Goal: Transaction & Acquisition: Purchase product/service

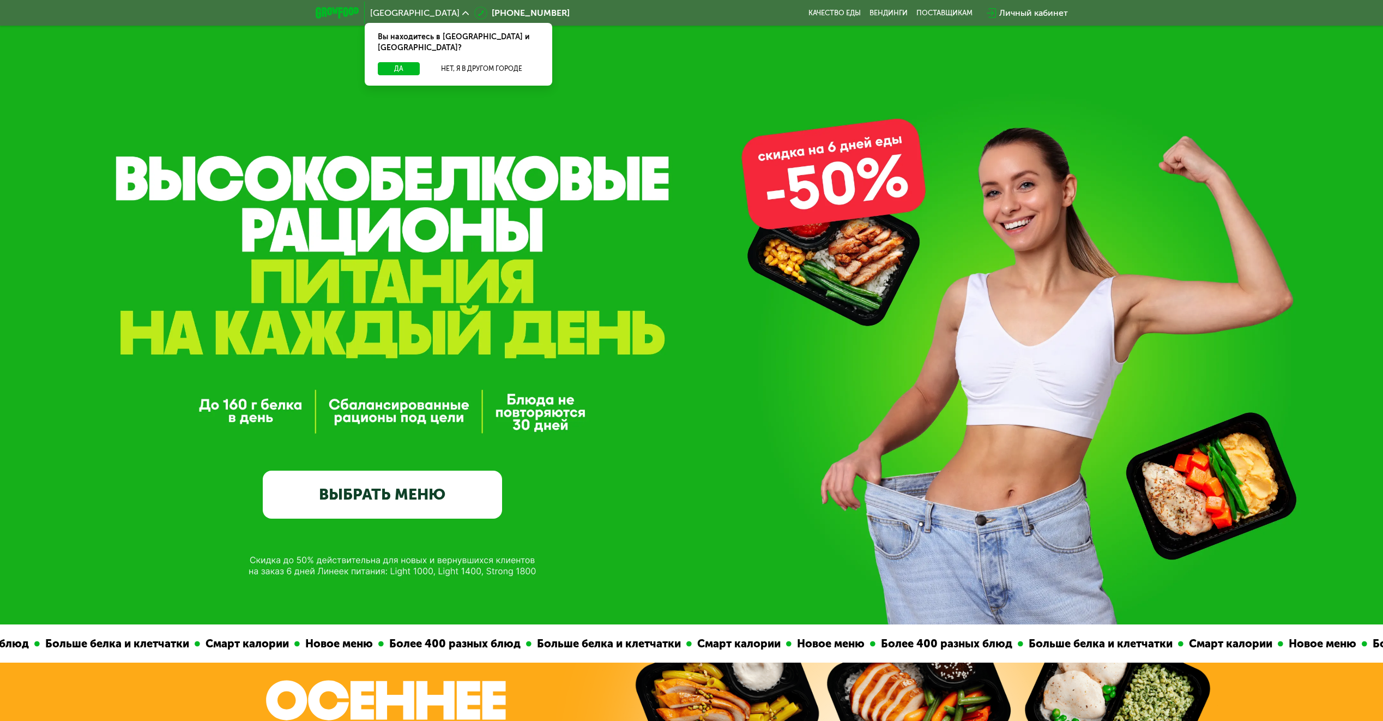
click at [1013, 9] on div "Личный кабинет" at bounding box center [1033, 13] width 69 height 13
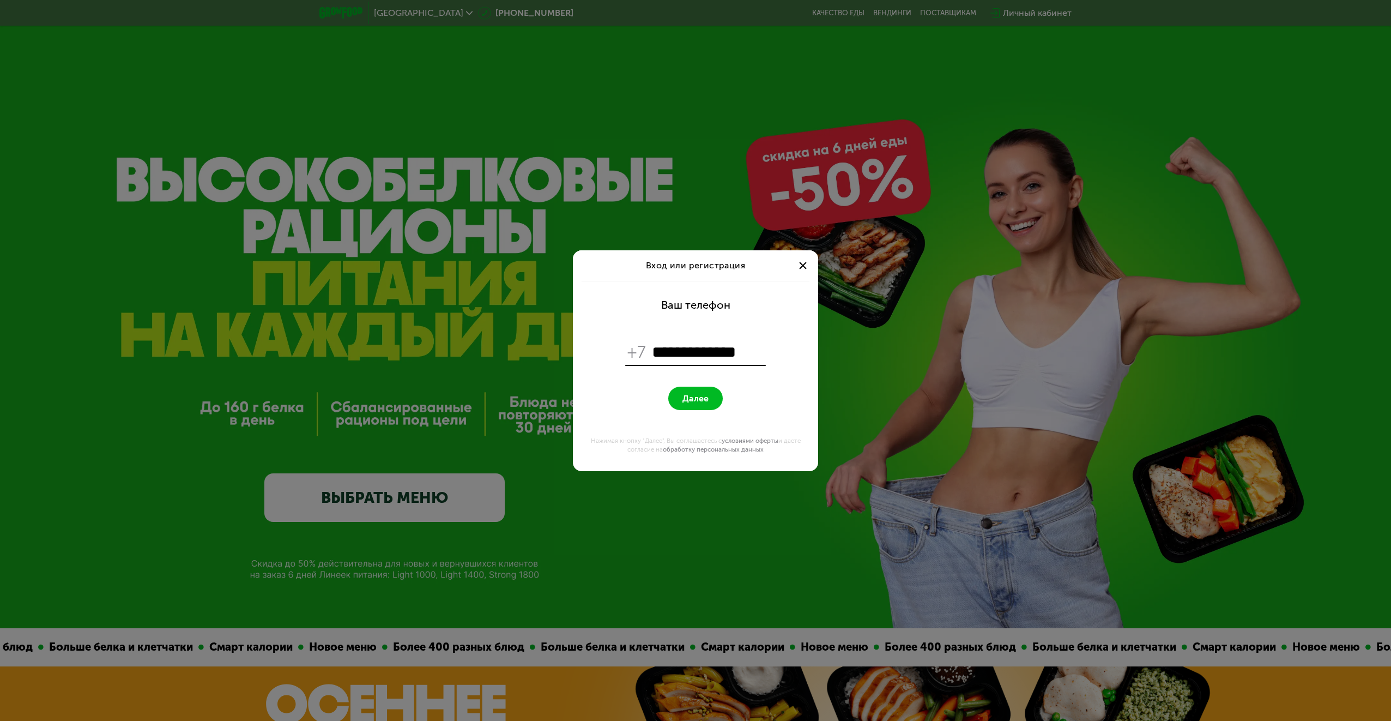
type input "**********"
click at [675, 398] on button "Далее" at bounding box center [695, 397] width 55 height 23
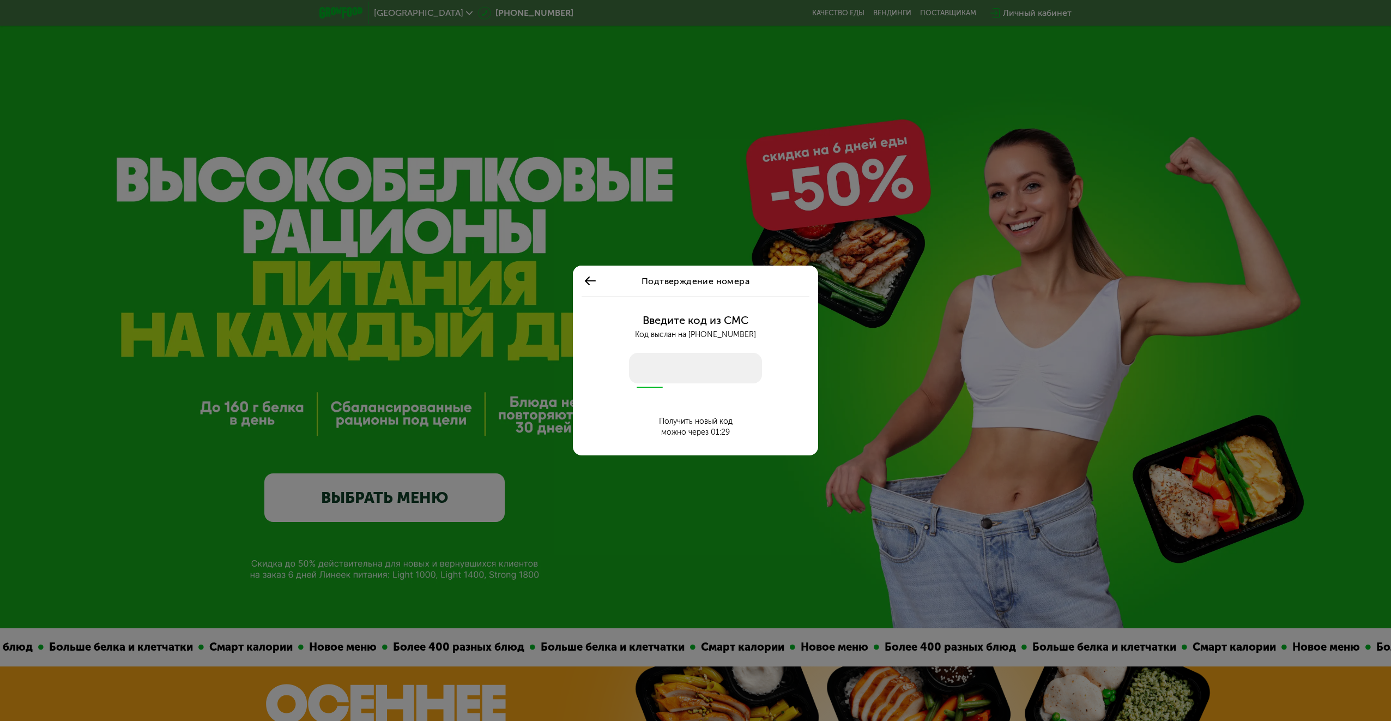
click at [677, 374] on input "number" at bounding box center [695, 368] width 133 height 31
type input "****"
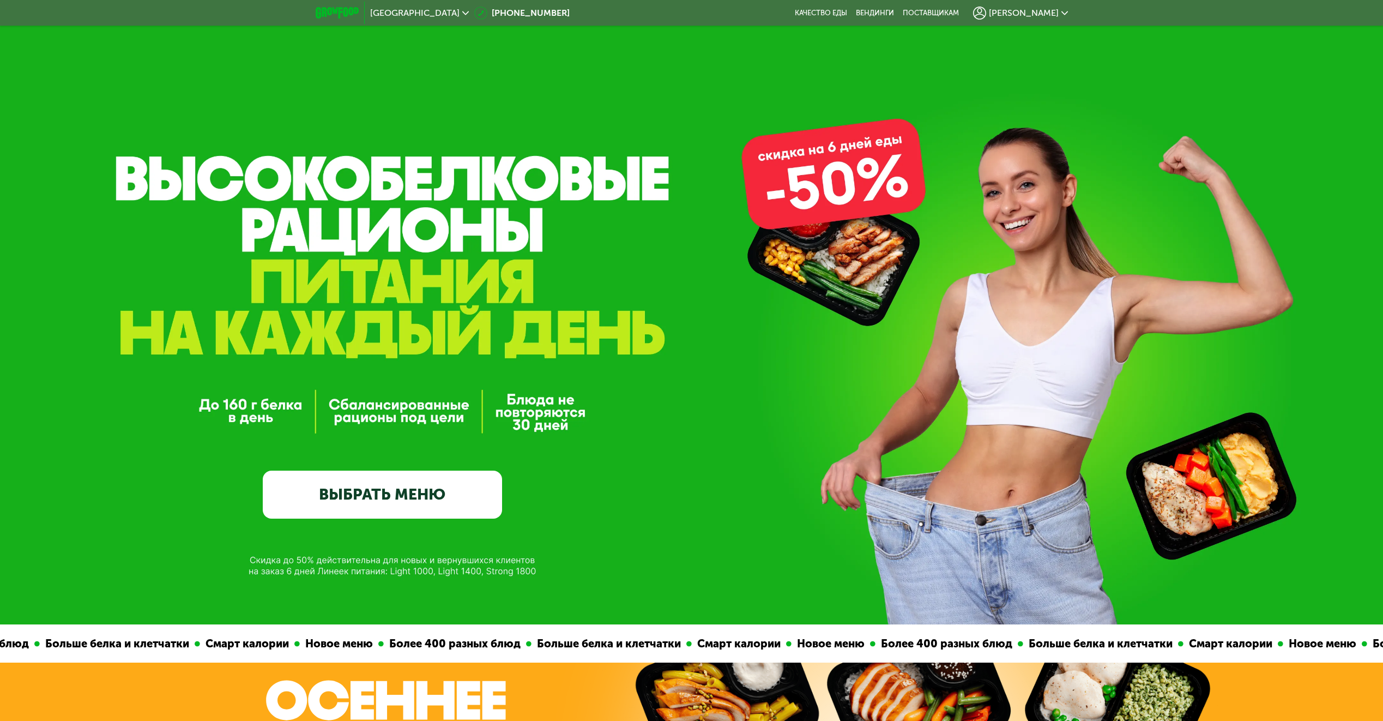
click at [1037, 14] on span "[PERSON_NAME]" at bounding box center [1024, 13] width 70 height 9
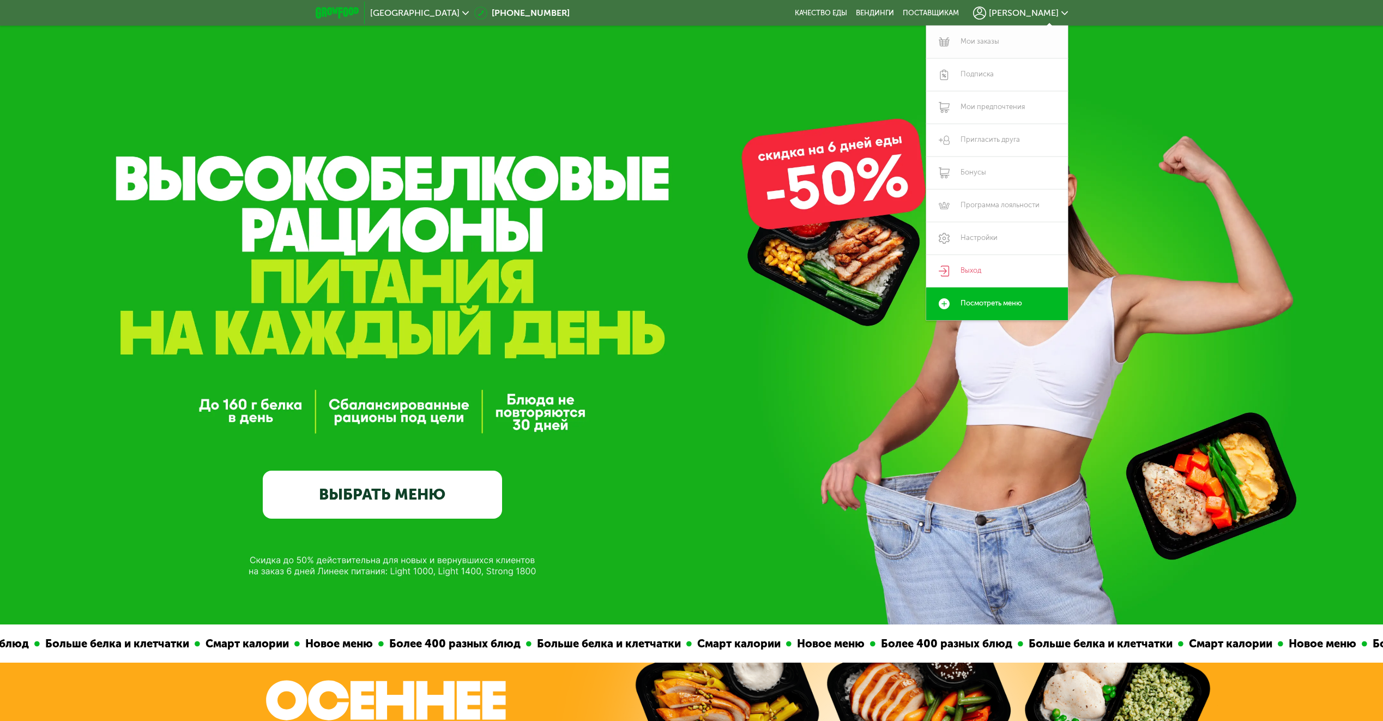
click at [989, 49] on link "Мои заказы" at bounding box center [997, 42] width 142 height 33
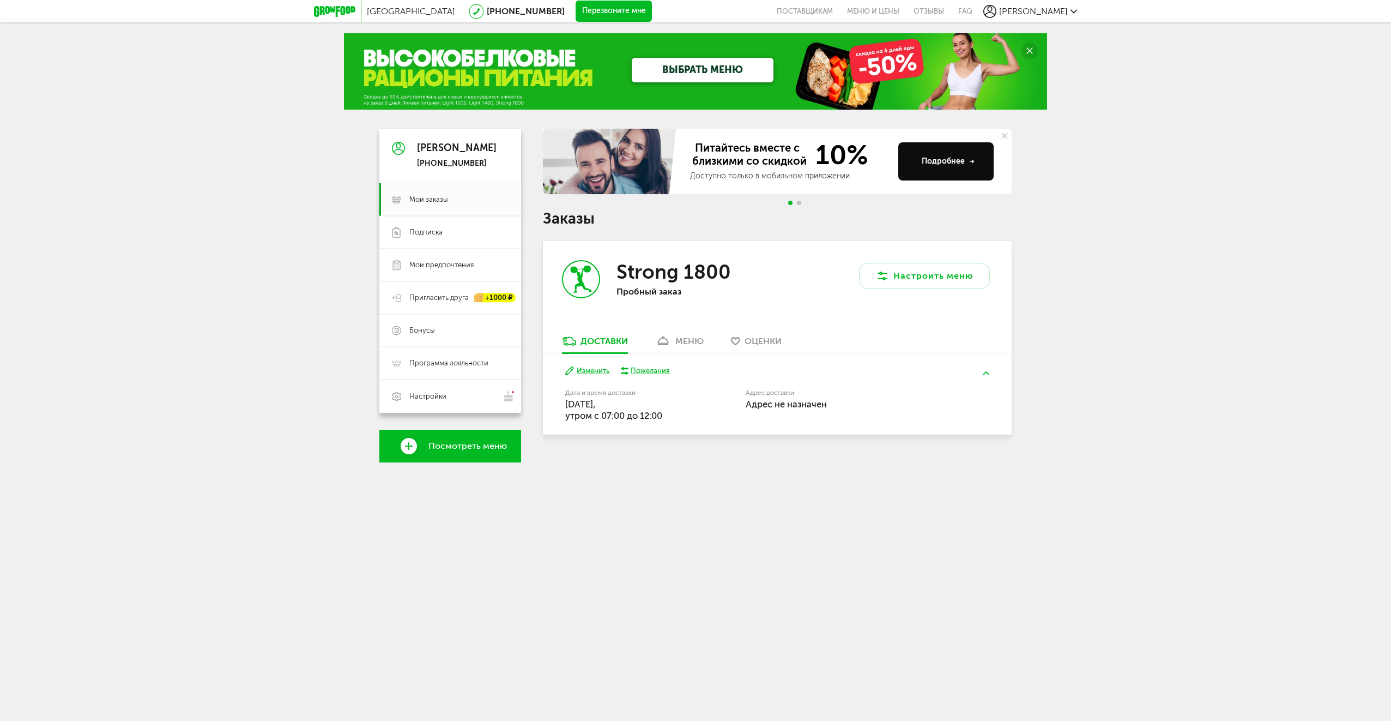
click at [668, 343] on use at bounding box center [663, 340] width 11 height 9
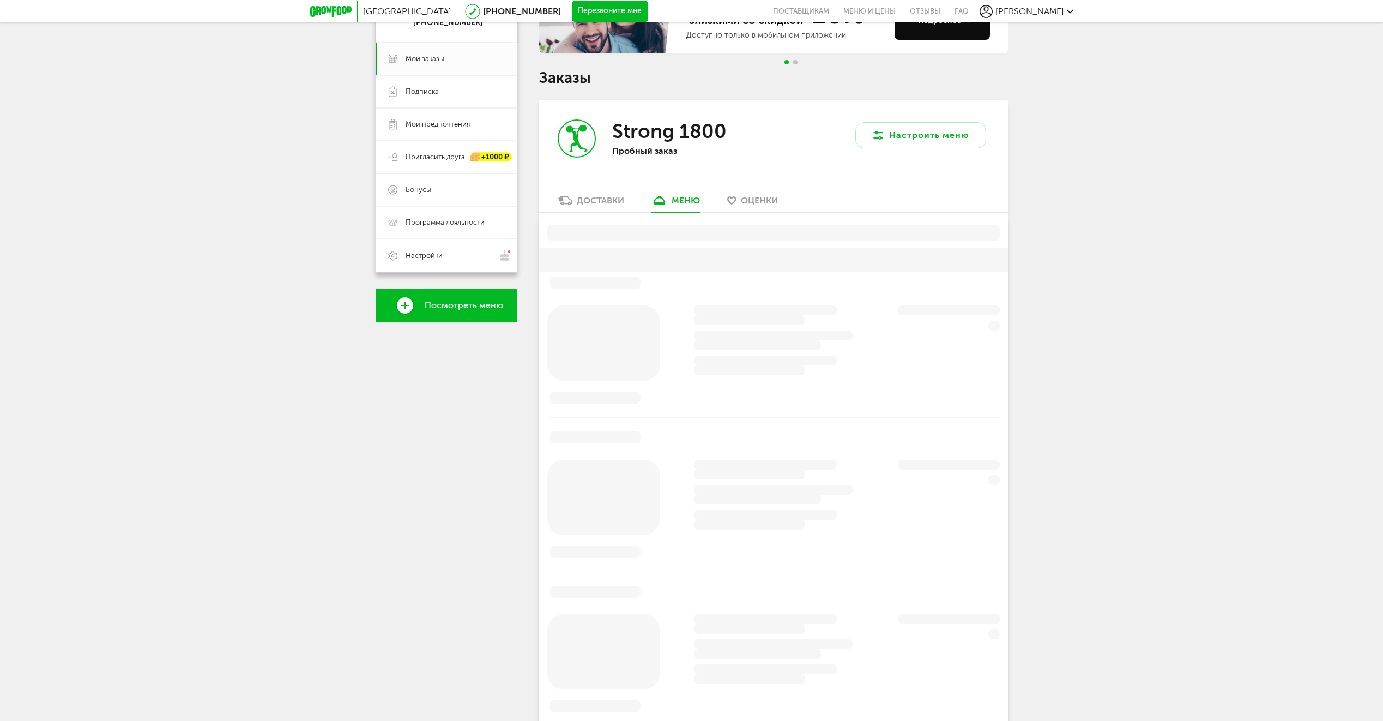
scroll to position [214, 0]
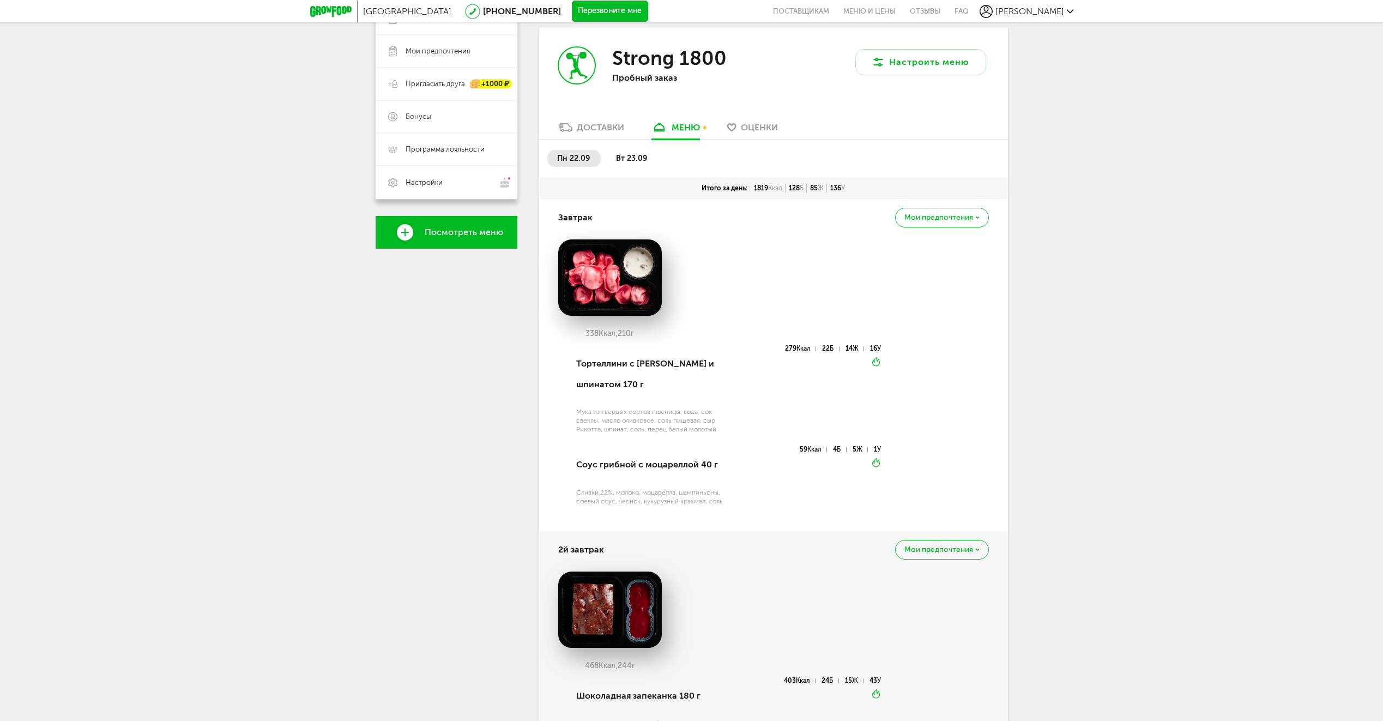
click at [754, 123] on span "Оценки" at bounding box center [759, 127] width 37 height 10
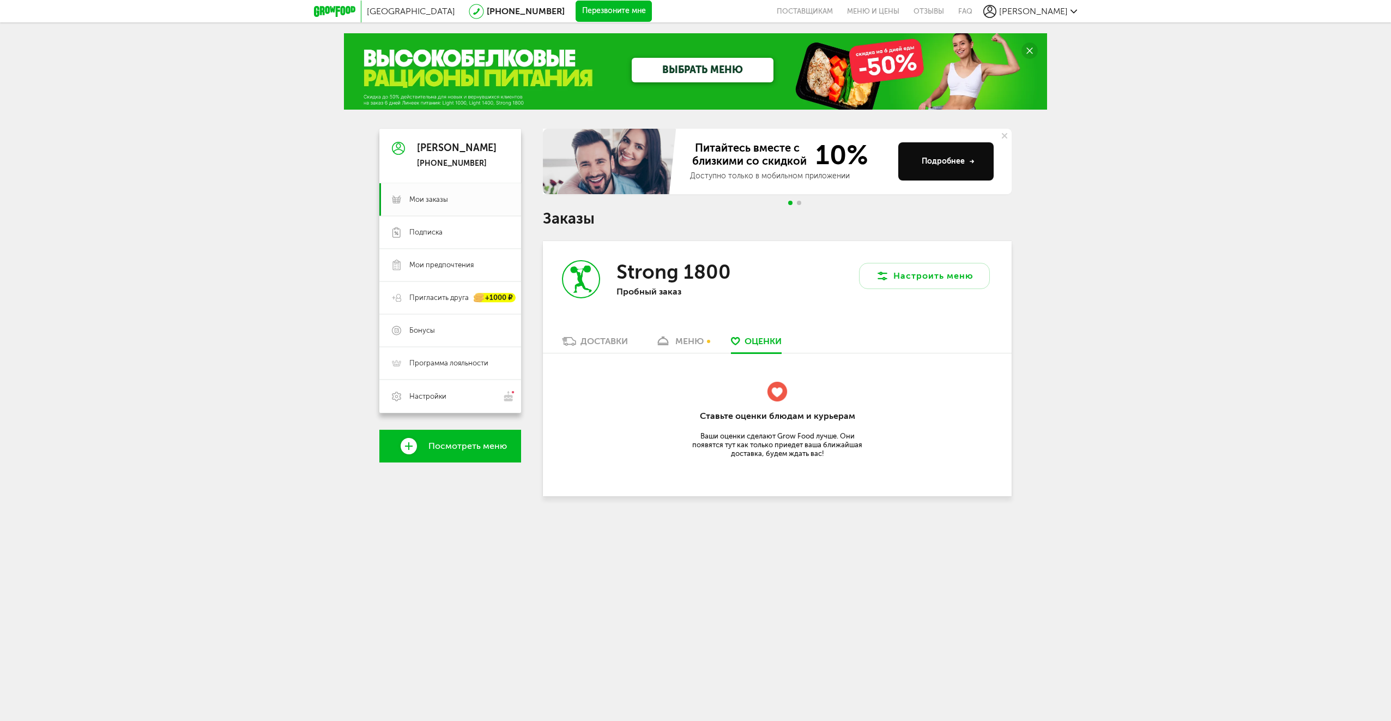
click at [584, 337] on div "Доставки" at bounding box center [603, 341] width 47 height 10
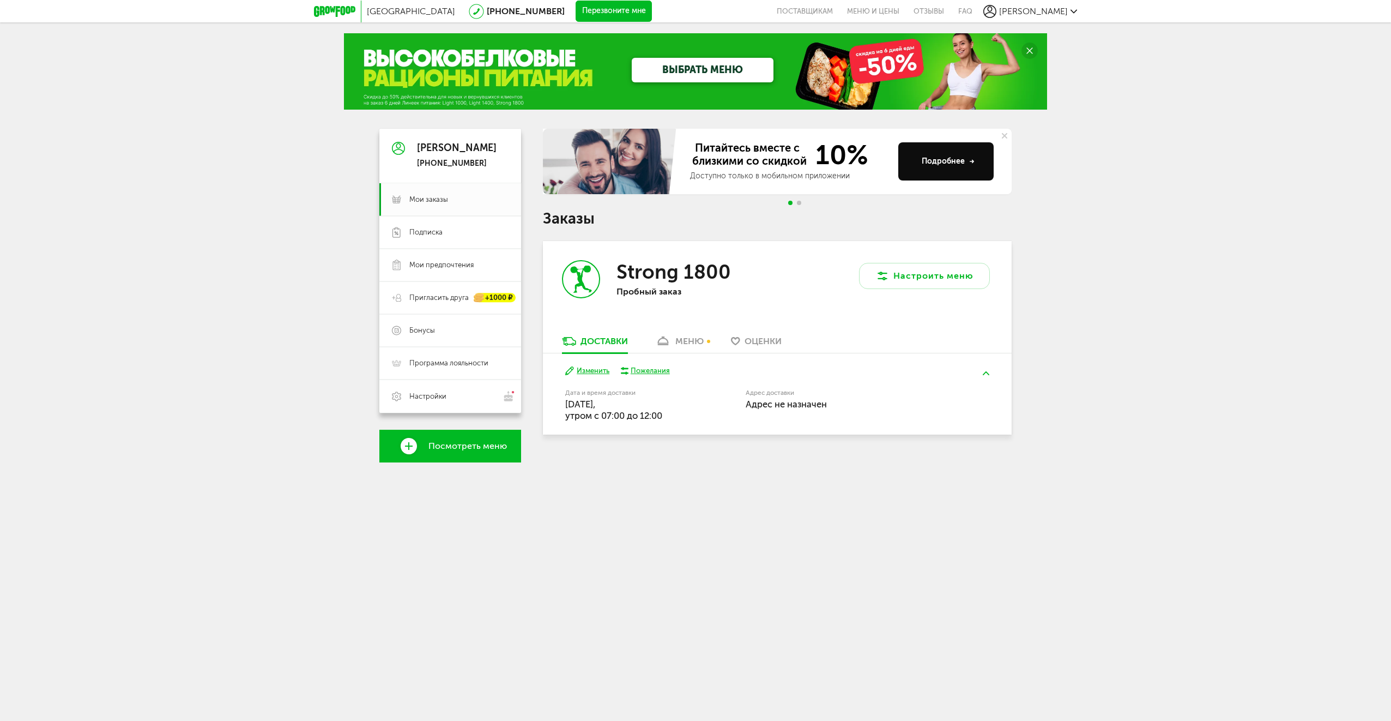
click at [644, 369] on div "Пожелания" at bounding box center [650, 371] width 39 height 10
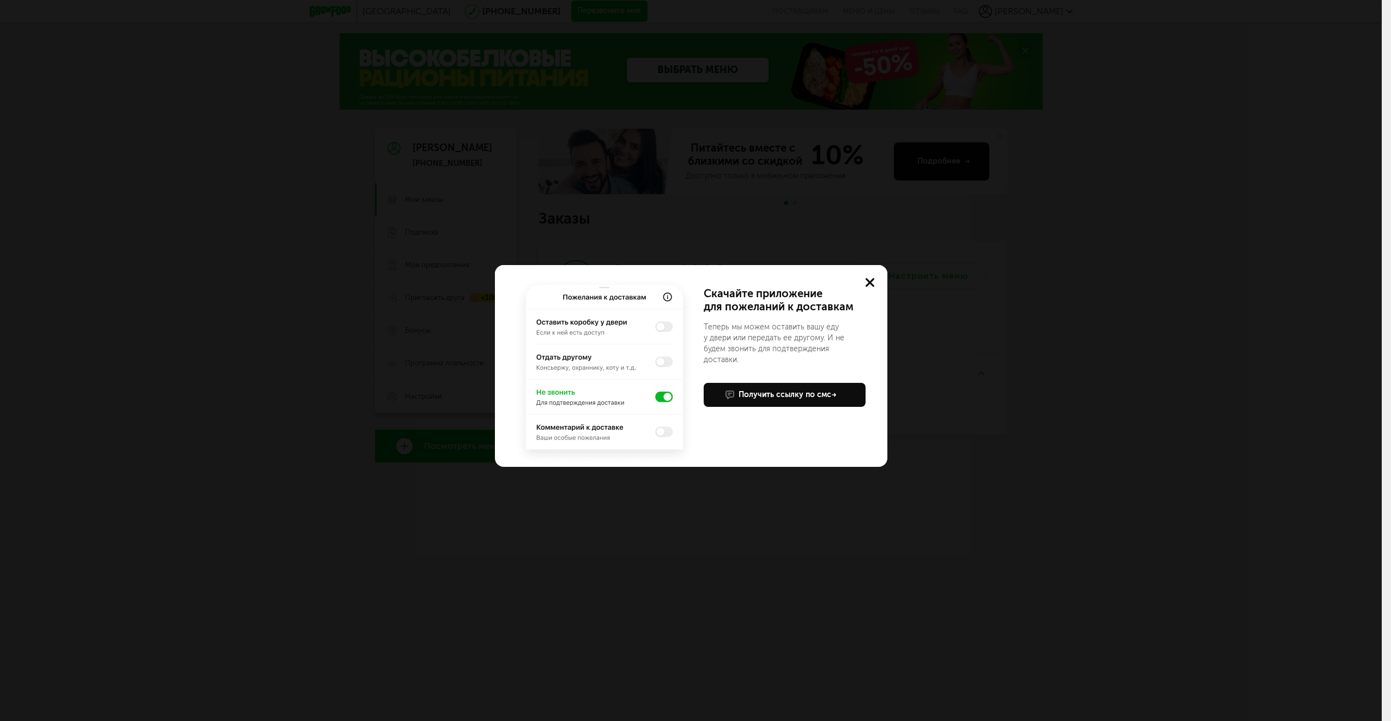
click at [1035, 423] on div "Учтем ваши пожелания в приложении Скачайте приложение для пожеланий к доставкам…" at bounding box center [691, 360] width 1382 height 721
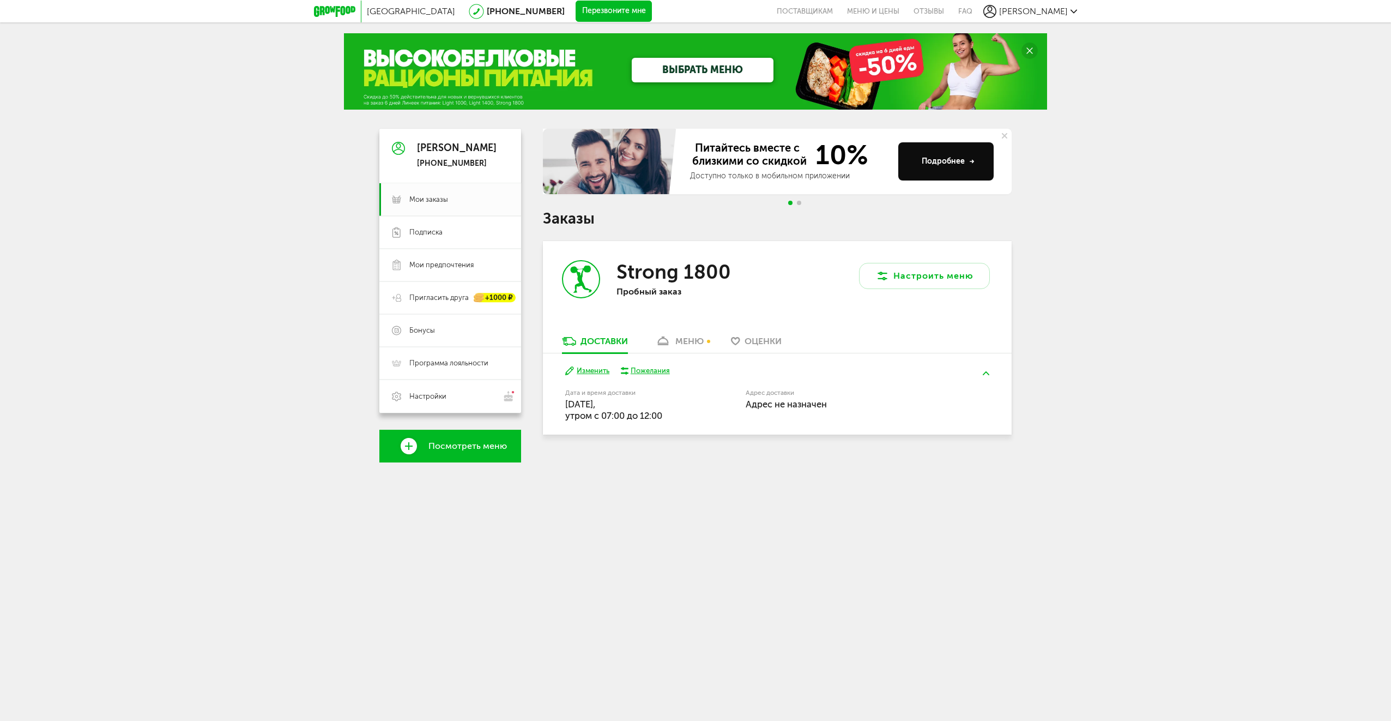
click at [651, 371] on div "Пожелания" at bounding box center [650, 371] width 39 height 10
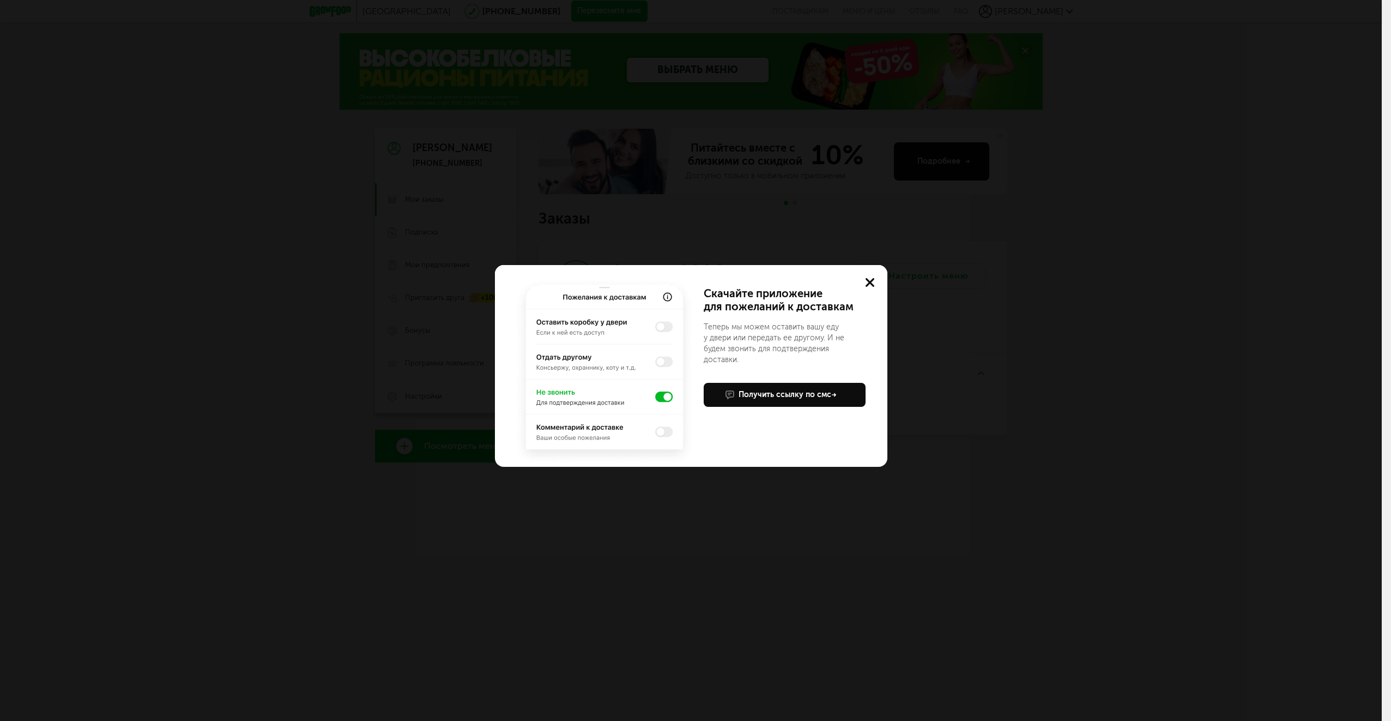
click at [1027, 459] on div "Учтем ваши пожелания в приложении Скачайте приложение для пожеланий к доставкам…" at bounding box center [691, 360] width 1382 height 721
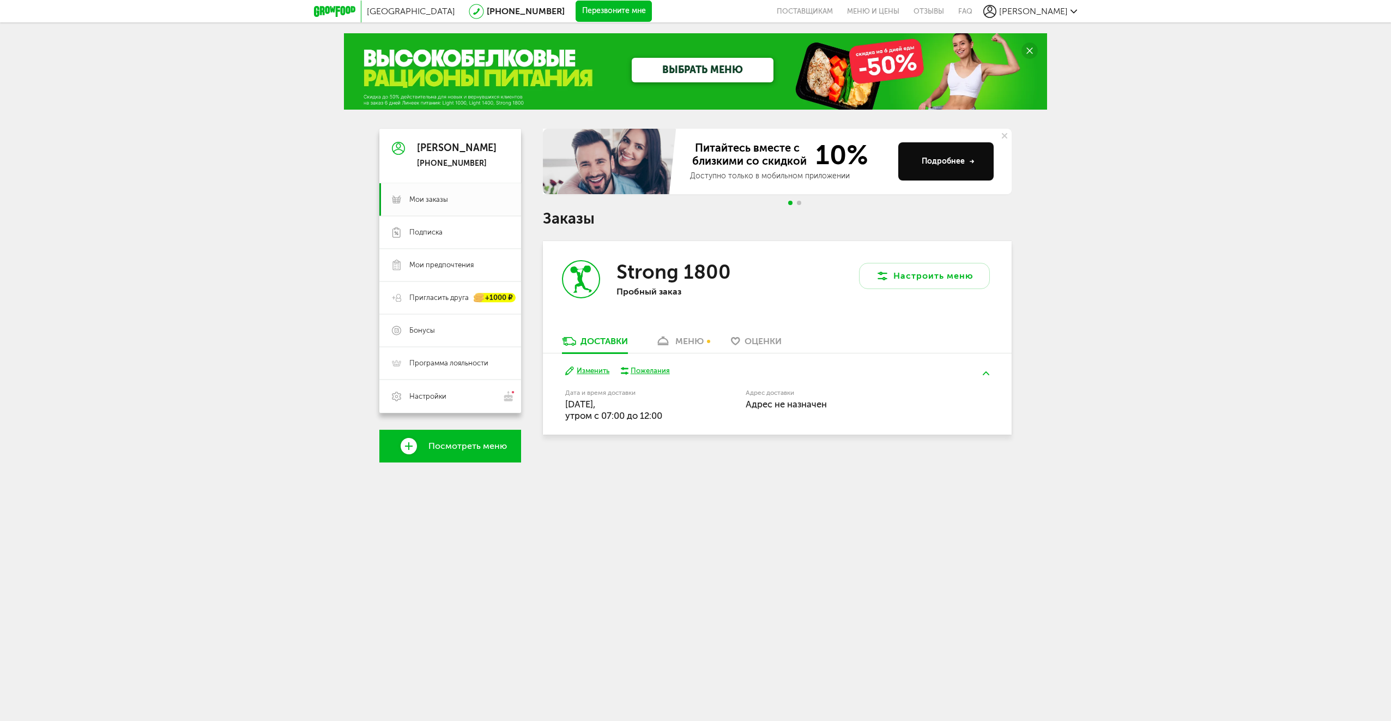
click at [331, 13] on icon at bounding box center [334, 11] width 41 height 11
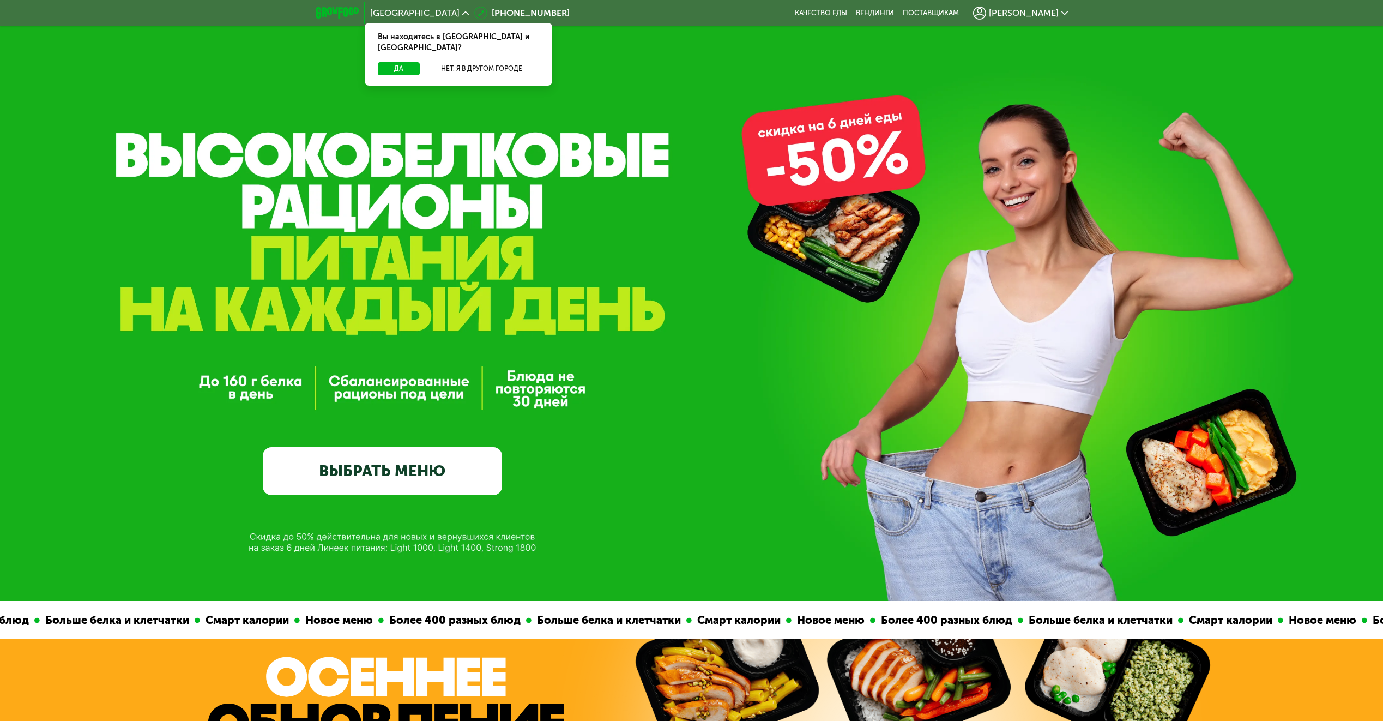
scroll to position [37, 0]
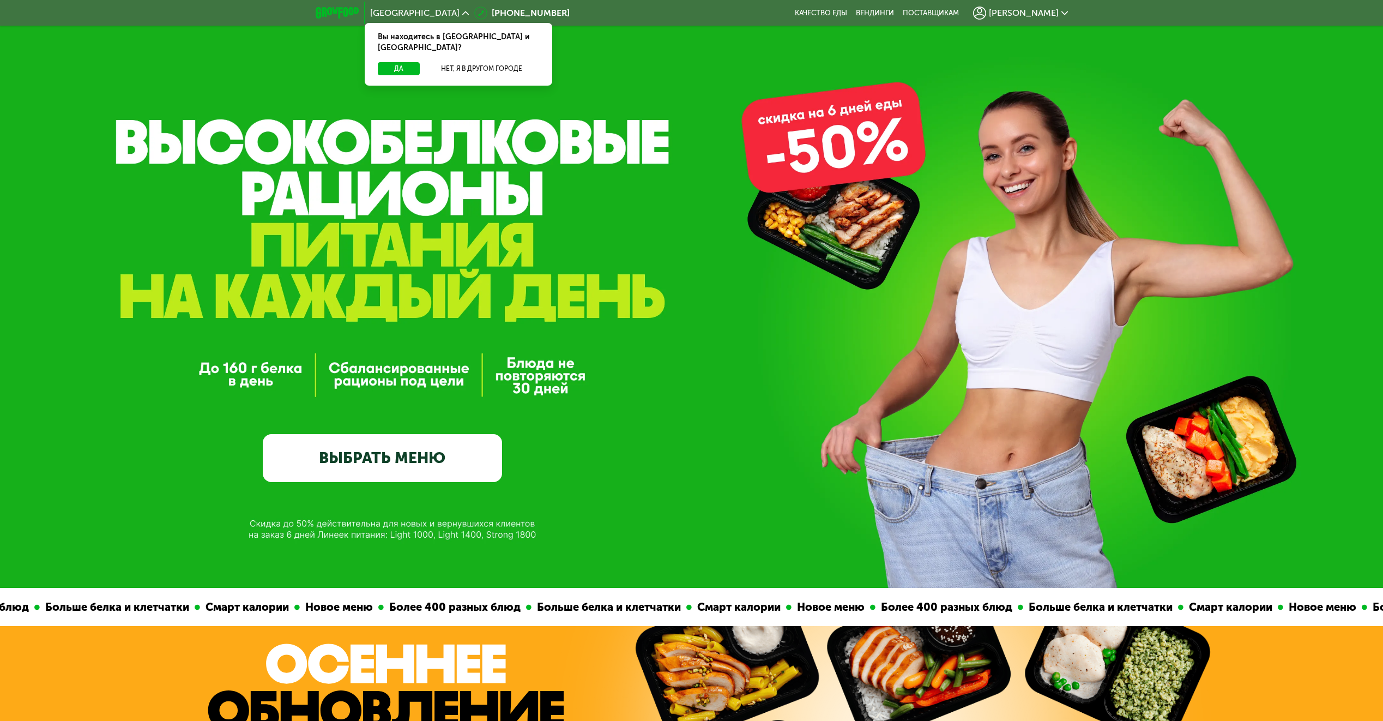
click at [401, 468] on link "ВЫБРАТЬ МЕНЮ" at bounding box center [382, 458] width 239 height 48
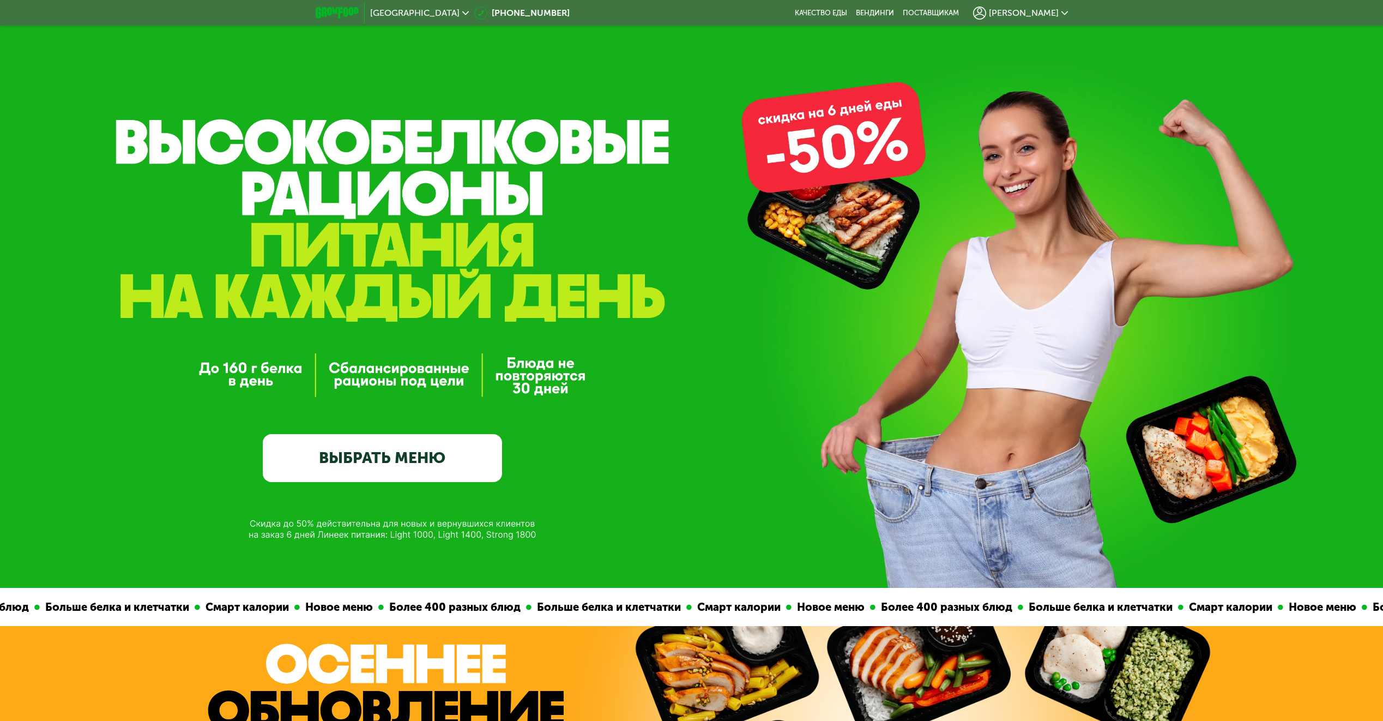
click at [407, 457] on link "ВЫБРАТЬ МЕНЮ" at bounding box center [382, 458] width 239 height 48
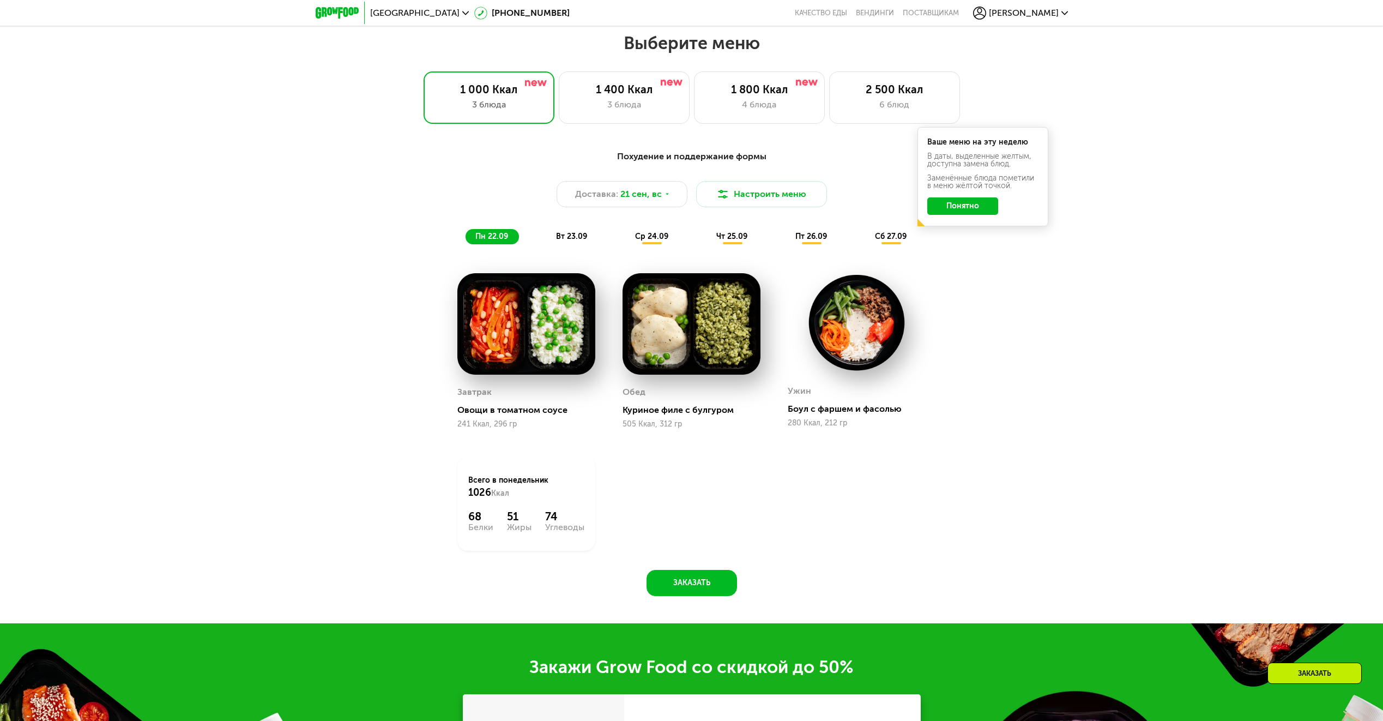
scroll to position [1185, 0]
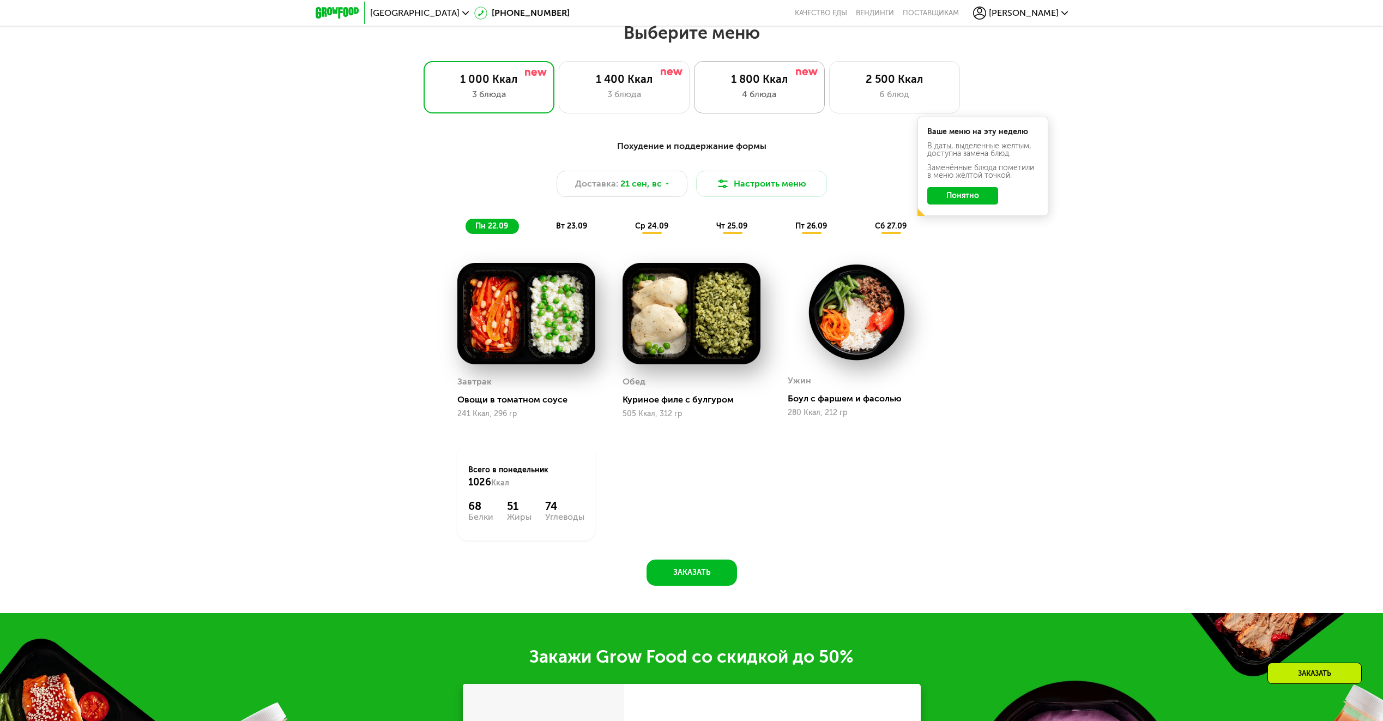
click at [785, 97] on div "4 блюда" at bounding box center [759, 94] width 108 height 13
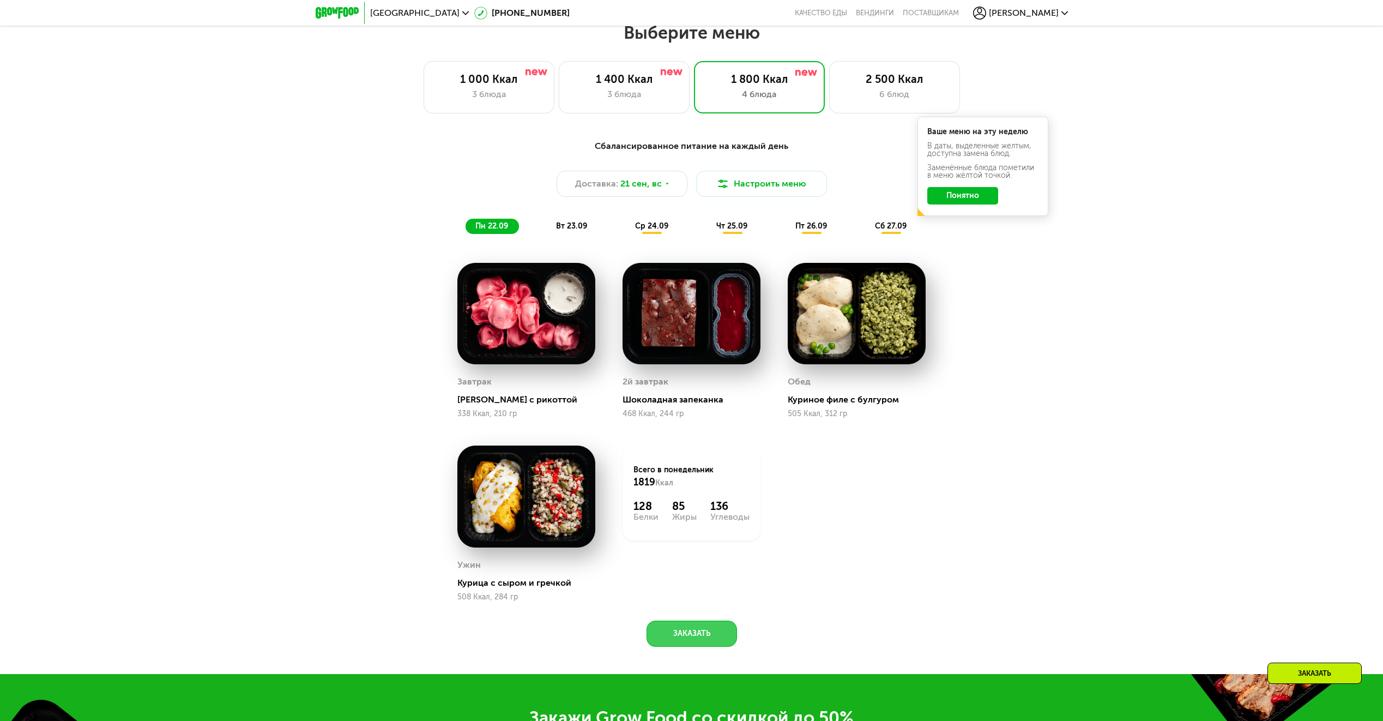
click at [698, 633] on button "Заказать" at bounding box center [691, 633] width 90 height 26
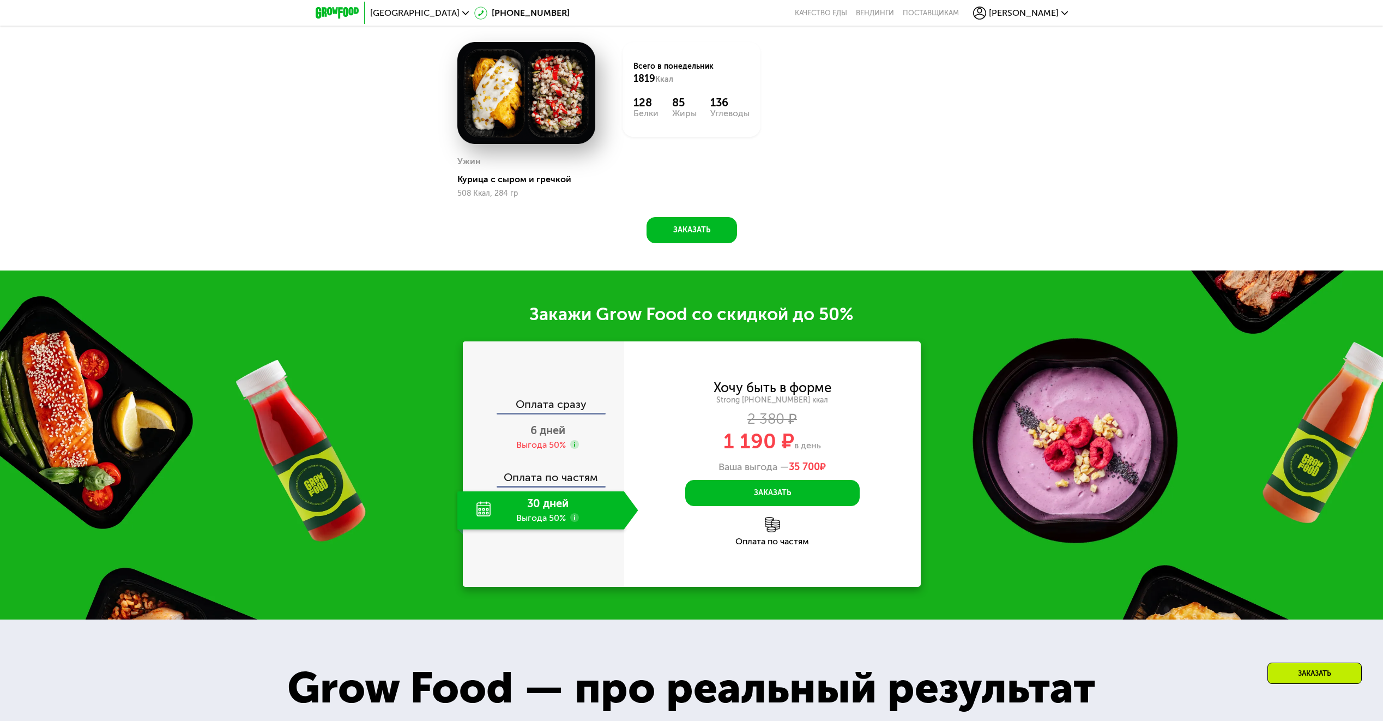
scroll to position [1499, 0]
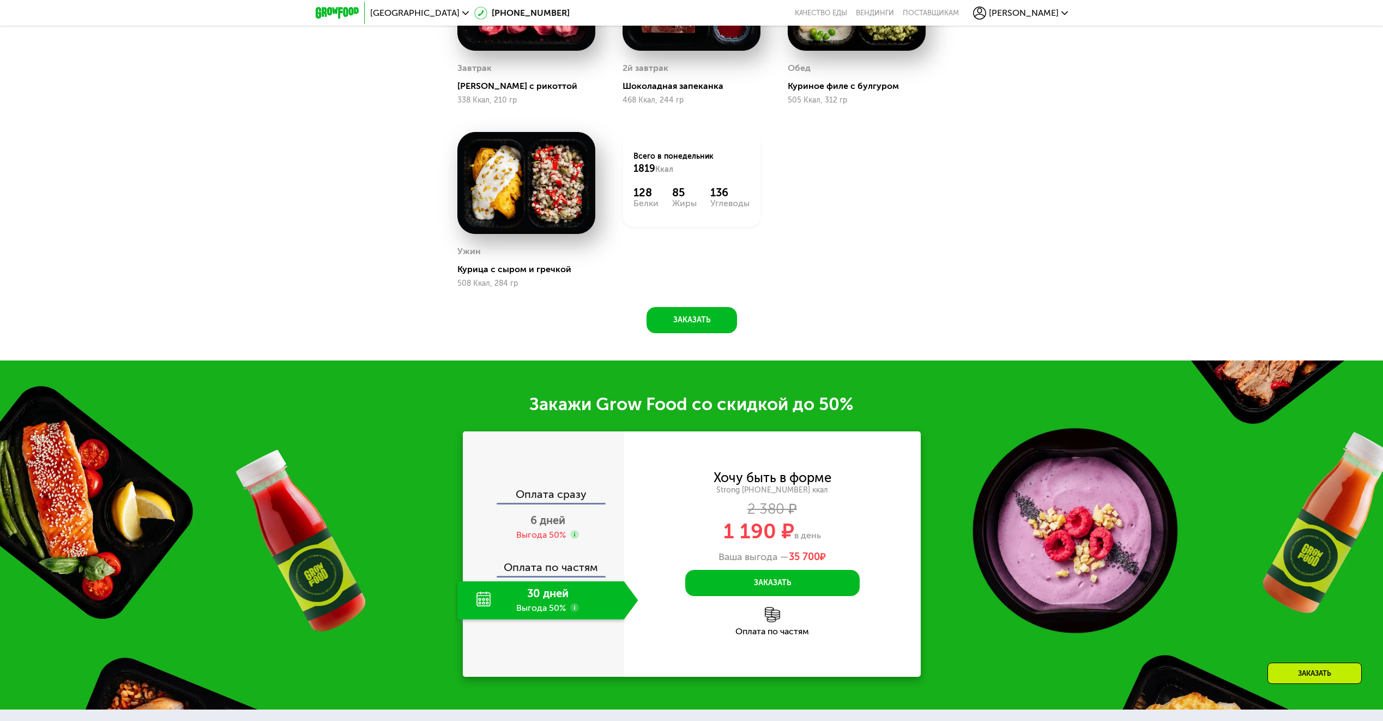
click at [559, 498] on div "Оплата сразу" at bounding box center [544, 495] width 160 height 14
click at [574, 538] on use at bounding box center [574, 534] width 9 height 9
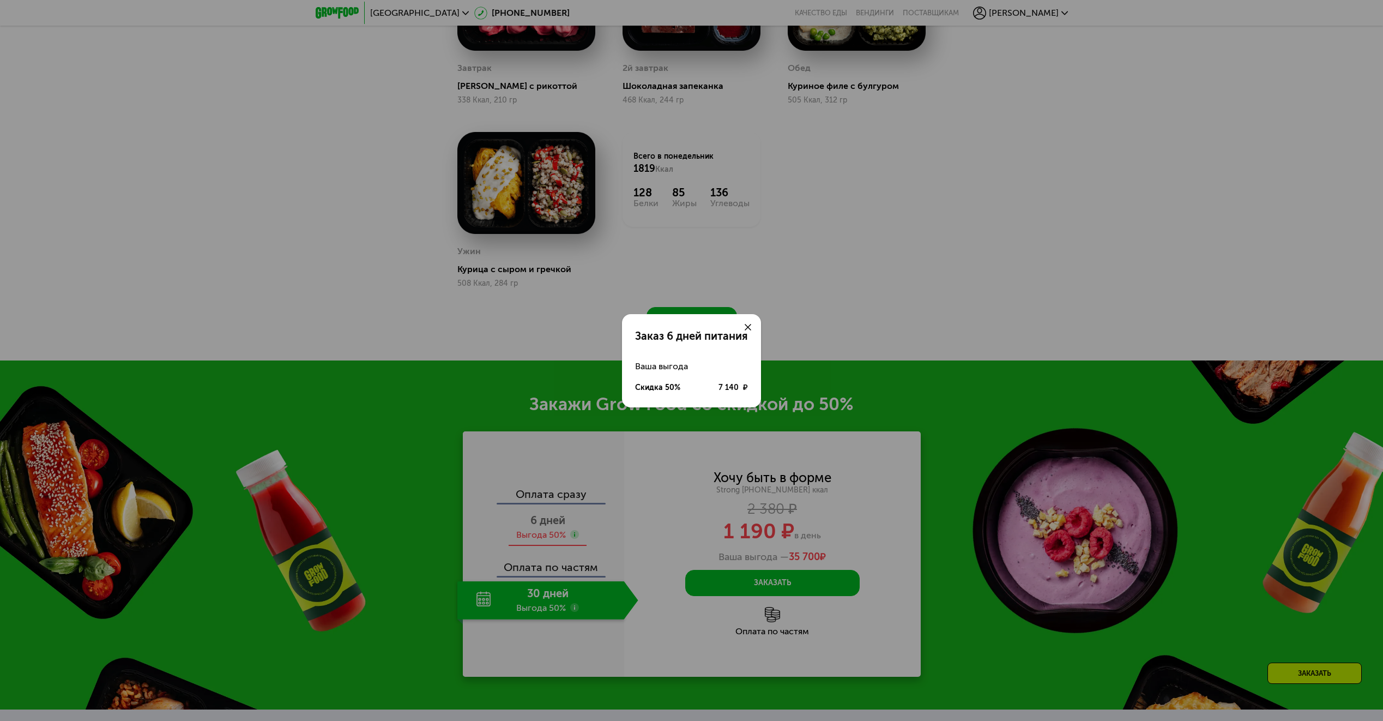
click at [574, 538] on div "Заказ 6 дней питания Ваша выгода Скидка 50% 7 140 ₽" at bounding box center [691, 360] width 1383 height 721
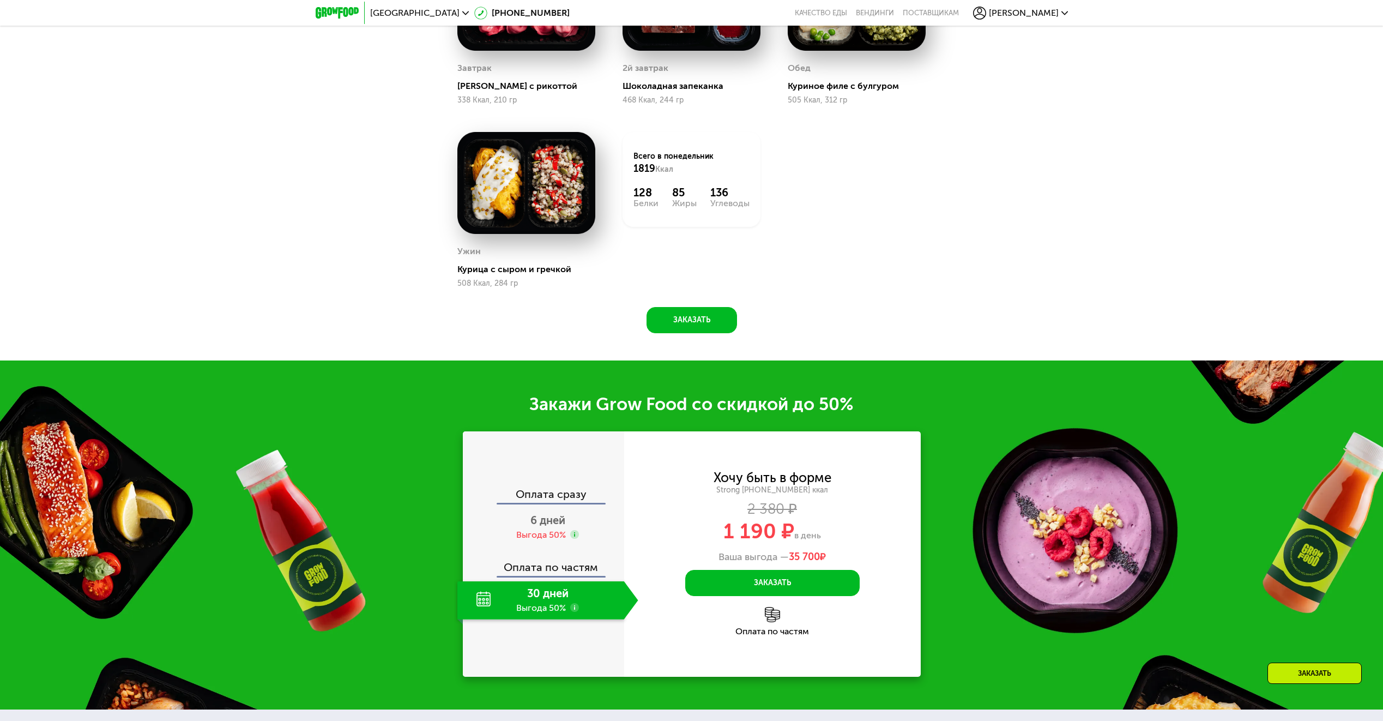
click at [577, 576] on div "Оплата по частям" at bounding box center [544, 563] width 160 height 25
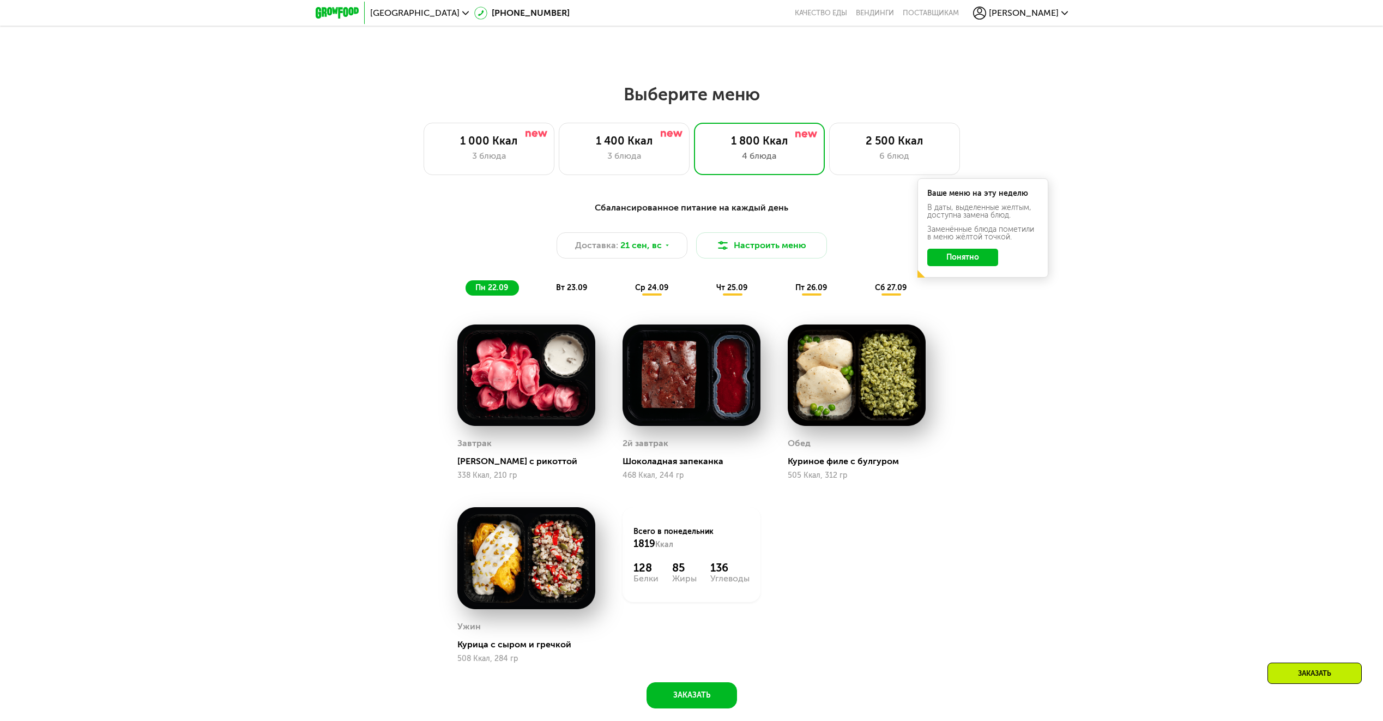
scroll to position [1078, 0]
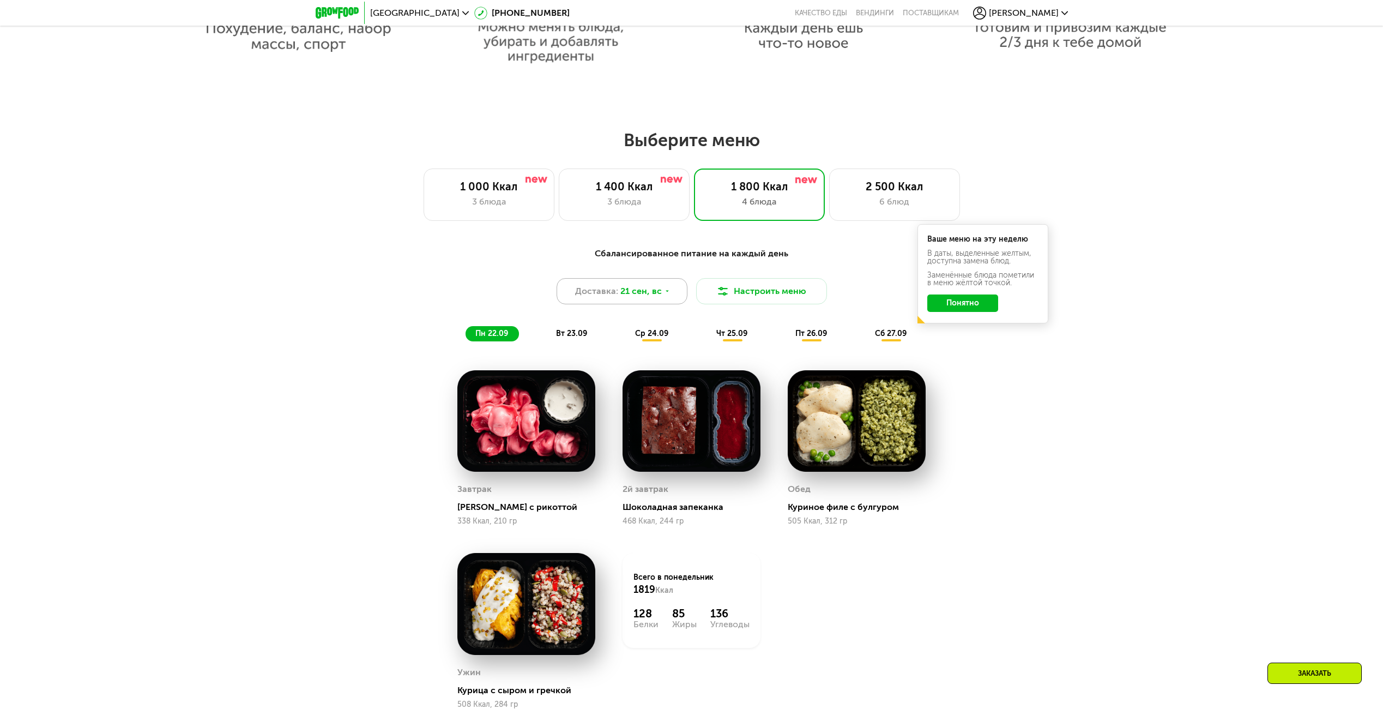
click at [647, 294] on span "21 сен, вс" at bounding box center [640, 291] width 41 height 13
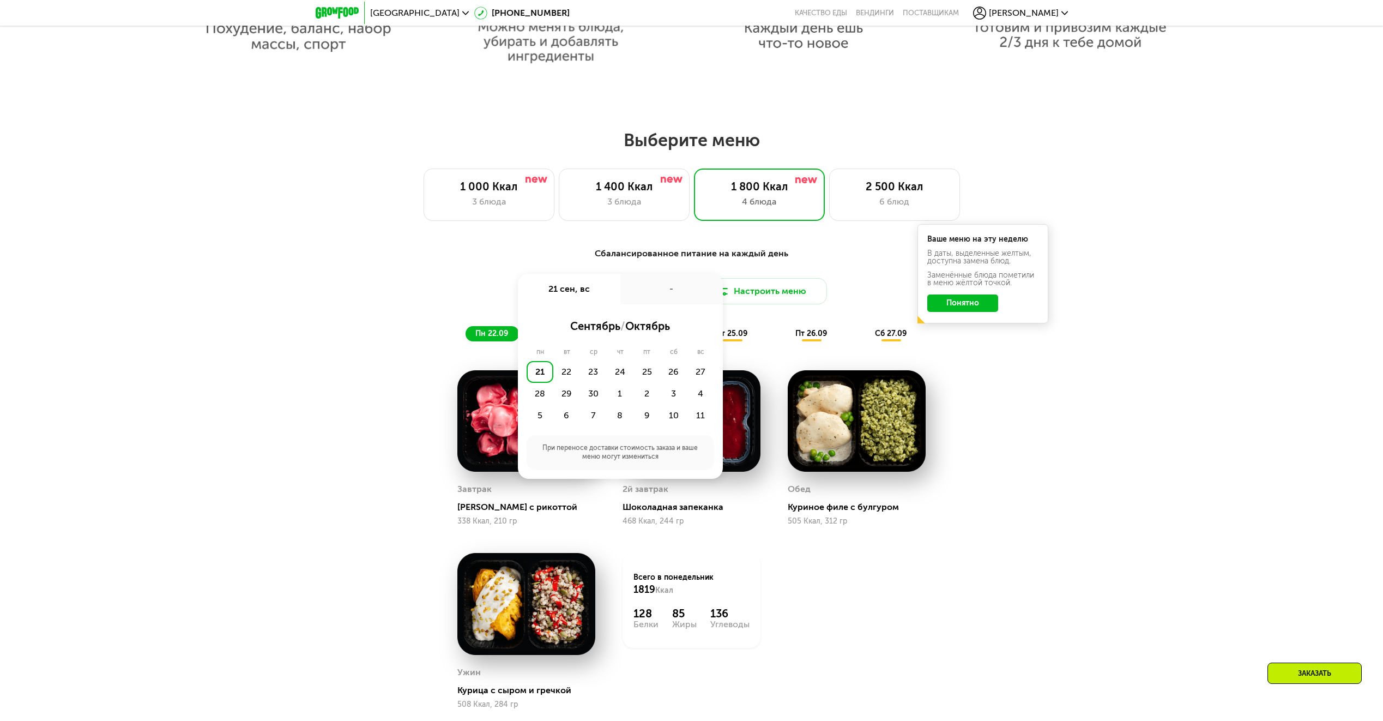
click at [647, 294] on div "-" at bounding box center [671, 289] width 102 height 31
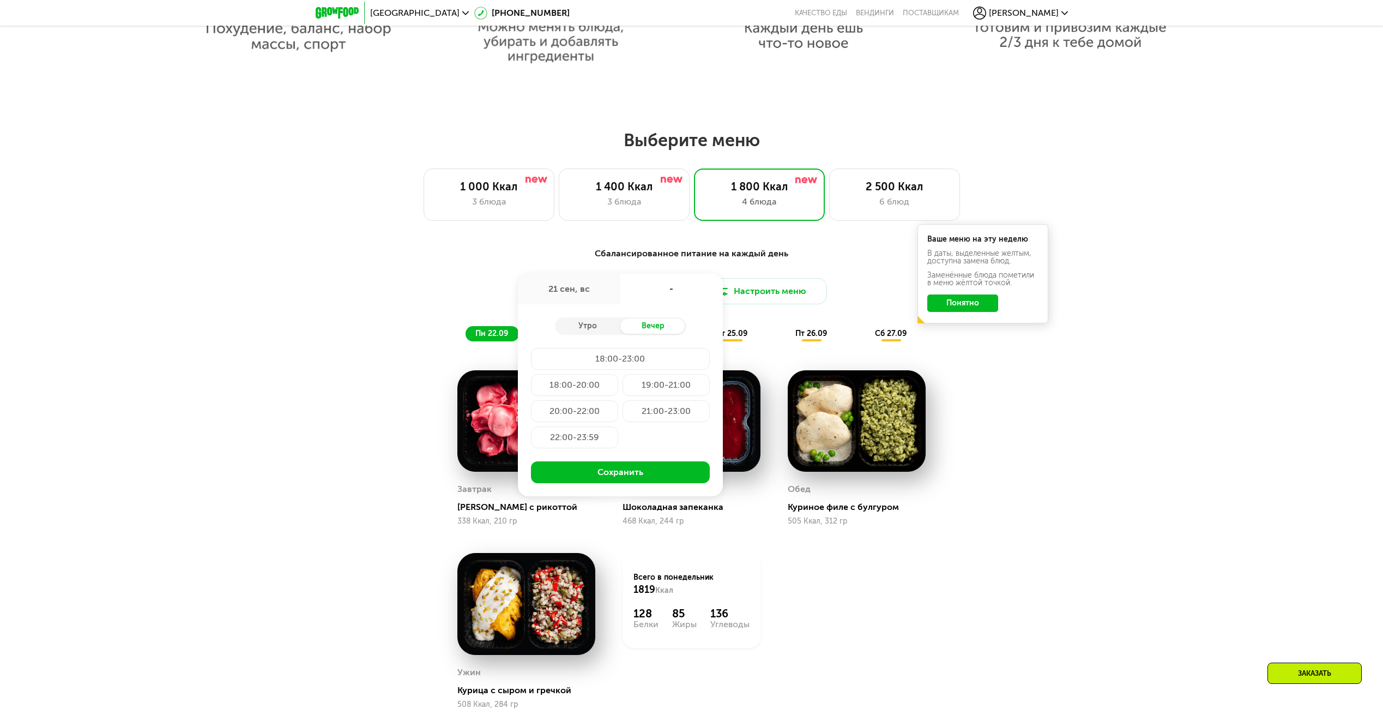
click at [764, 265] on div "Сбалансированное питание на каждый день Доставка: 21 сен, вс 21 сен, вс - Утро …" at bounding box center [691, 294] width 645 height 94
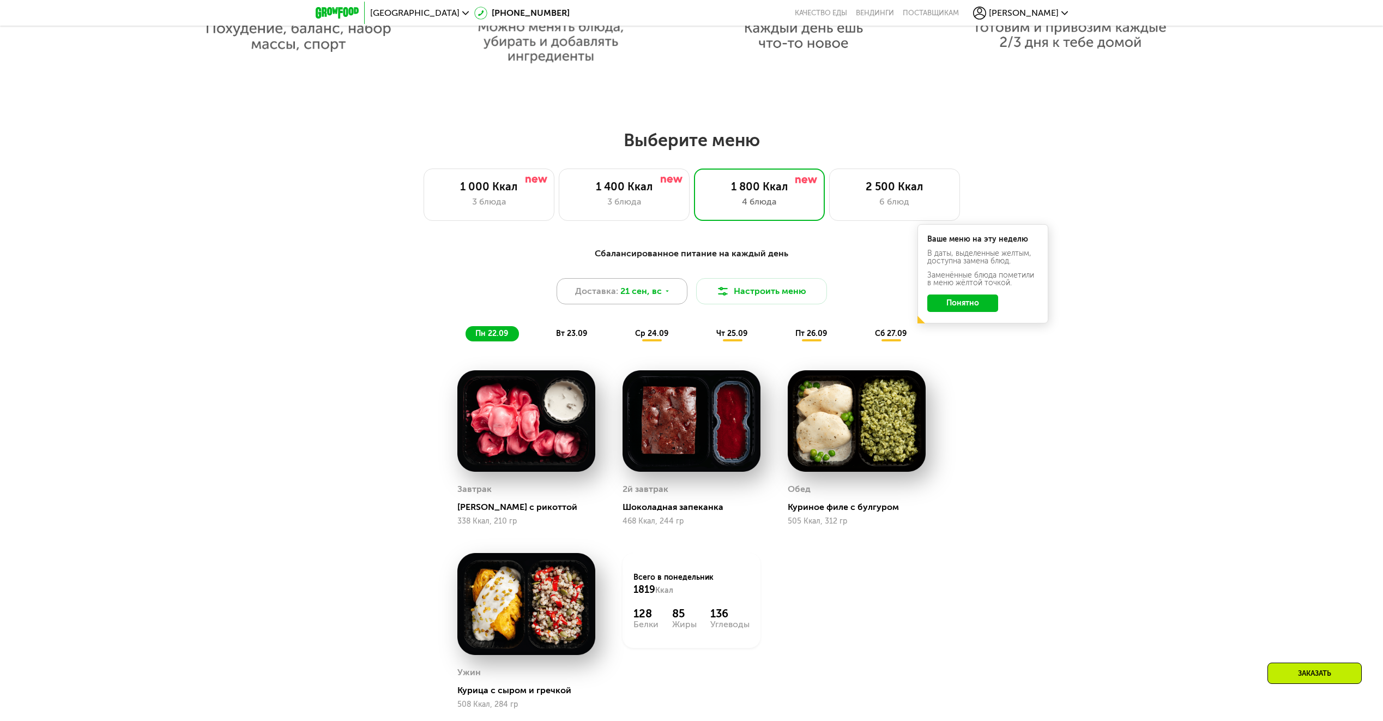
click at [638, 289] on span "21 сен, вс" at bounding box center [640, 291] width 41 height 13
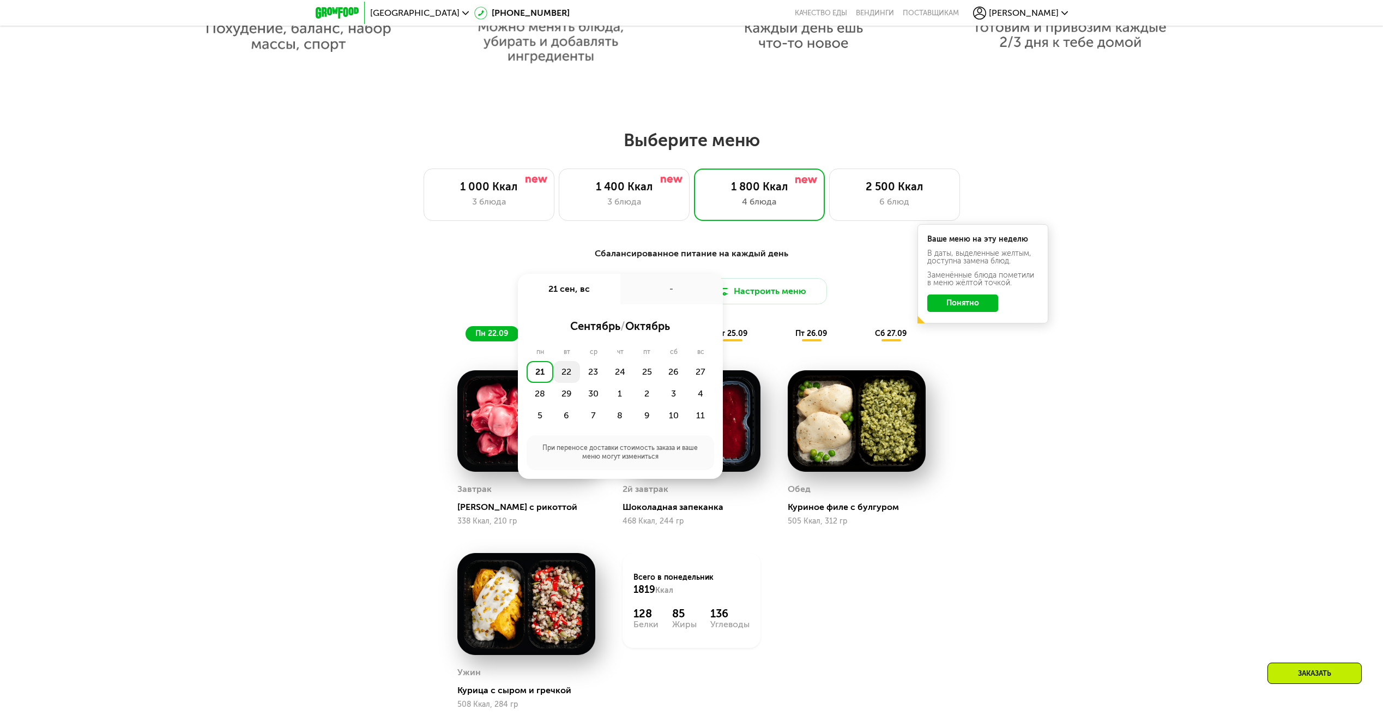
click at [563, 377] on div "22" at bounding box center [566, 372] width 27 height 22
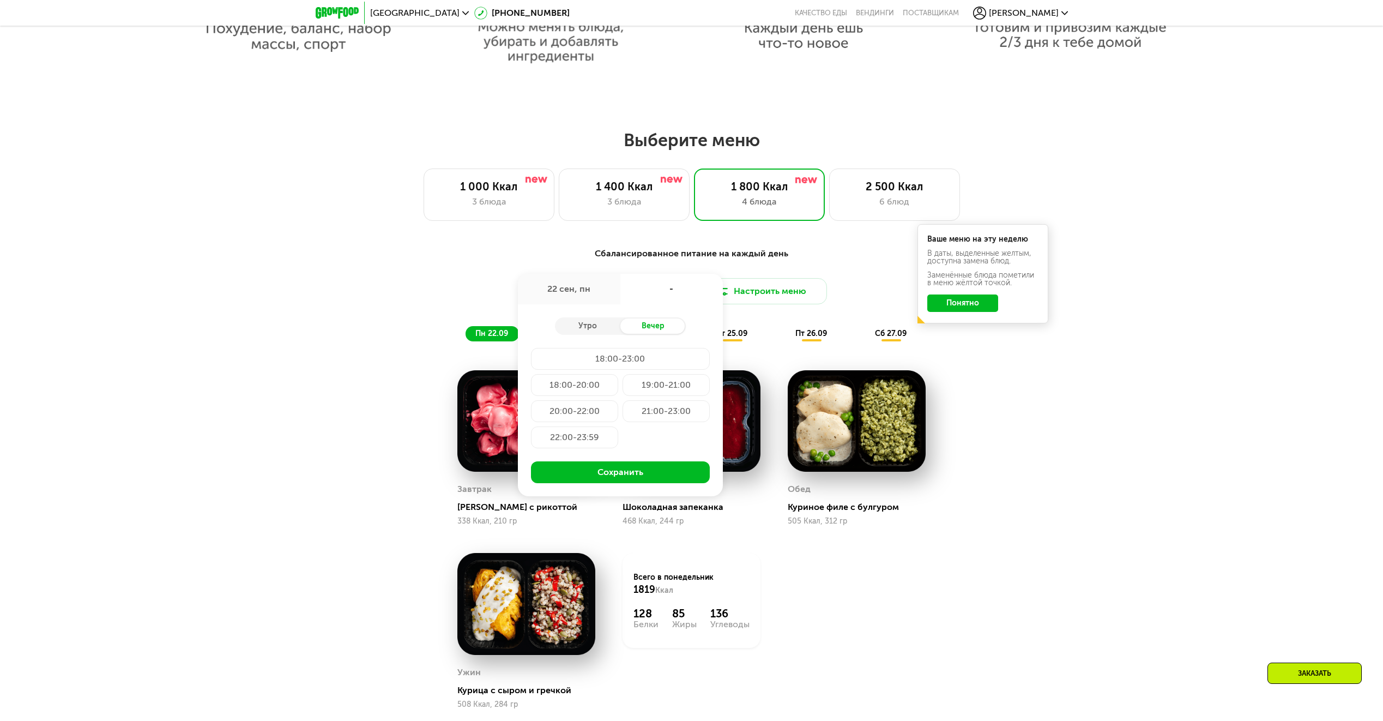
click at [594, 445] on div "22:00-23:59" at bounding box center [574, 437] width 87 height 22
click at [612, 480] on button "Сохранить" at bounding box center [620, 472] width 179 height 22
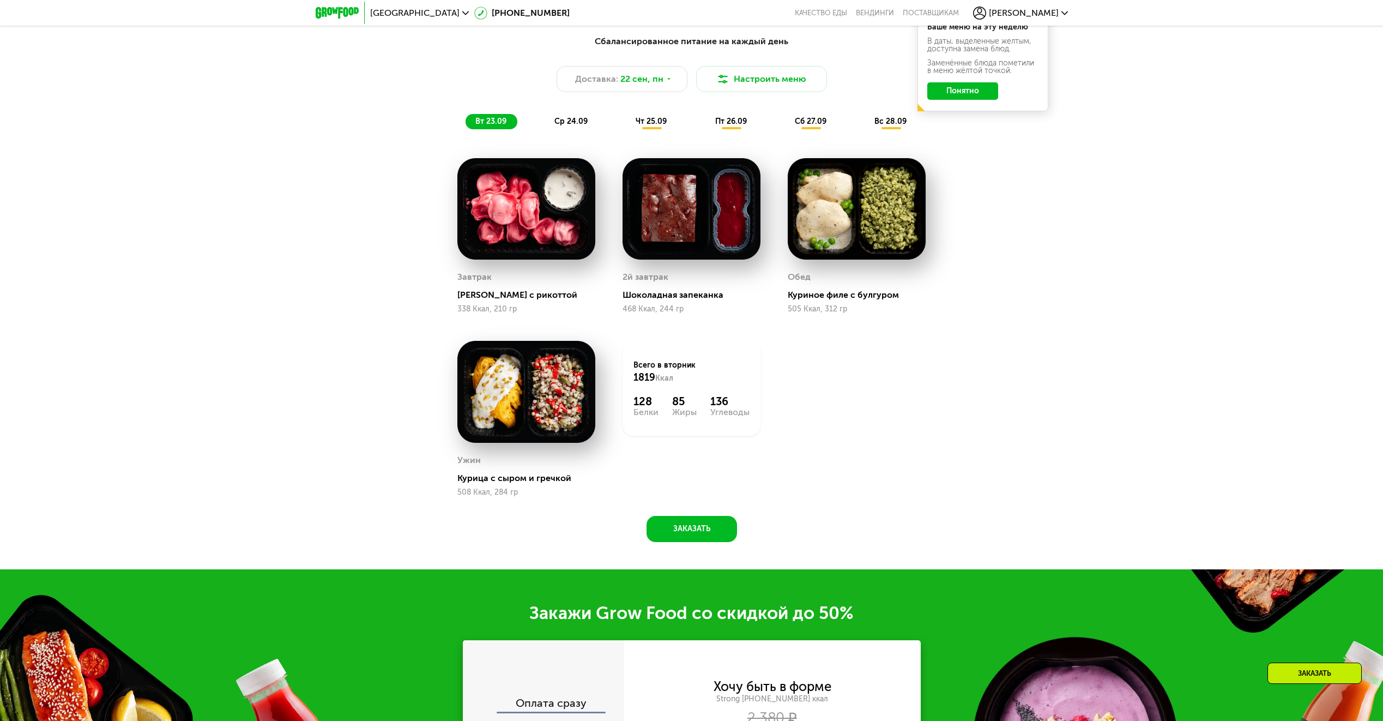
scroll to position [1223, 0]
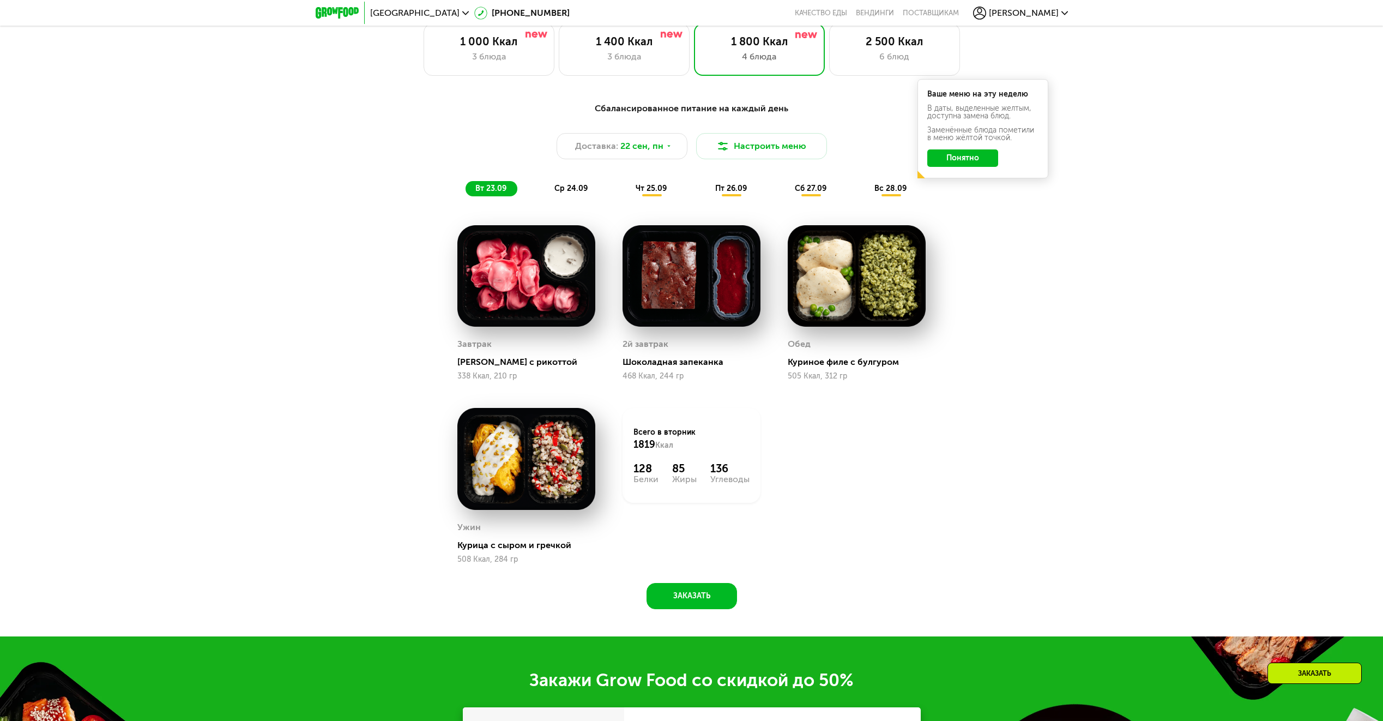
click at [1045, 13] on span "[PERSON_NAME]" at bounding box center [1024, 13] width 70 height 9
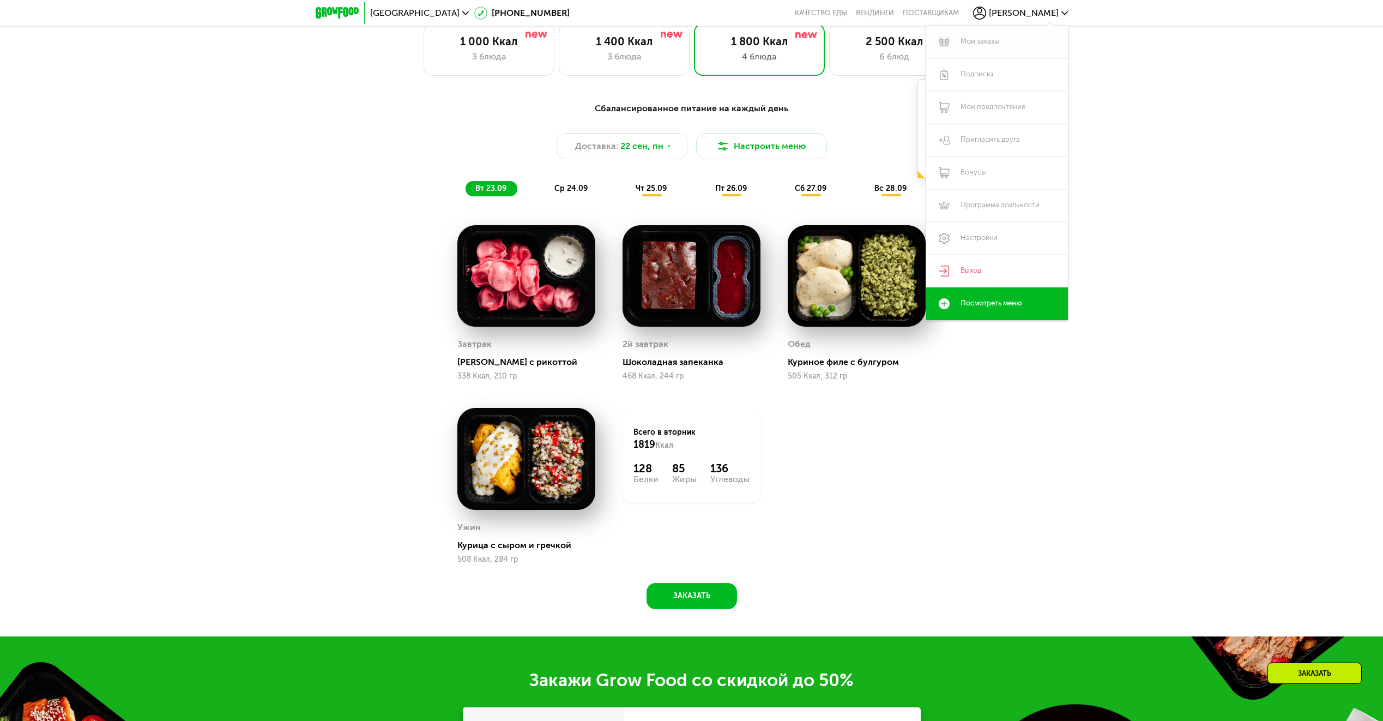
click at [997, 36] on link "Мои заказы" at bounding box center [997, 42] width 142 height 33
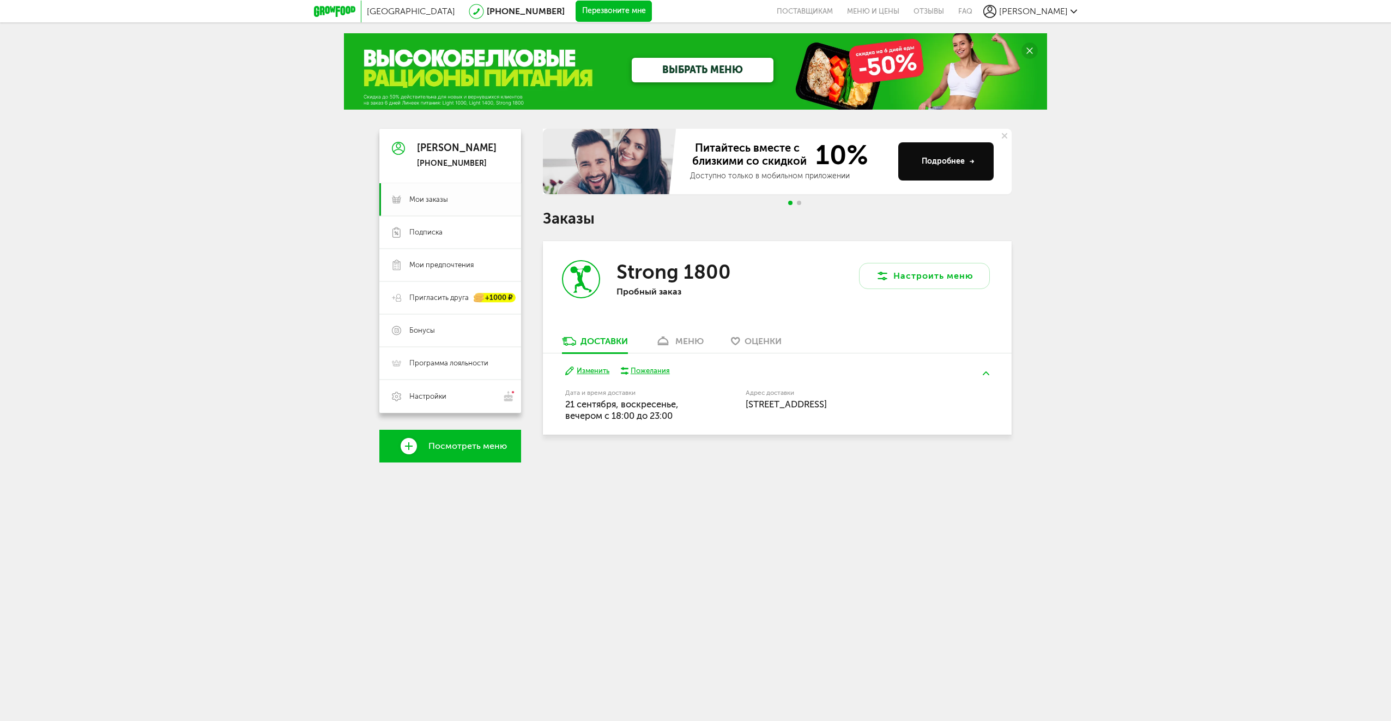
click at [443, 197] on span "Мои заказы" at bounding box center [428, 200] width 39 height 10
click at [439, 232] on span "Подписка" at bounding box center [425, 232] width 33 height 10
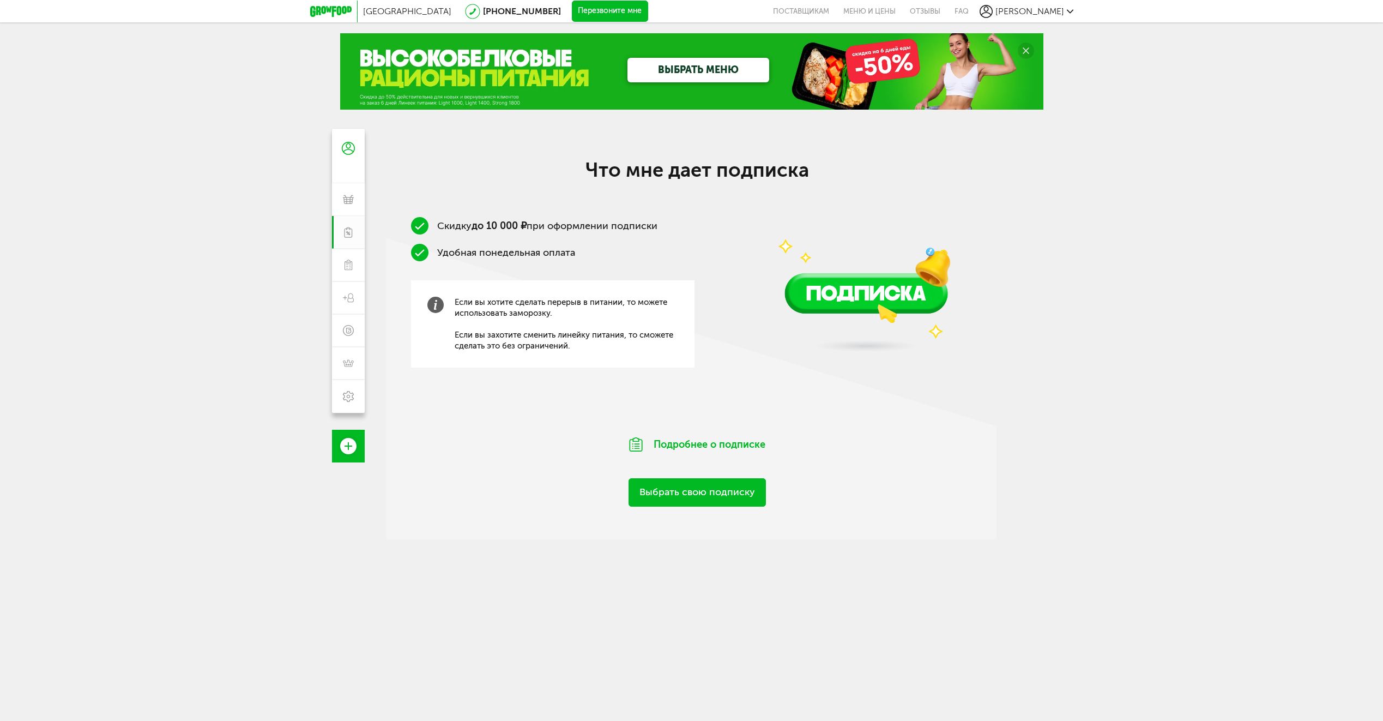
click at [536, 188] on div "Что мне дает подписка Скидку до 10 000 ₽ при оформлении подписки Удобная понеде…" at bounding box center [696, 332] width 621 height 348
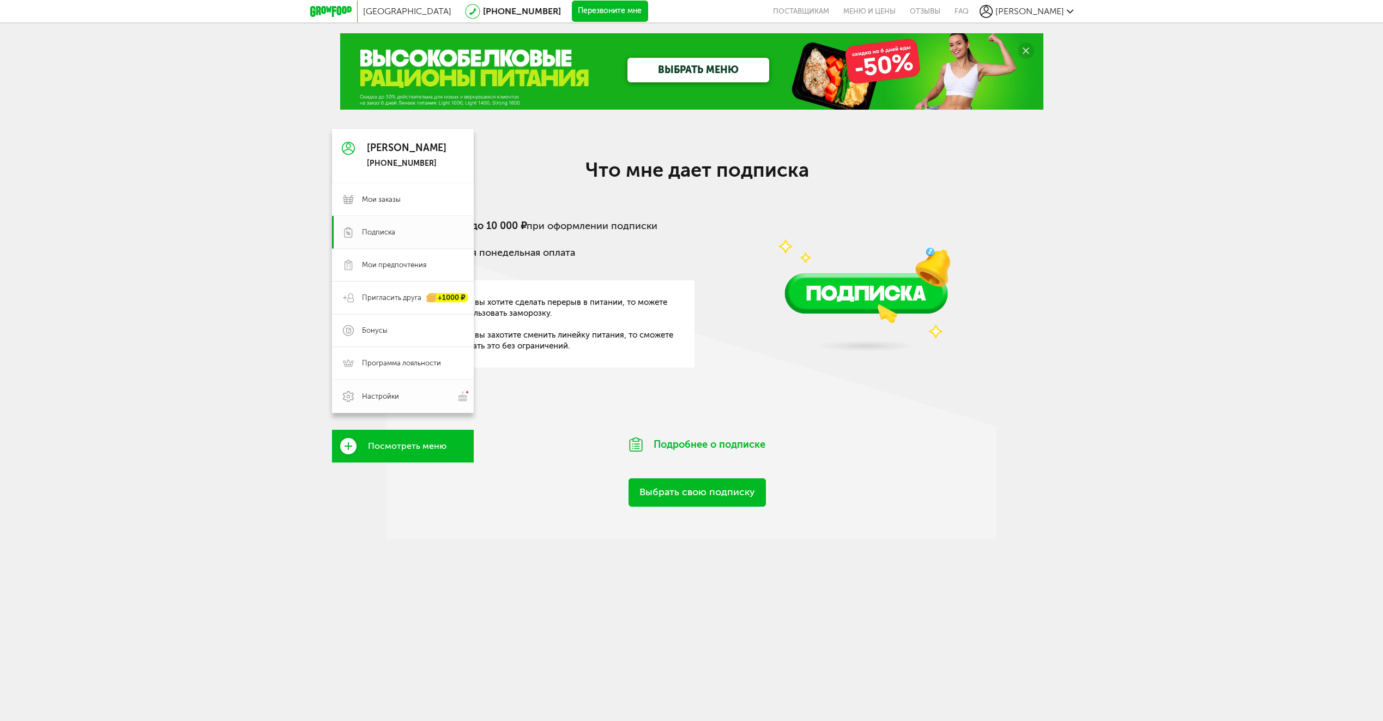
click at [409, 398] on span "Настройки" at bounding box center [412, 395] width 101 height 11
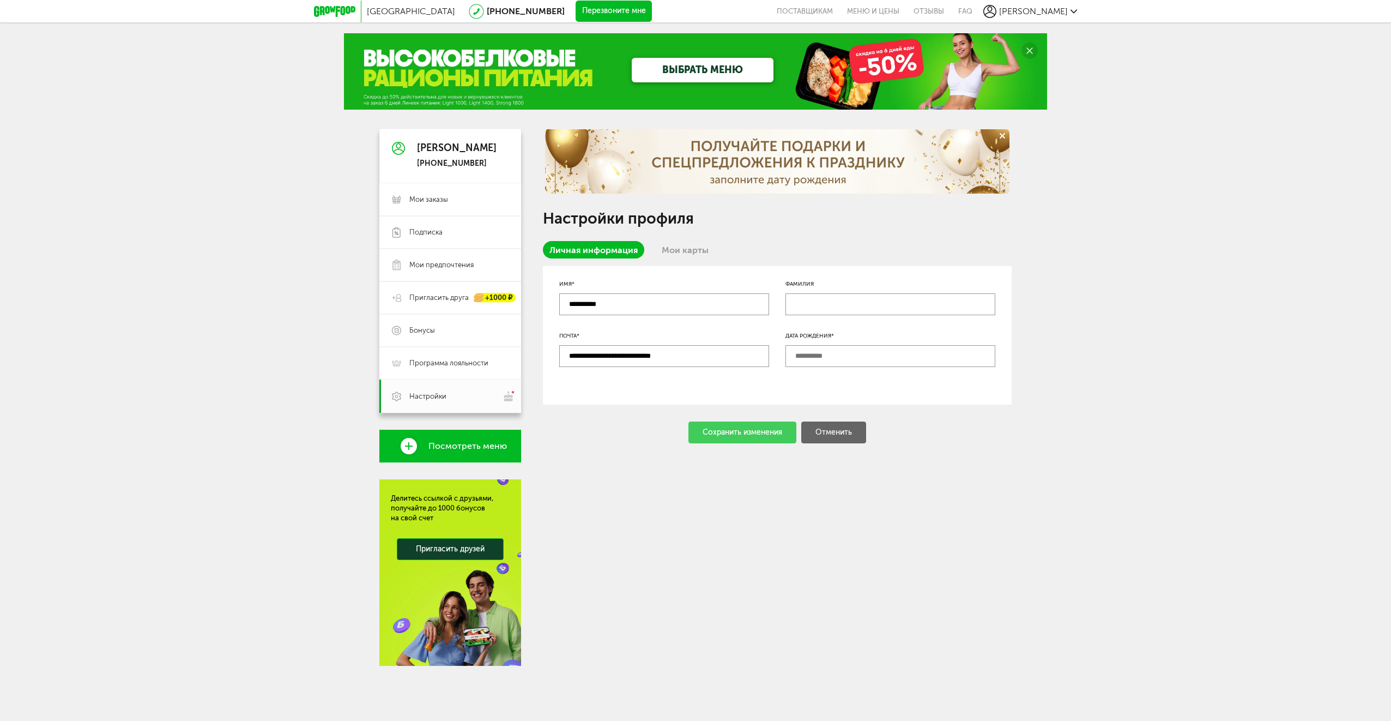
click at [1075, 11] on use at bounding box center [1073, 11] width 7 height 4
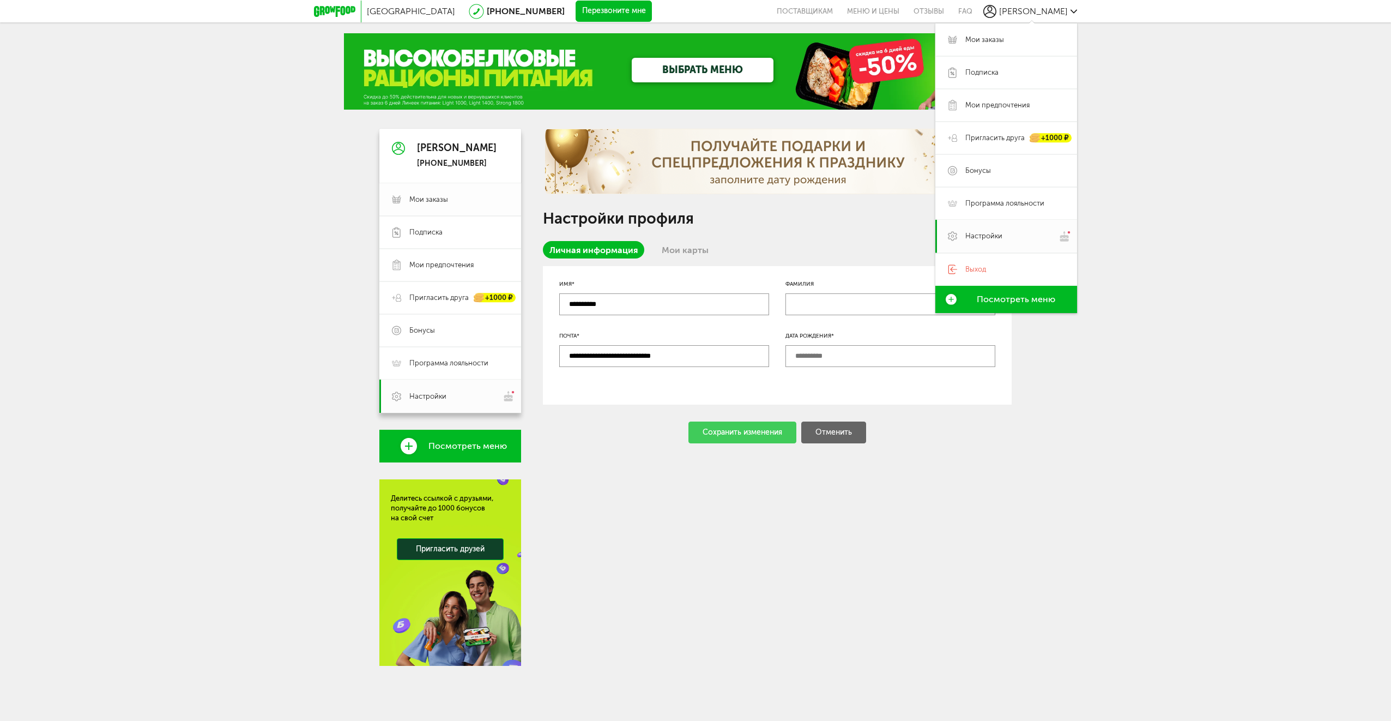
click at [449, 196] on span "Мои заказы" at bounding box center [458, 200] width 99 height 10
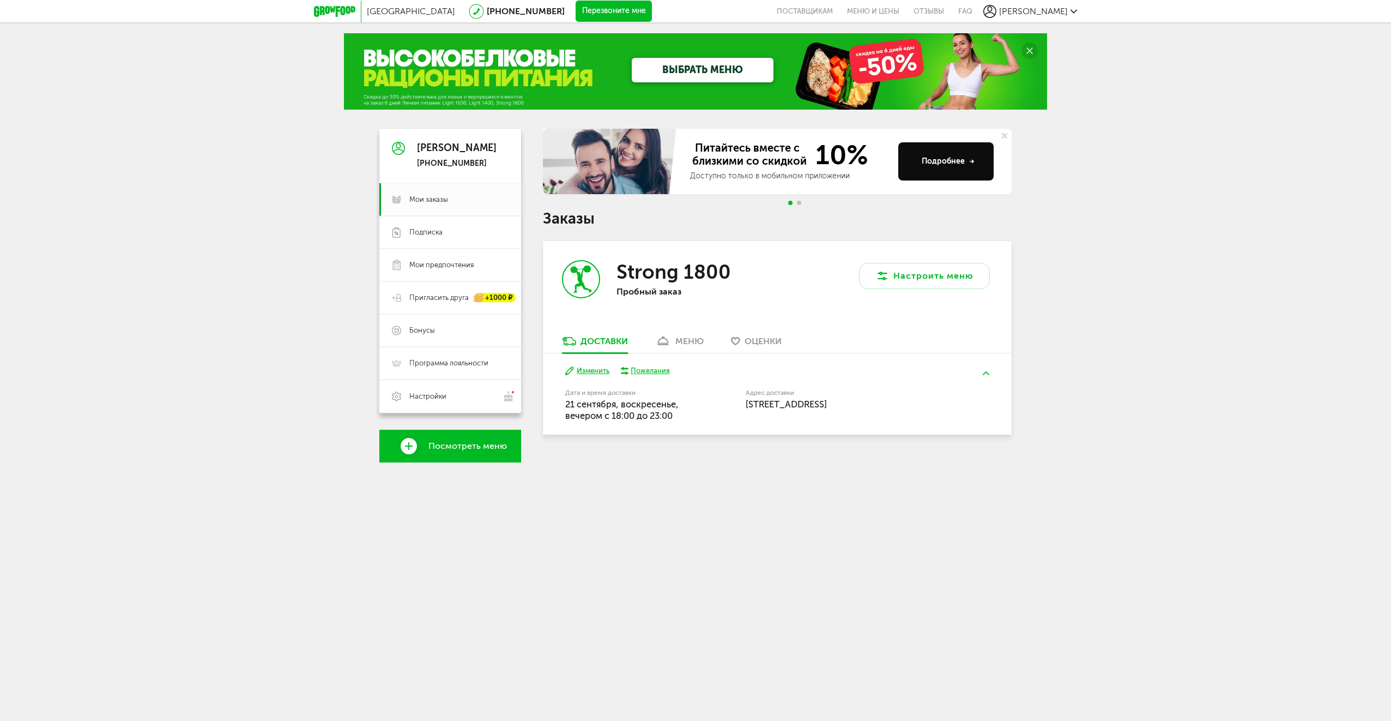
click at [680, 340] on div "меню" at bounding box center [689, 341] width 28 height 10
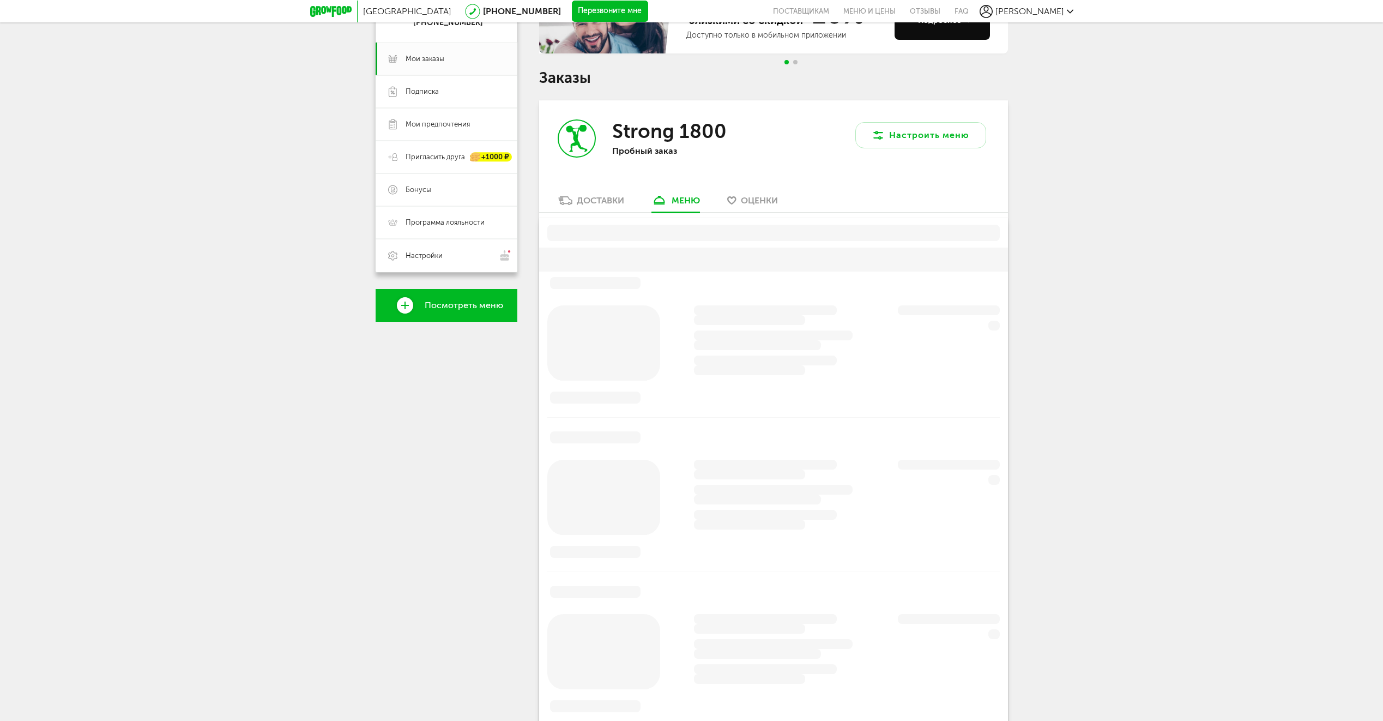
scroll to position [214, 0]
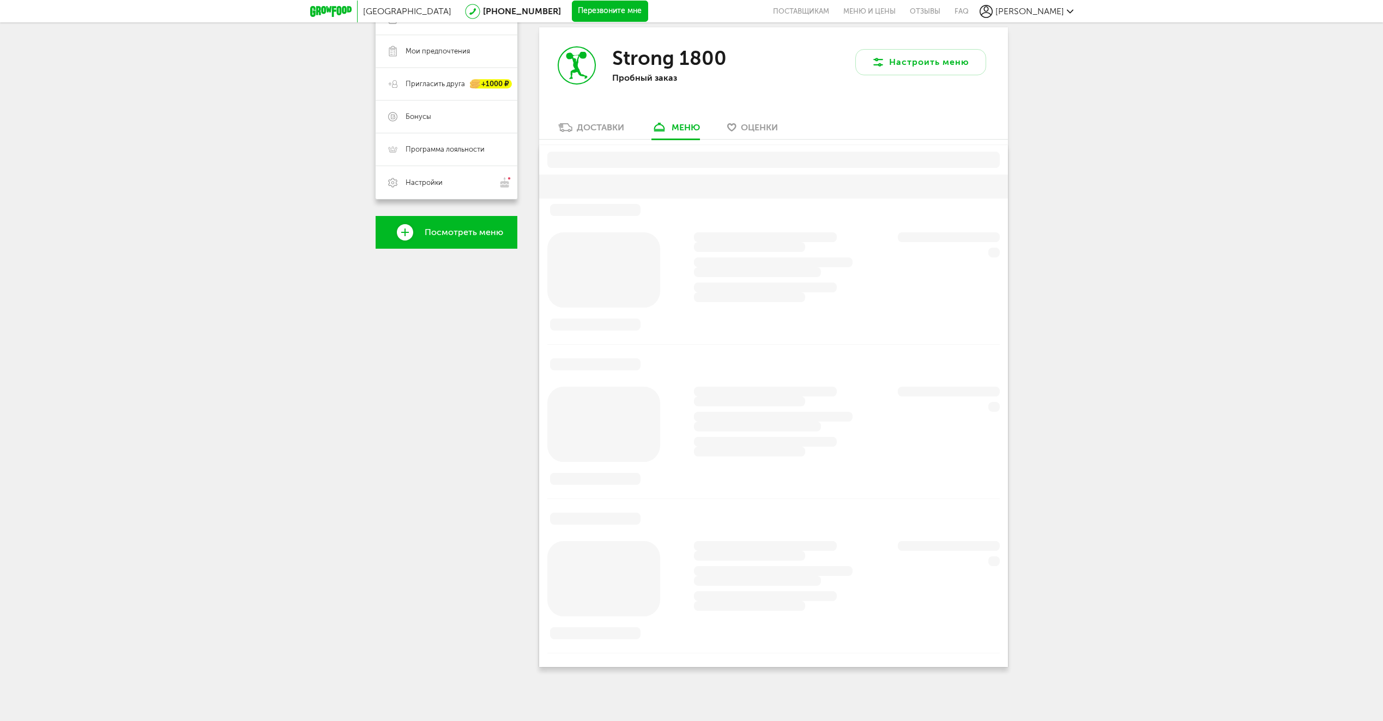
click at [596, 129] on div "Доставки" at bounding box center [600, 127] width 47 height 10
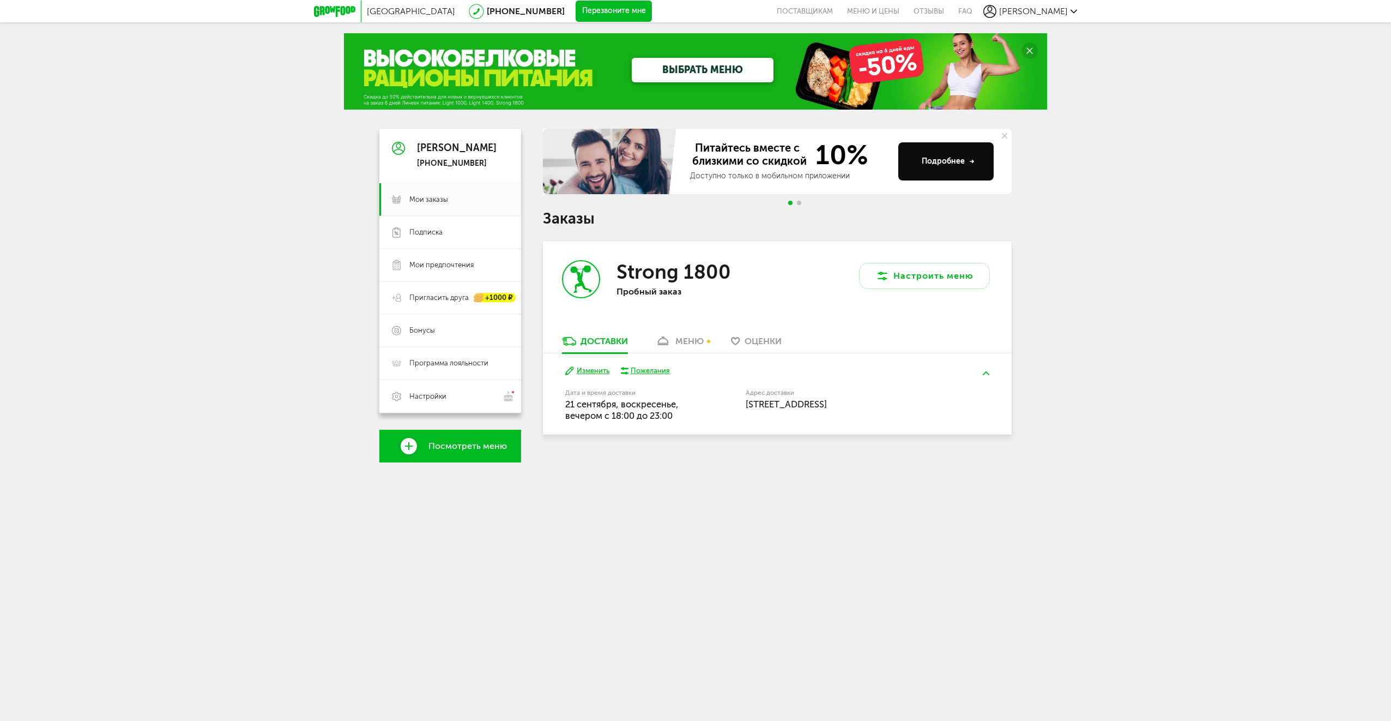
click at [752, 342] on span "Оценки" at bounding box center [763, 341] width 37 height 10
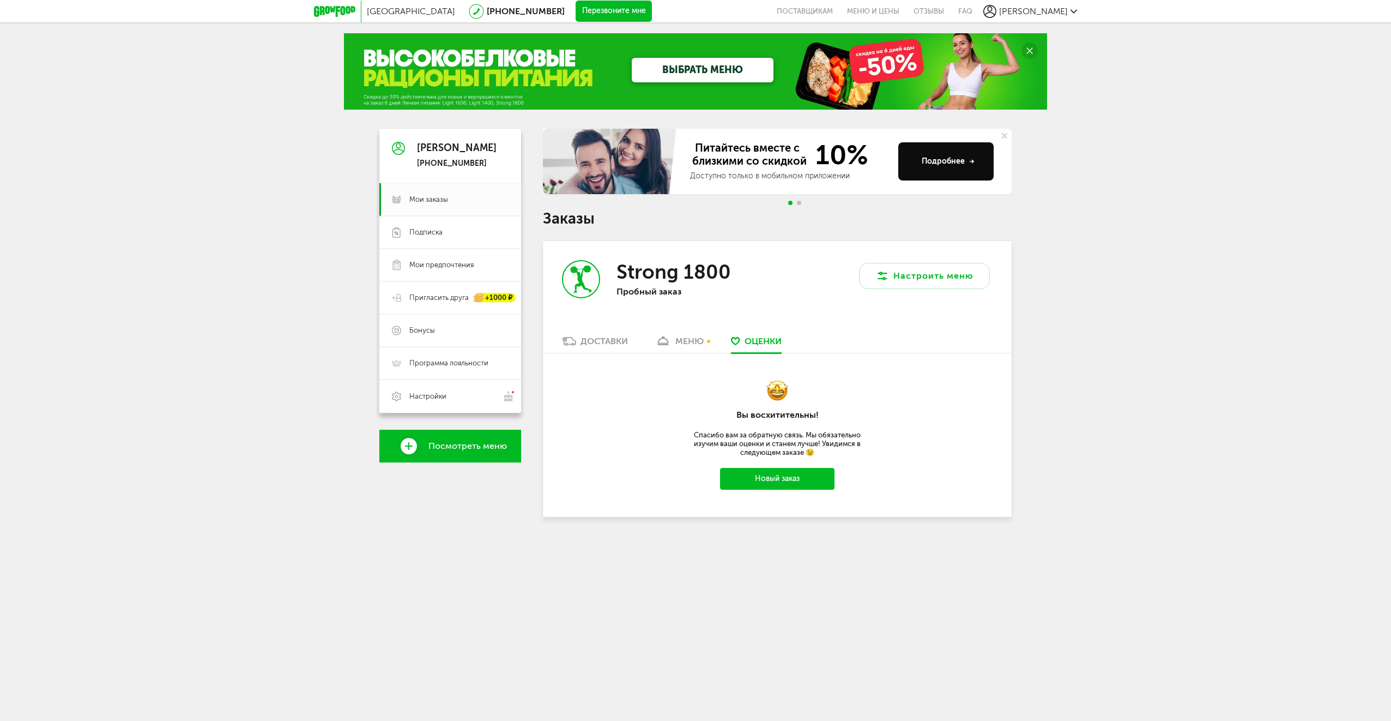
click at [595, 338] on div "Доставки" at bounding box center [603, 341] width 47 height 10
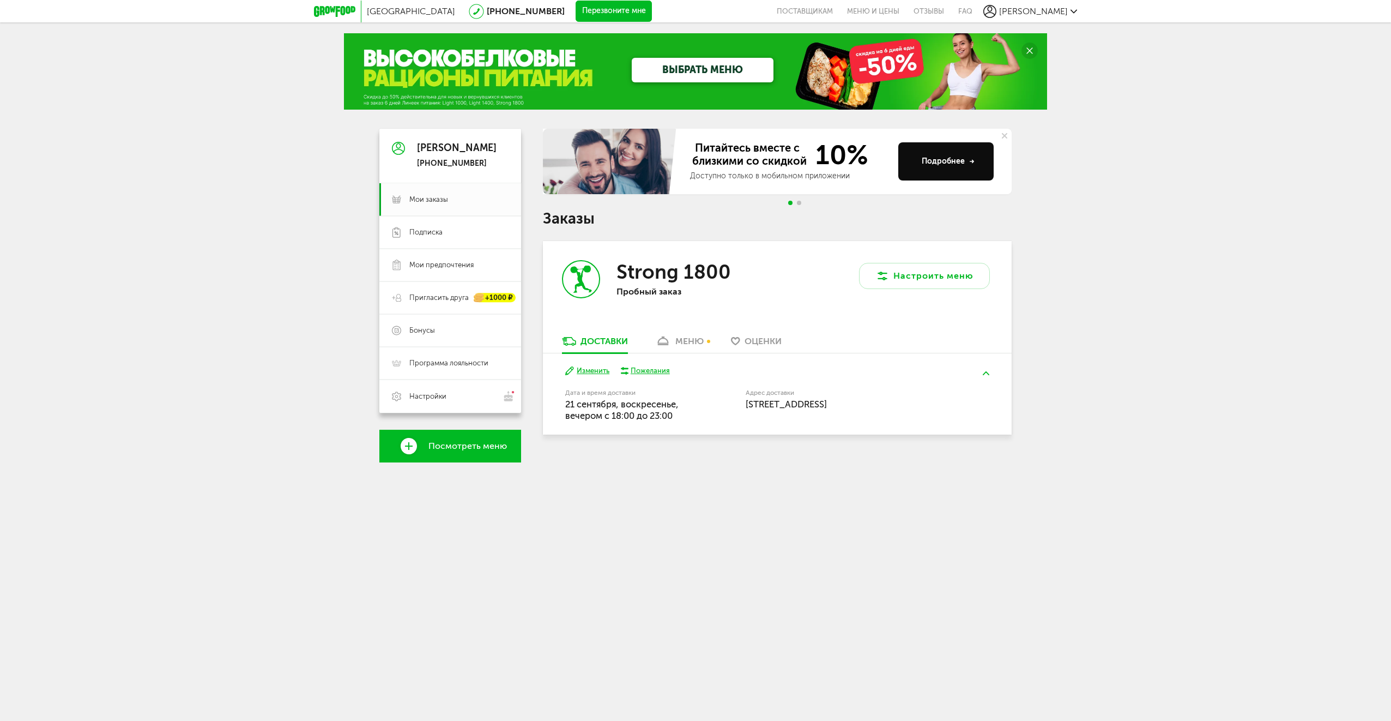
click at [597, 371] on button "Изменить" at bounding box center [587, 371] width 44 height 10
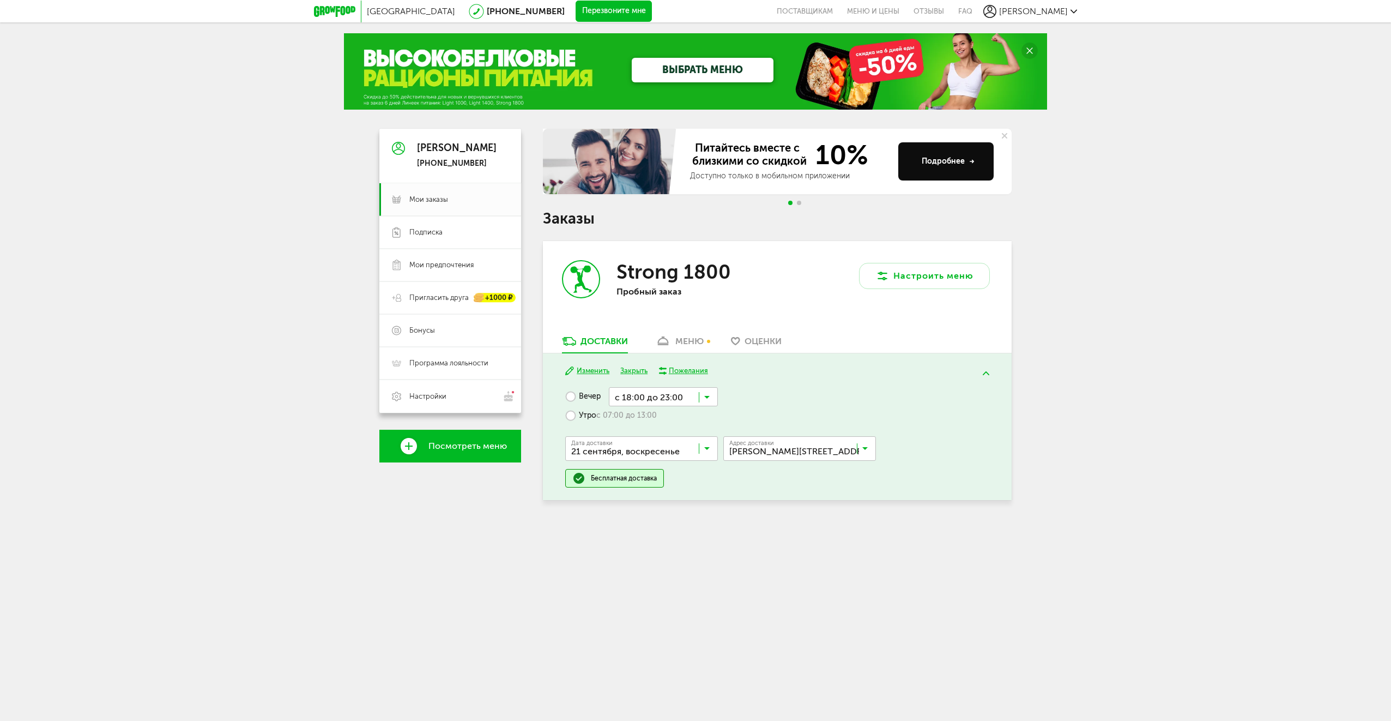
click at [802, 452] on input "Search for option" at bounding box center [802, 450] width 153 height 19
click at [807, 505] on span "Добавить новый адрес" at bounding box center [786, 496] width 82 height 23
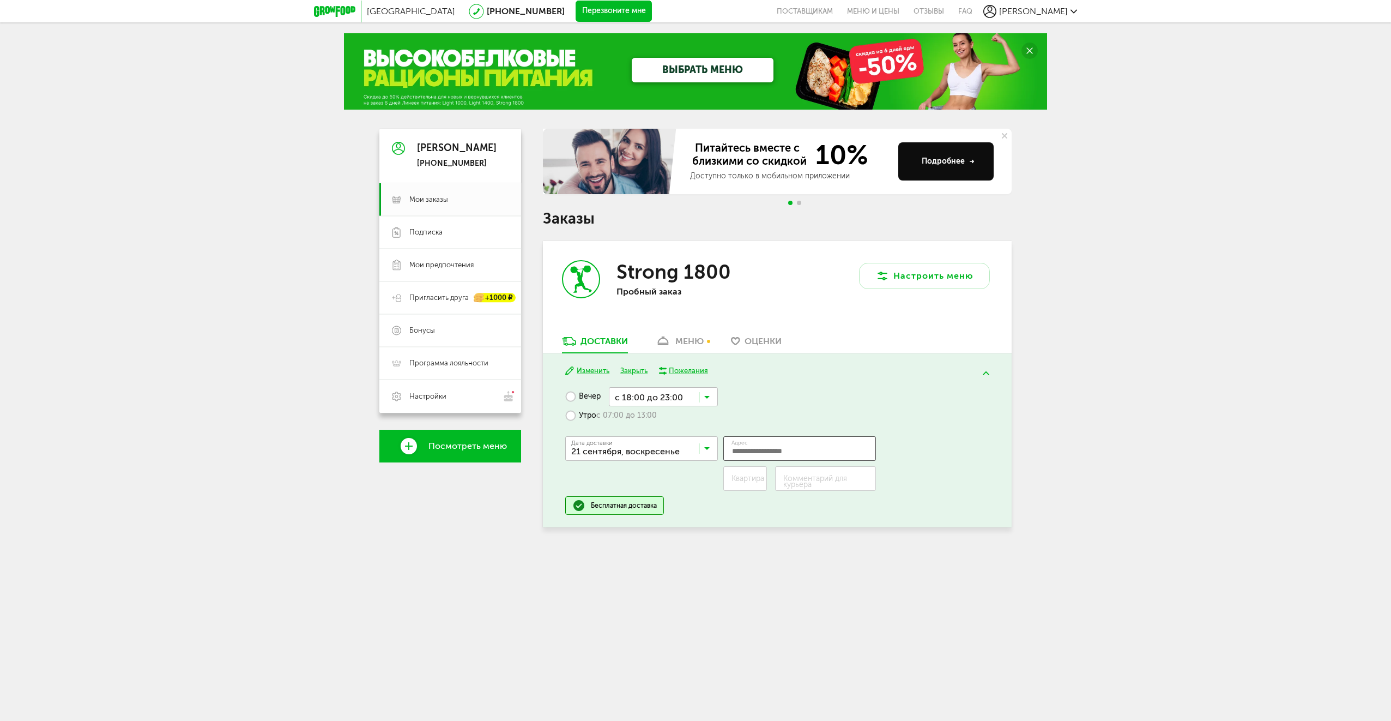
click at [759, 451] on input "Адрес" at bounding box center [799, 448] width 153 height 25
type input "*"
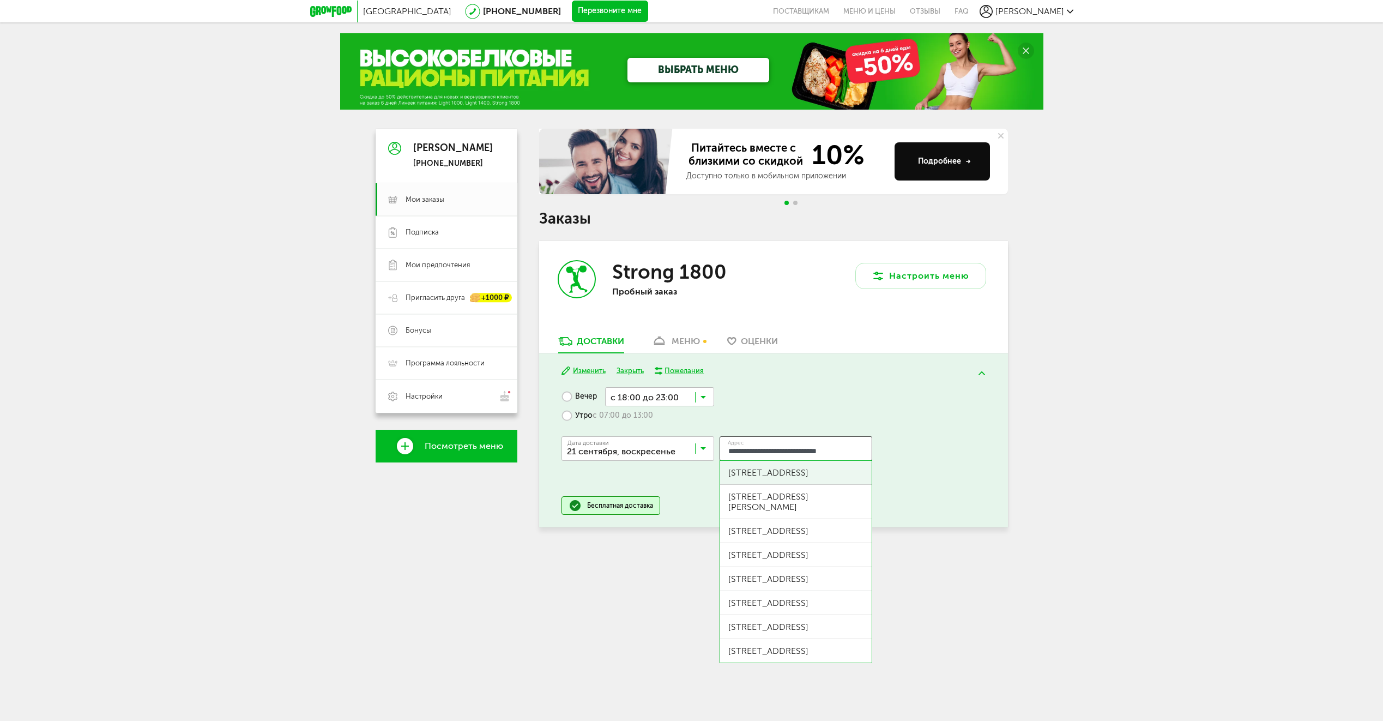
click at [834, 473] on div "Богатырский пр-кт, д 59 к 3" at bounding box center [795, 472] width 135 height 10
type input "**********"
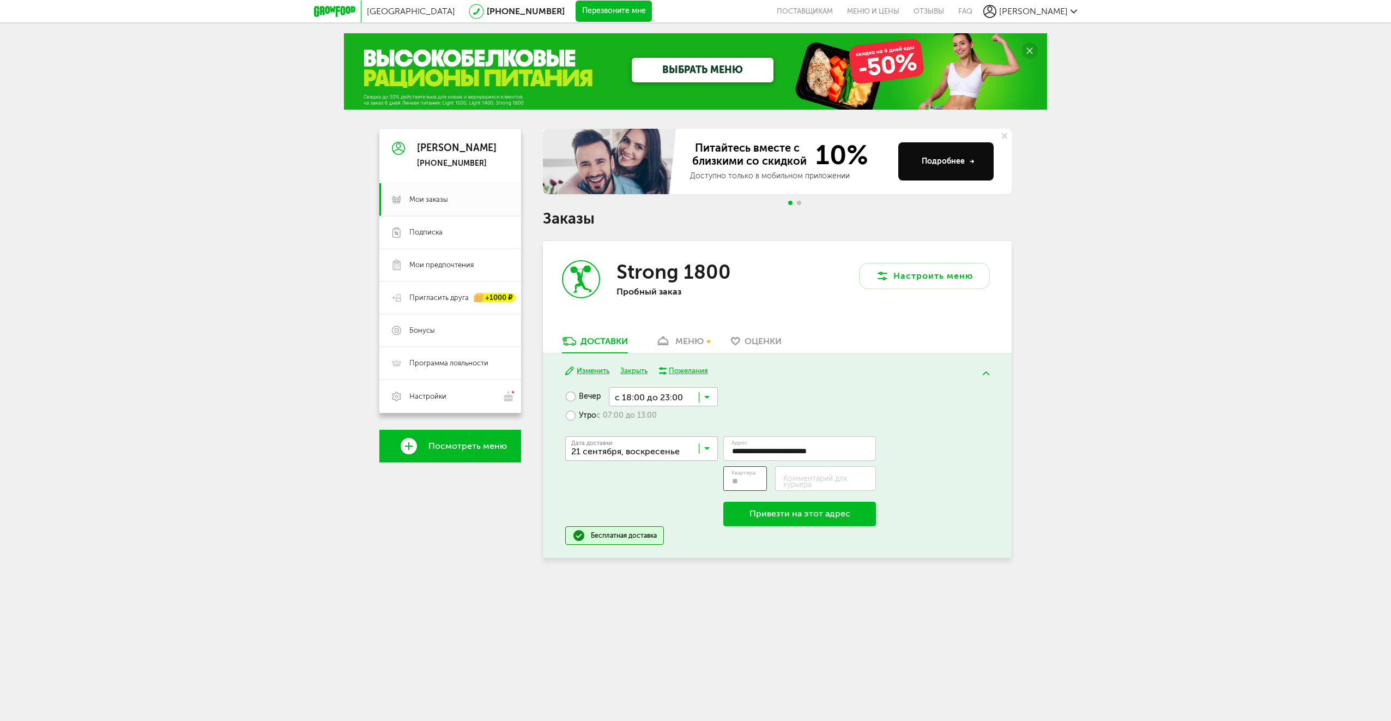
click at [747, 477] on input "Квартира" at bounding box center [745, 478] width 44 height 25
type input "**"
click at [824, 514] on button "Привезти на этот адрес" at bounding box center [799, 513] width 153 height 25
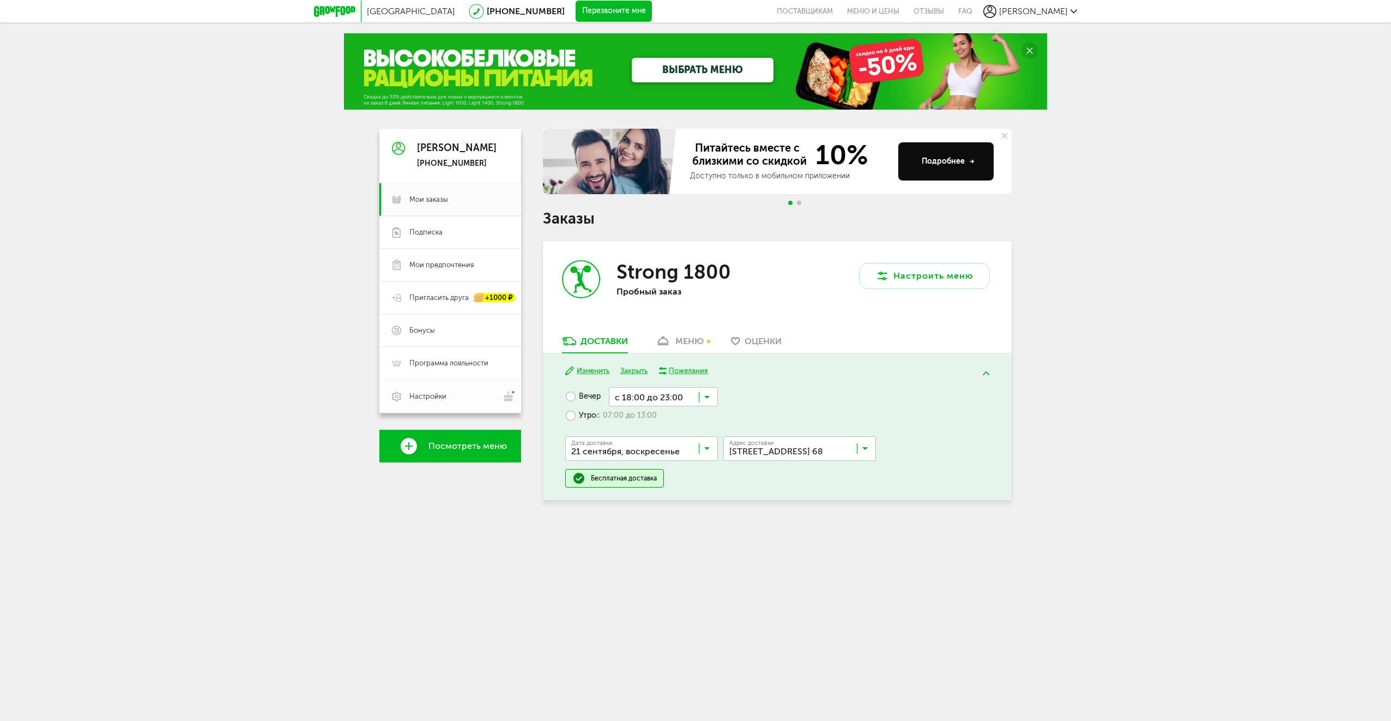
click at [422, 395] on span "Настройки" at bounding box center [427, 396] width 37 height 10
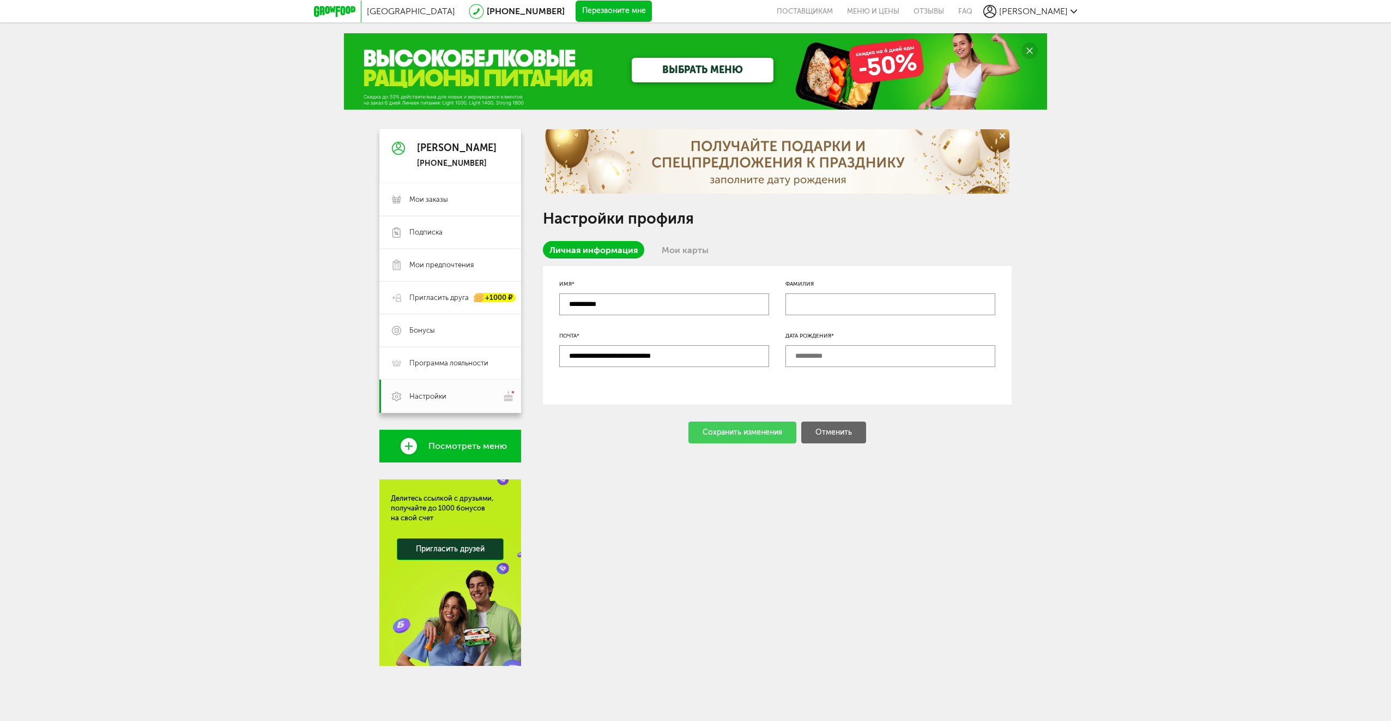
click at [1073, 8] on icon at bounding box center [1073, 11] width 7 height 7
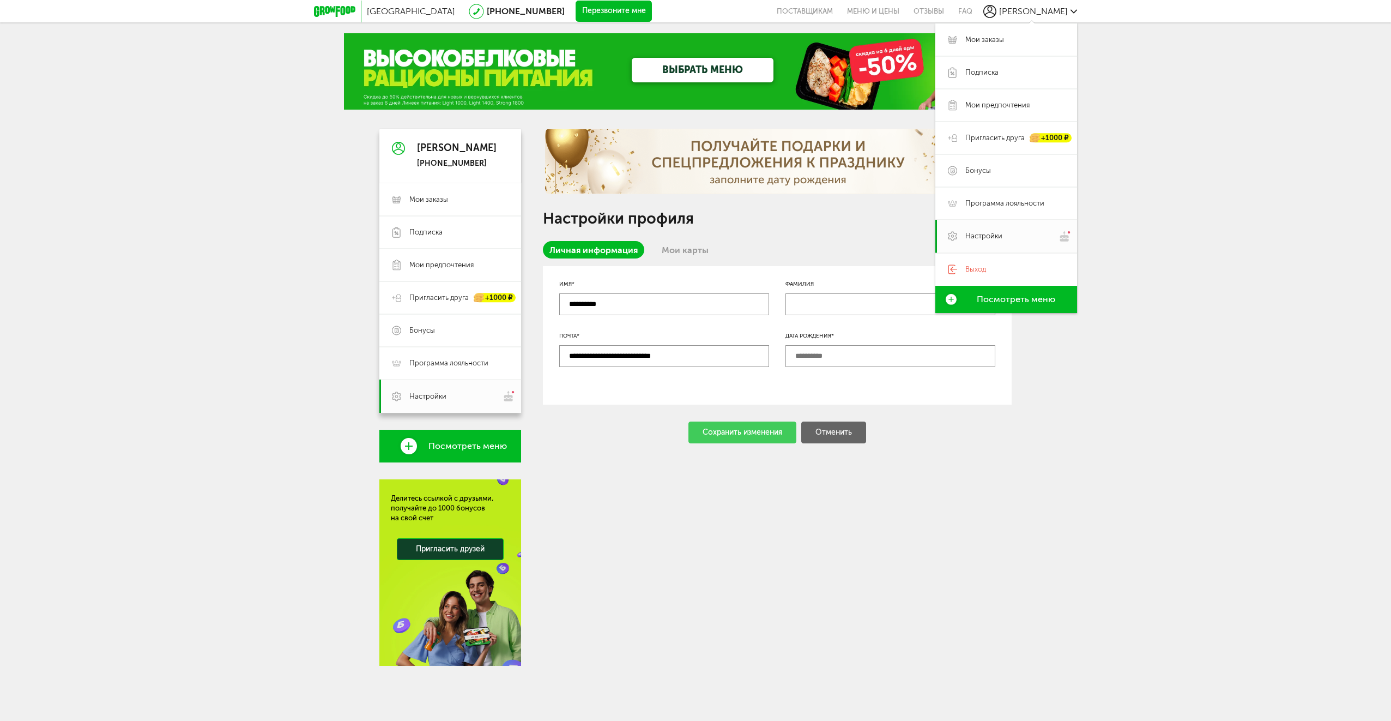
drag, startPoint x: 740, startPoint y: 245, endPoint x: 711, endPoint y: 245, distance: 28.9
click at [739, 246] on div "Личная информация Мои карты" at bounding box center [777, 253] width 469 height 25
click at [682, 246] on link "Мои карты" at bounding box center [685, 249] width 60 height 17
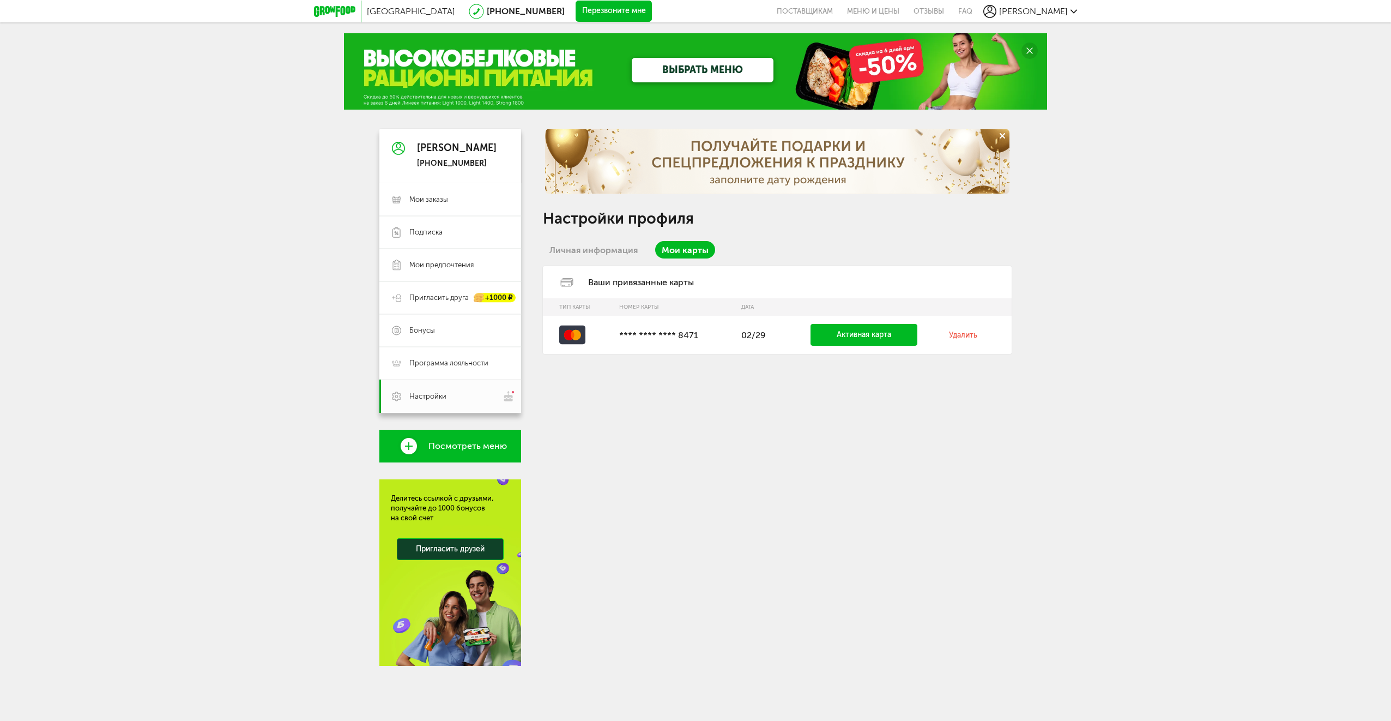
click at [610, 255] on link "Личная информация" at bounding box center [593, 249] width 101 height 17
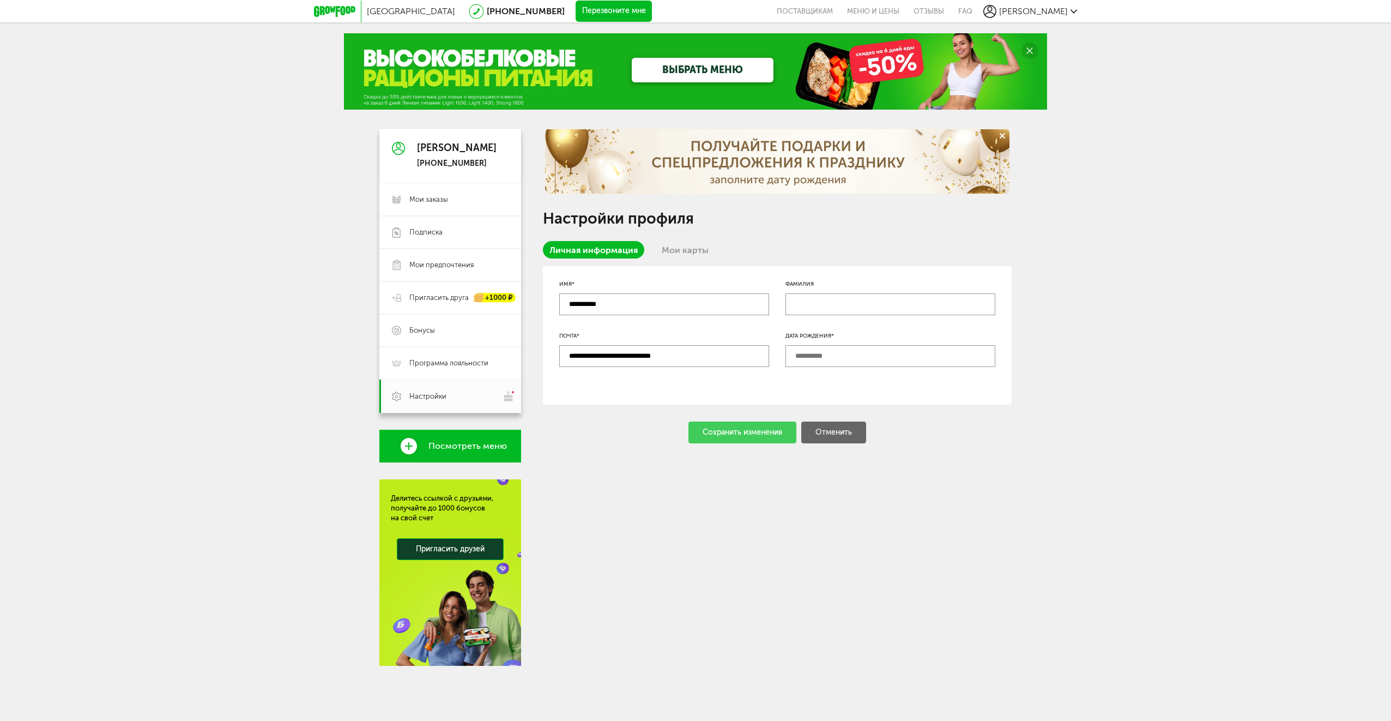
click at [337, 11] on icon at bounding box center [334, 11] width 41 height 11
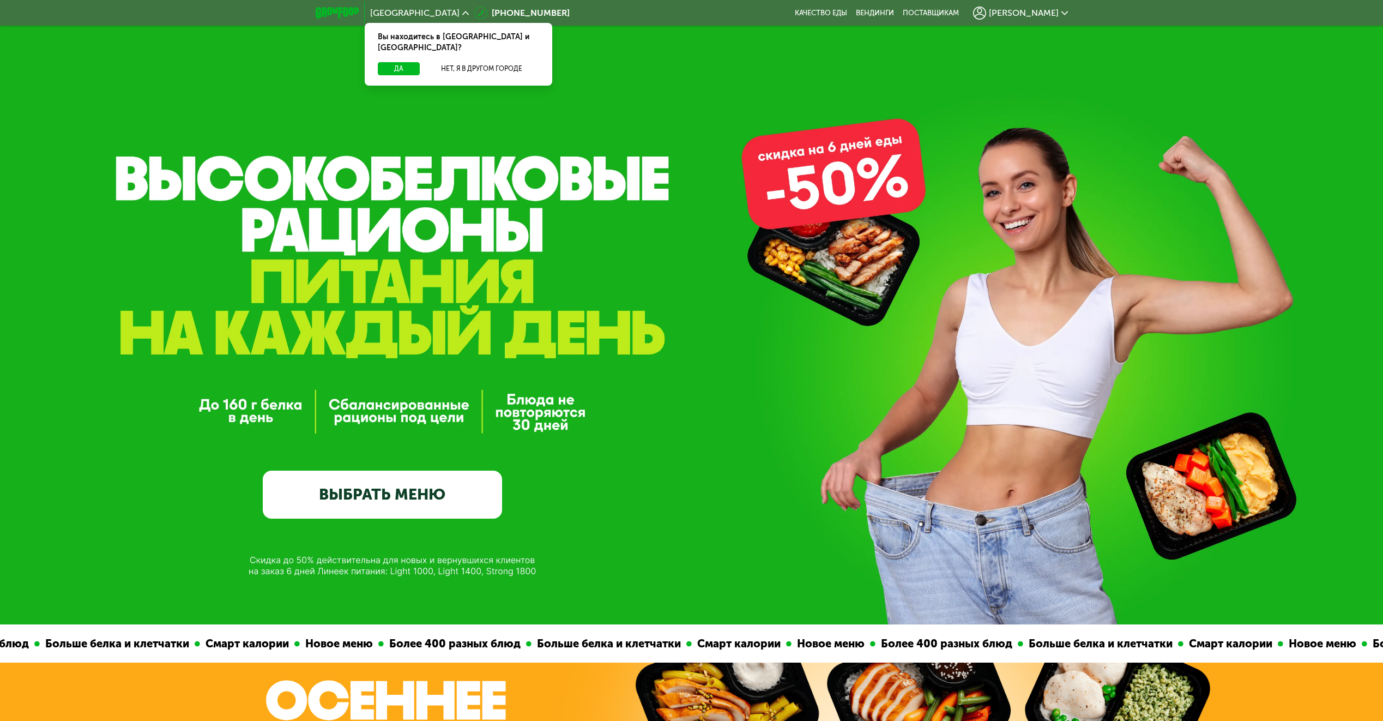
drag, startPoint x: 382, startPoint y: 534, endPoint x: 383, endPoint y: 521, distance: 12.6
click at [382, 531] on div "GrowFood — доставка правильного питания ВЫБРАТЬ МЕНЮ" at bounding box center [691, 312] width 1383 height 624
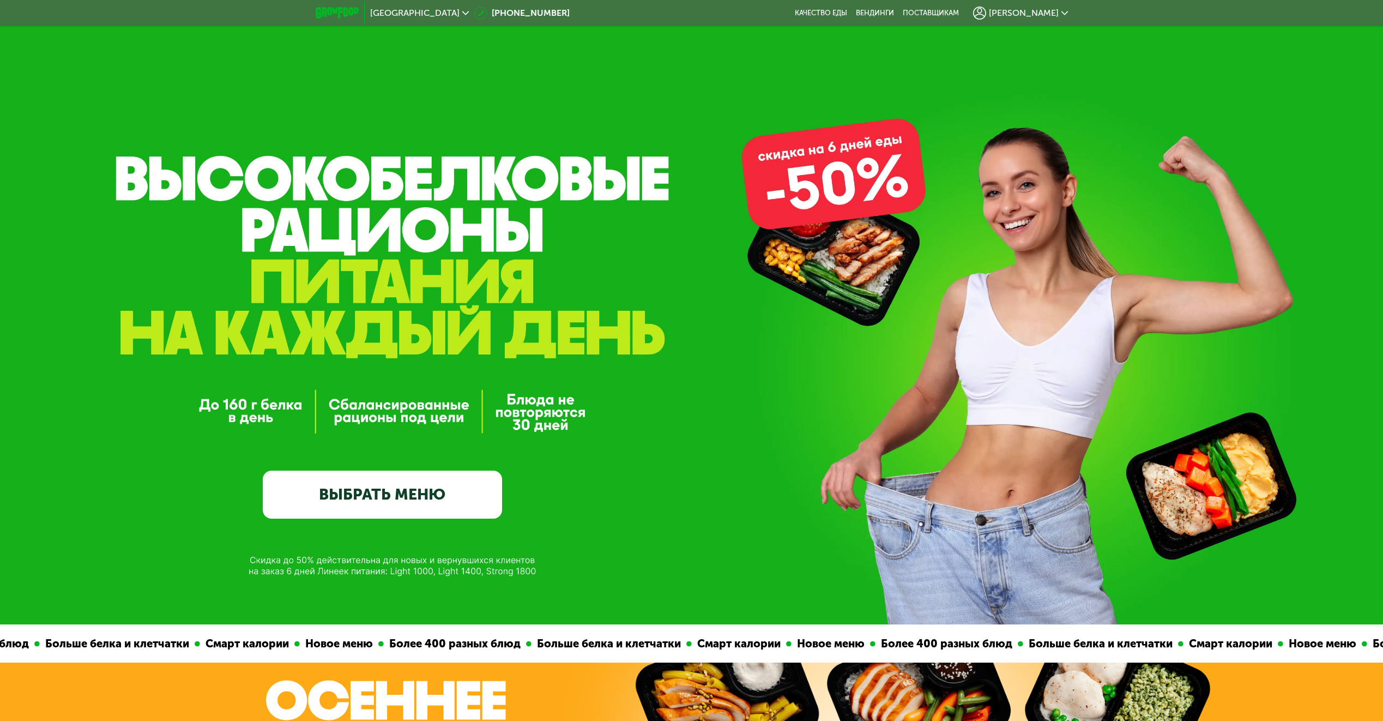
click at [396, 503] on link "ВЫБРАТЬ МЕНЮ" at bounding box center [382, 494] width 239 height 48
click at [417, 494] on link "ВЫБРАТЬ МЕНЮ" at bounding box center [382, 494] width 239 height 48
click at [413, 491] on link "ВЫБРАТЬ МЕНЮ" at bounding box center [382, 494] width 239 height 48
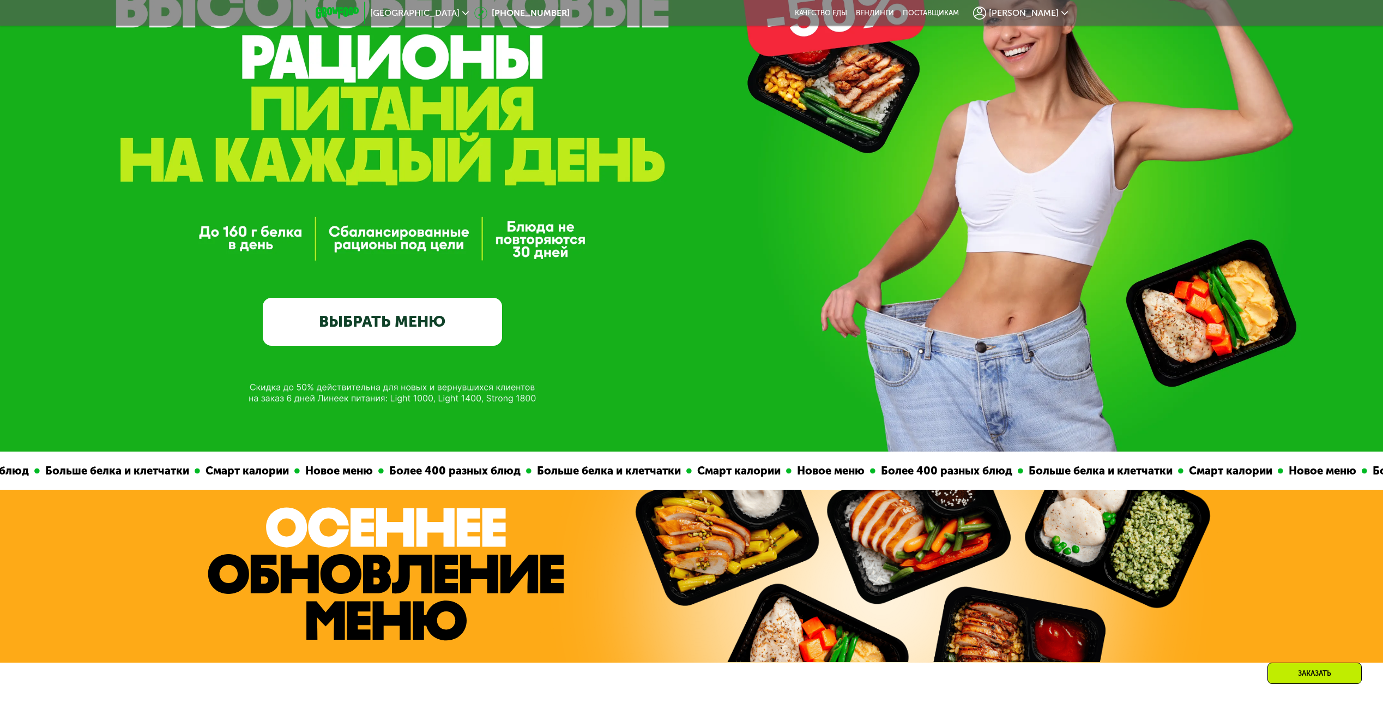
scroll to position [61, 0]
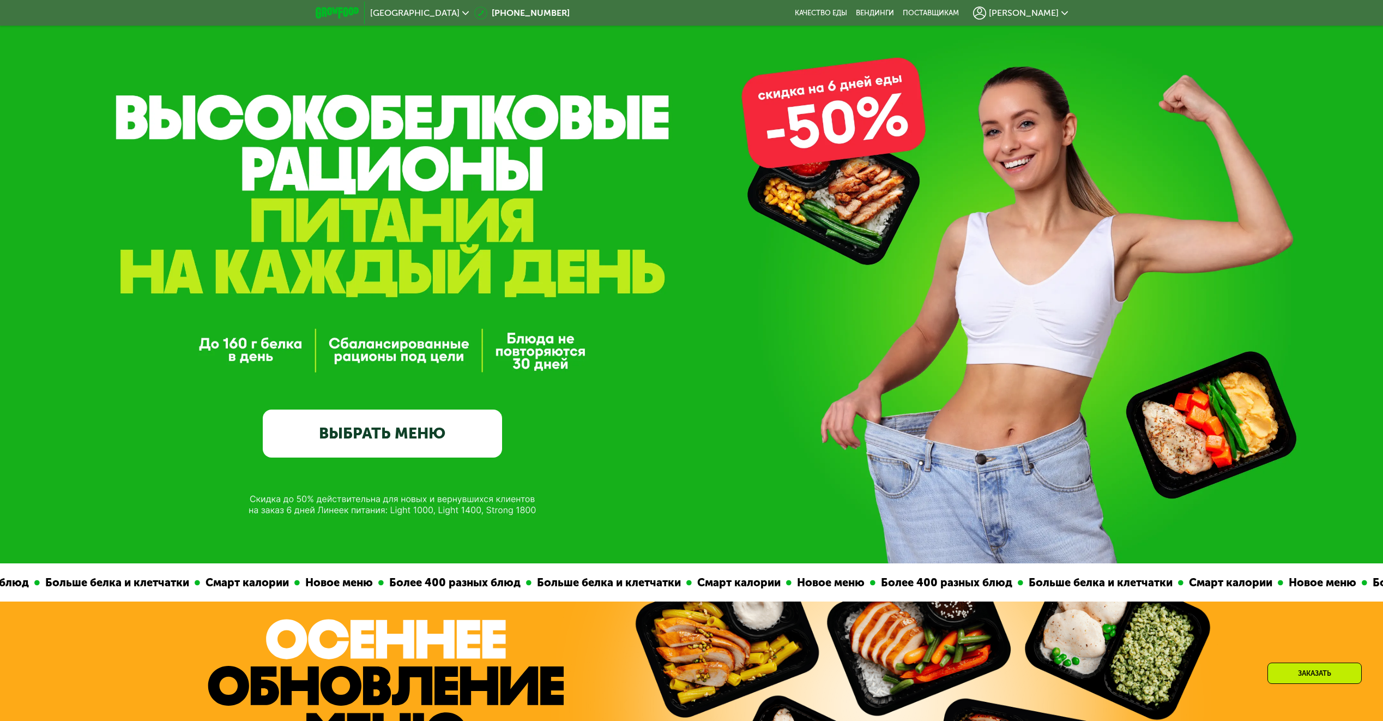
click at [397, 421] on link "ВЫБРАТЬ МЕНЮ" at bounding box center [382, 433] width 239 height 48
click at [342, 11] on img at bounding box center [337, 12] width 43 height 11
click at [849, 8] on div "Санкт-Петербург 8 (800) 555-21-78 Качество еды Вендинги поставщикам Константин" at bounding box center [691, 13] width 763 height 24
click at [847, 15] on link "Качество еды" at bounding box center [821, 13] width 52 height 9
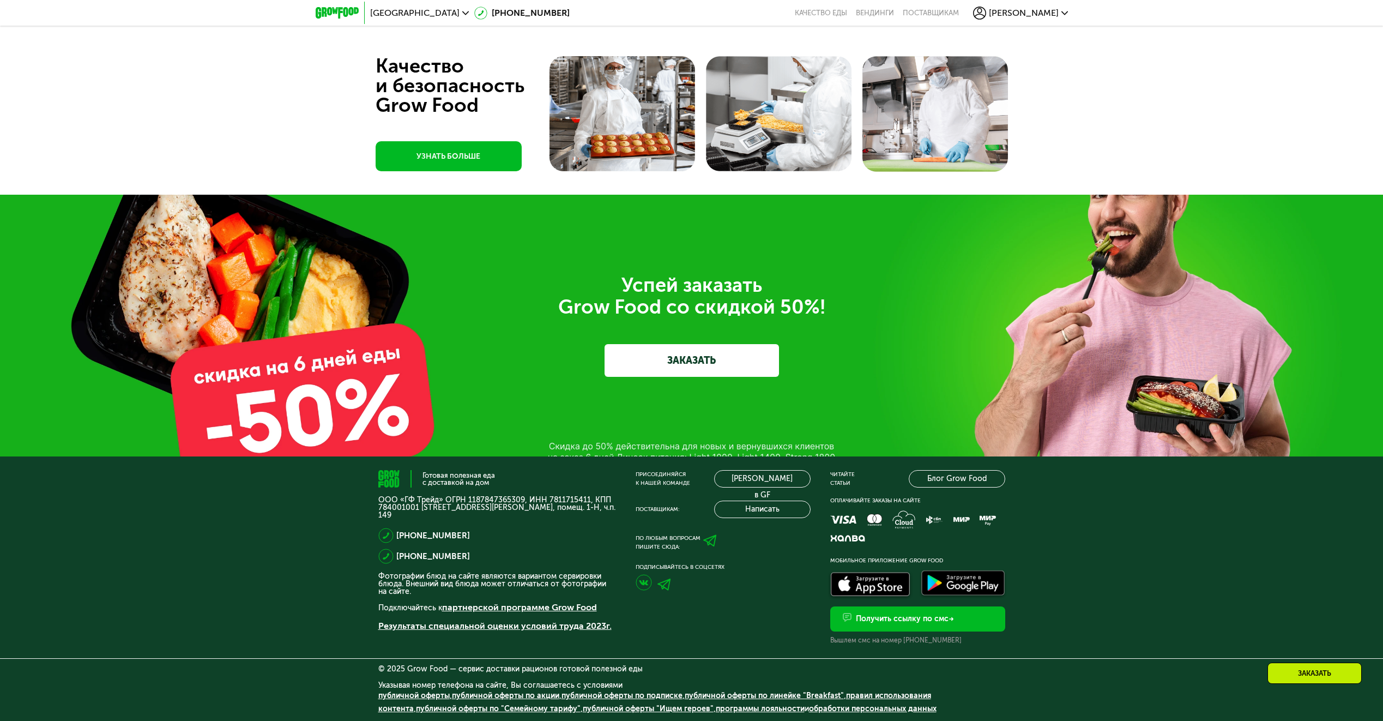
click at [710, 345] on link "ЗАКАЗАТЬ" at bounding box center [691, 360] width 174 height 33
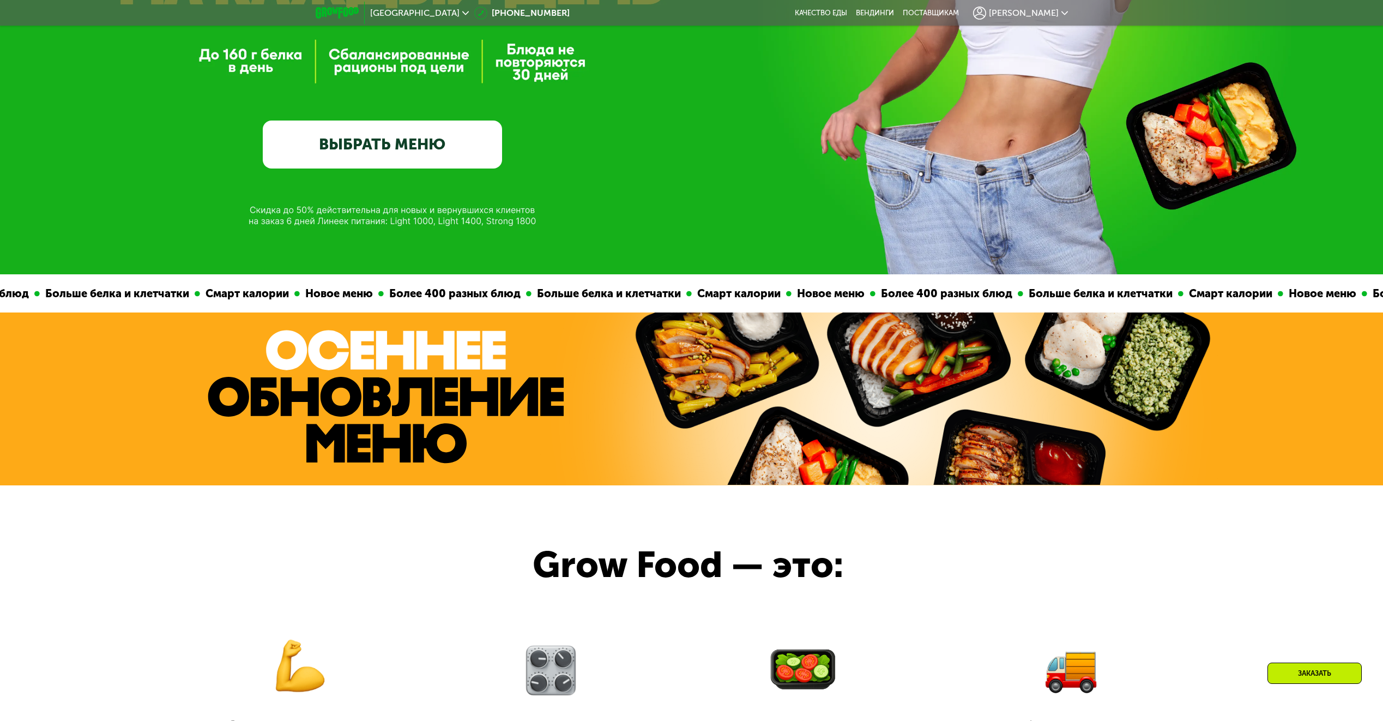
scroll to position [348, 0]
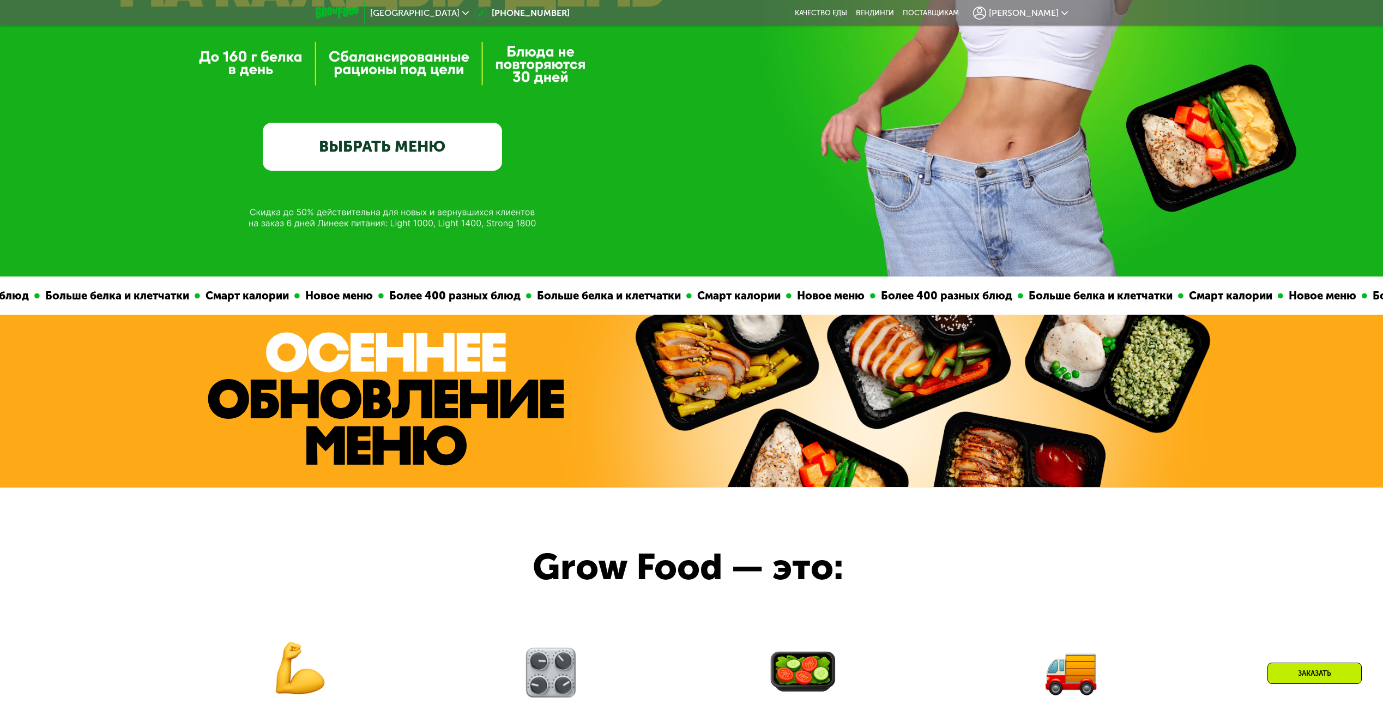
click at [1032, 14] on span "[PERSON_NAME]" at bounding box center [1024, 13] width 70 height 9
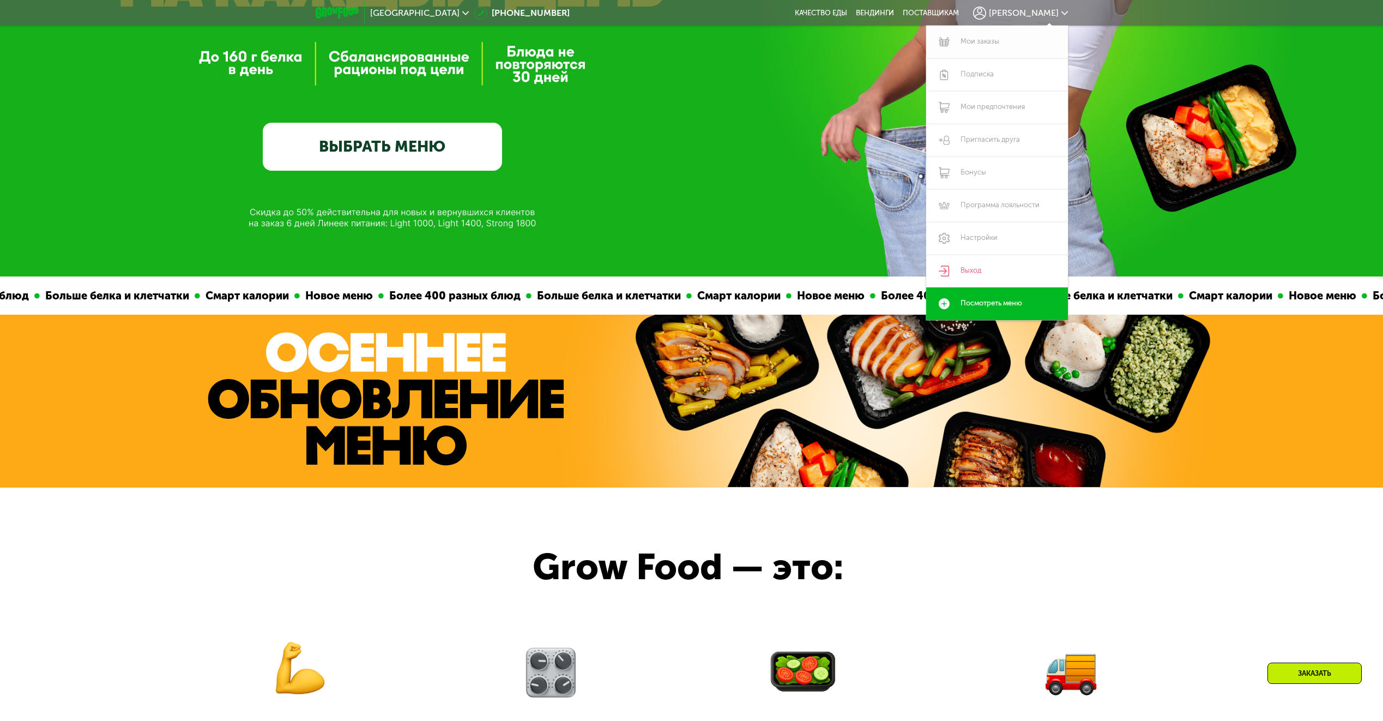
click at [1002, 38] on link "Мои заказы" at bounding box center [997, 42] width 142 height 33
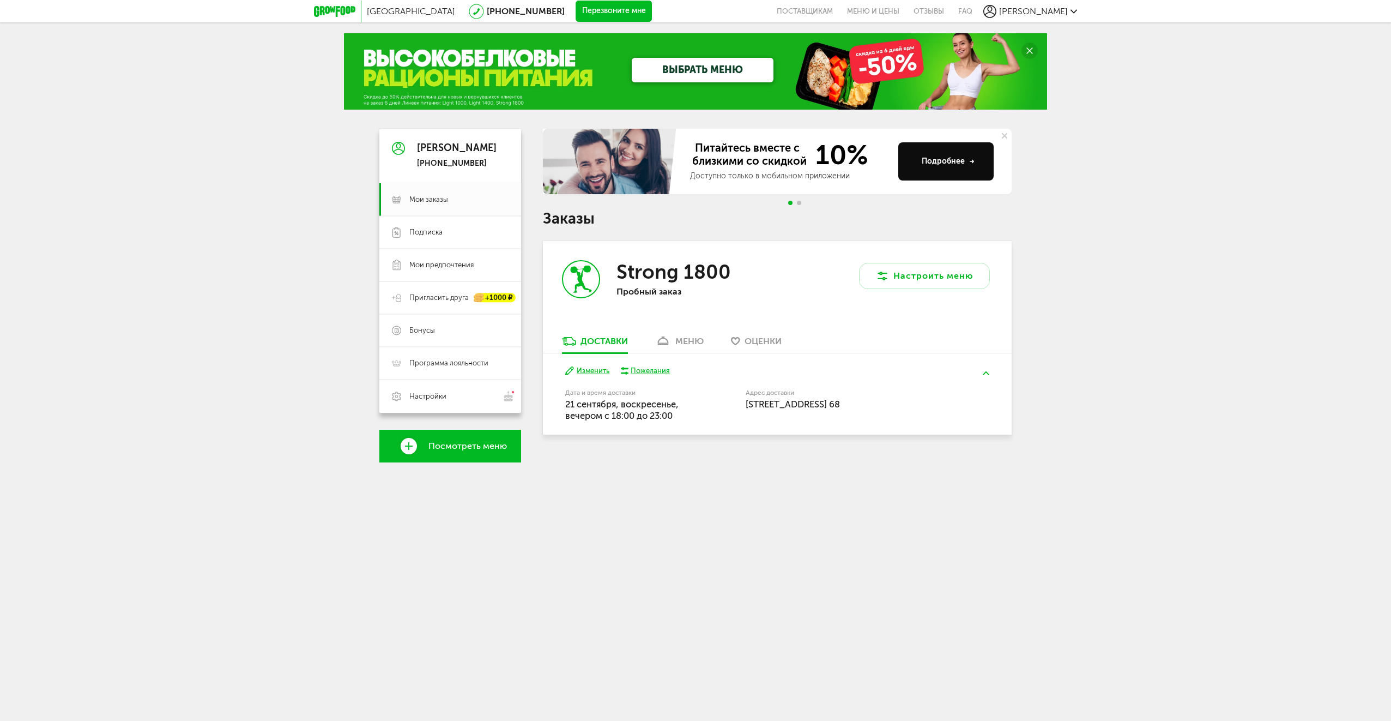
click at [701, 59] on link "ВЫБРАТЬ МЕНЮ" at bounding box center [703, 70] width 142 height 25
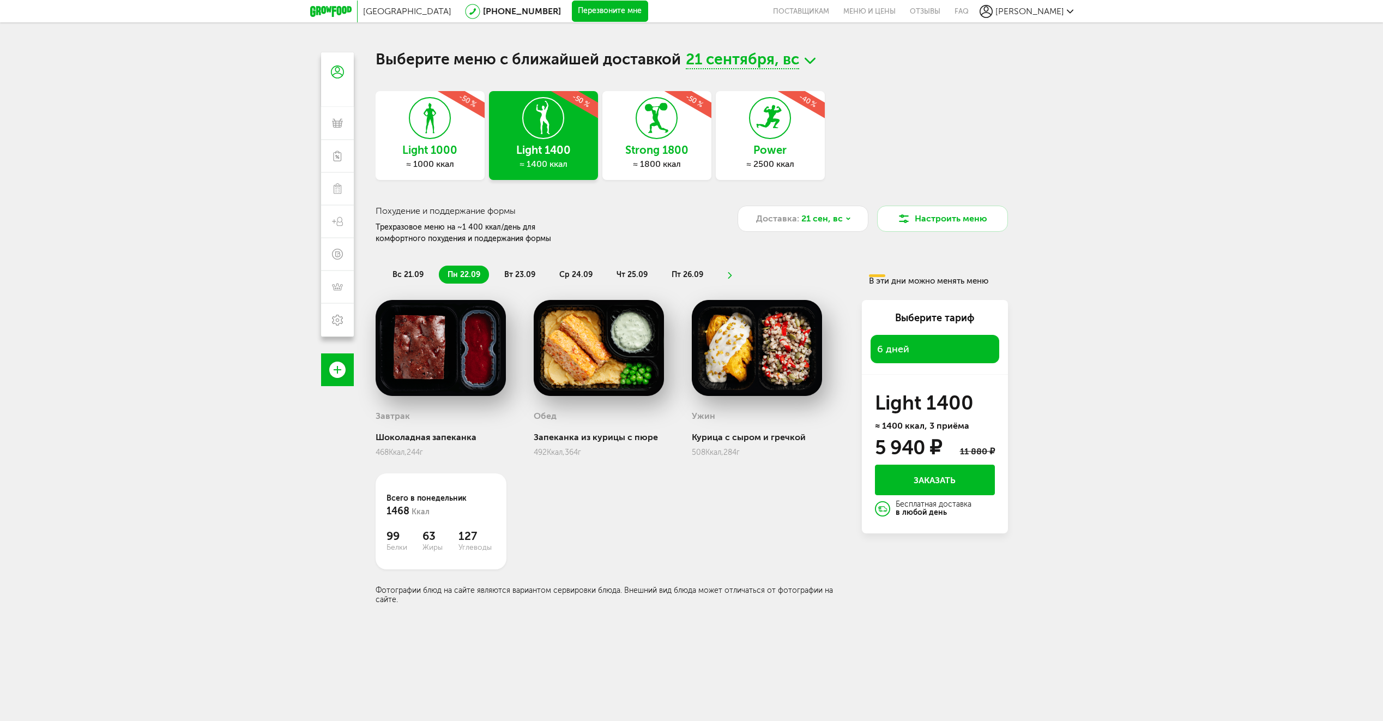
click at [749, 56] on span "21 сентября, вс" at bounding box center [742, 60] width 113 height 17
click at [734, 124] on li "23 сентября, вт" at bounding box center [750, 124] width 109 height 20
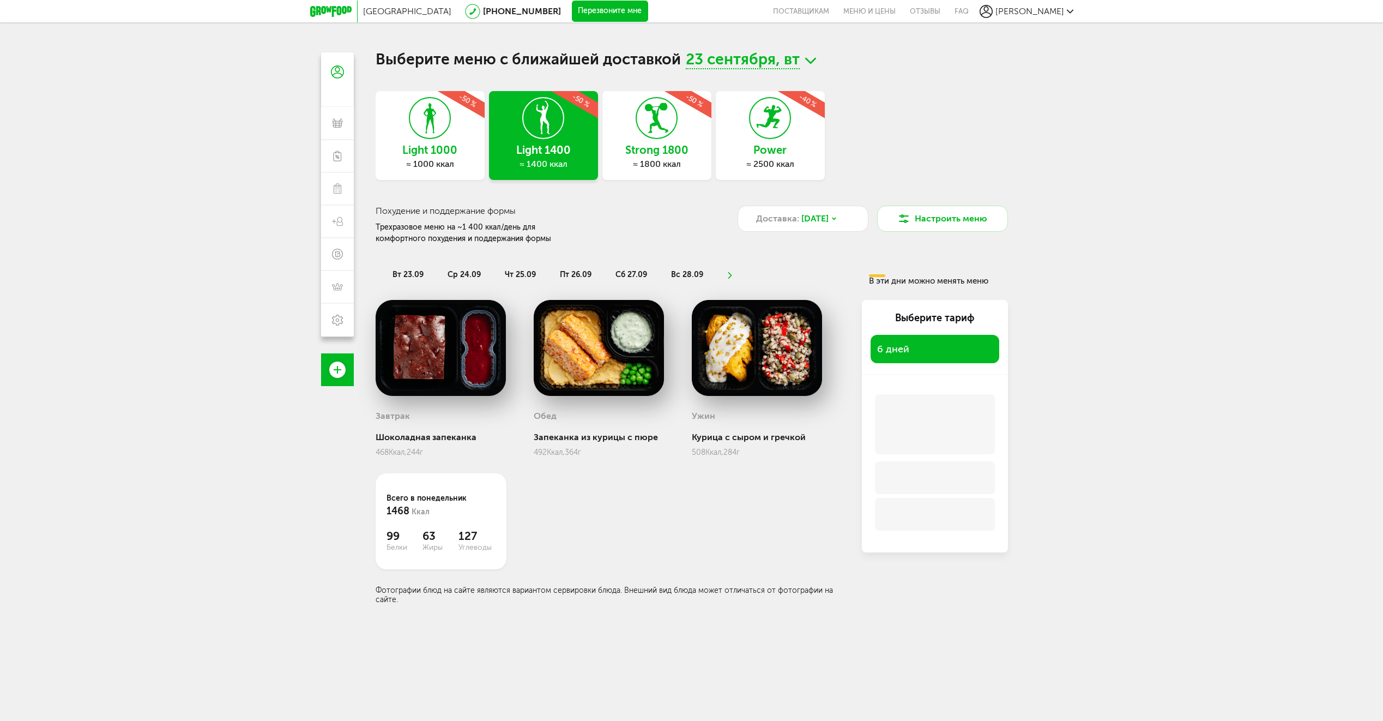
click at [665, 129] on div "Light 1000 ≈ 1000 ккал -50 % Light 1400 ≈ 1400 ккал -50 % Strong 1800 ≈ 1800 кк…" at bounding box center [692, 138] width 632 height 94
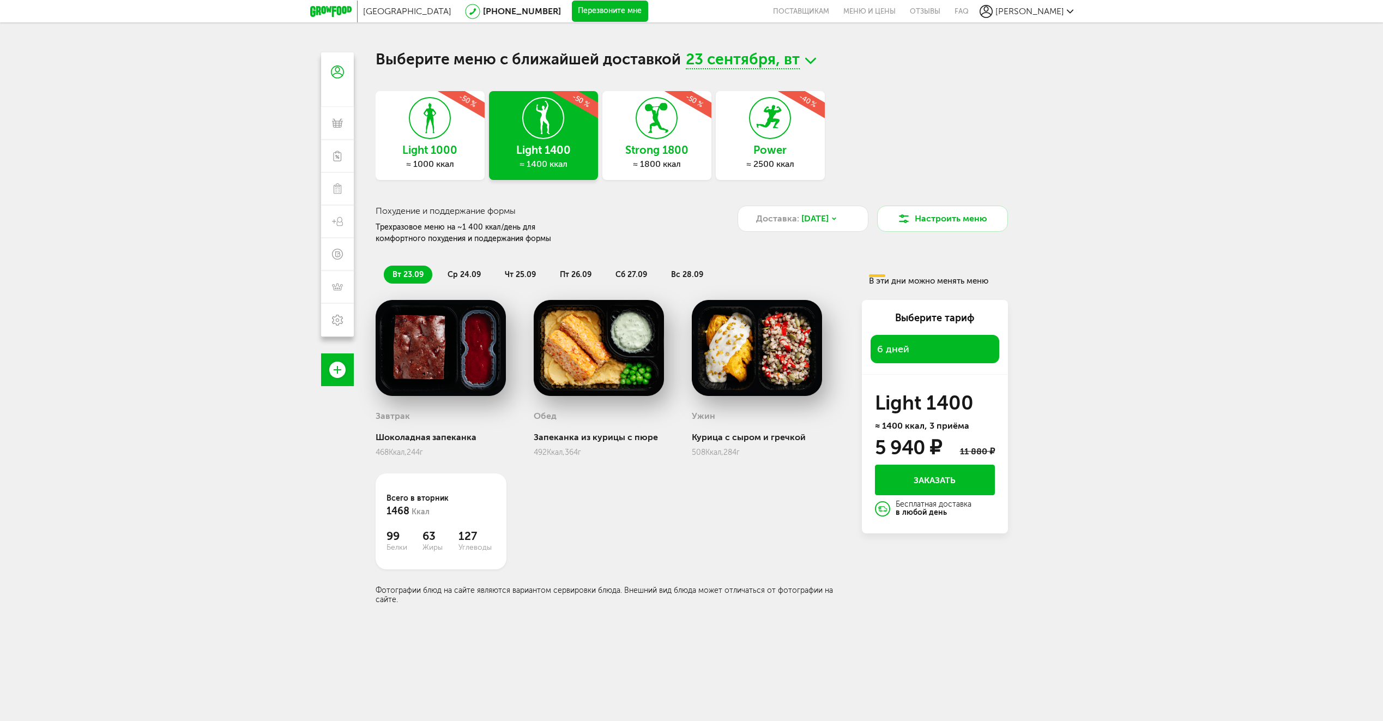
click at [665, 129] on icon at bounding box center [657, 118] width 40 height 41
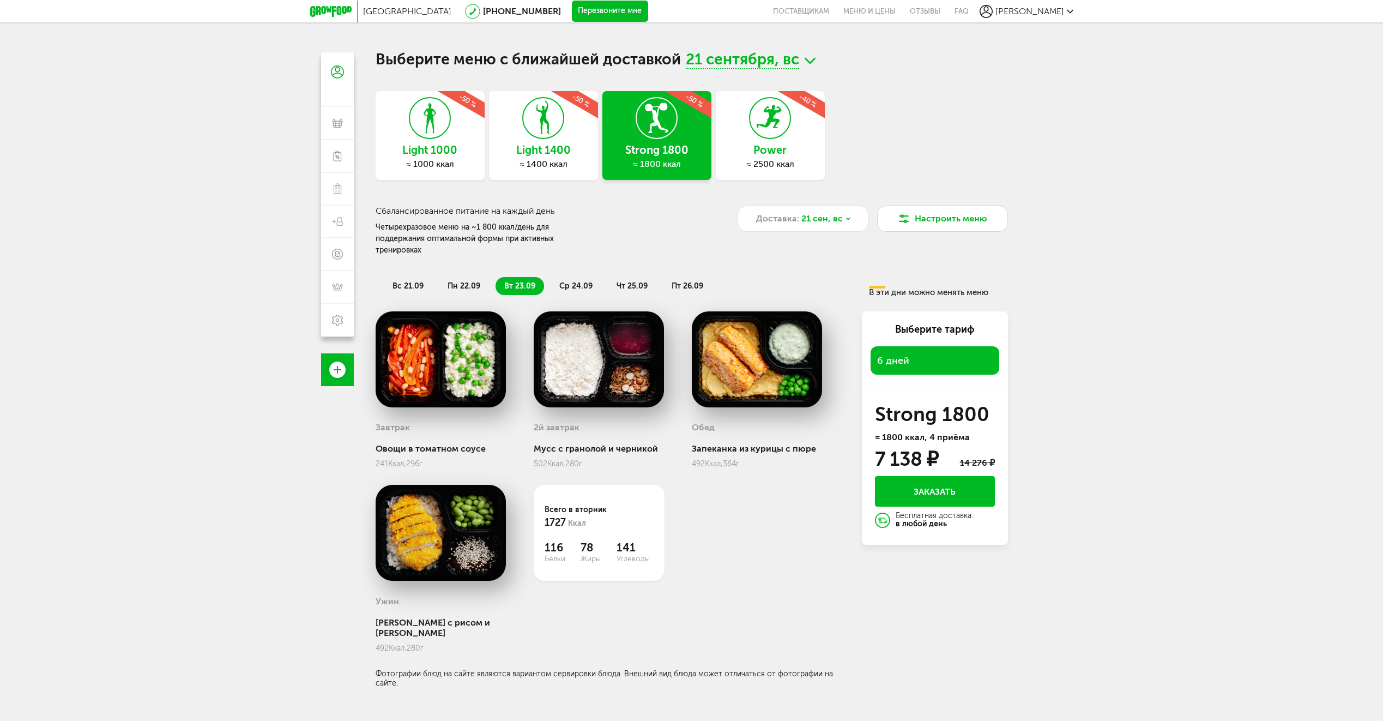
click at [728, 61] on span "21 сентября, вс" at bounding box center [742, 60] width 113 height 17
click at [722, 129] on li "23 сентября, вт" at bounding box center [750, 124] width 109 height 20
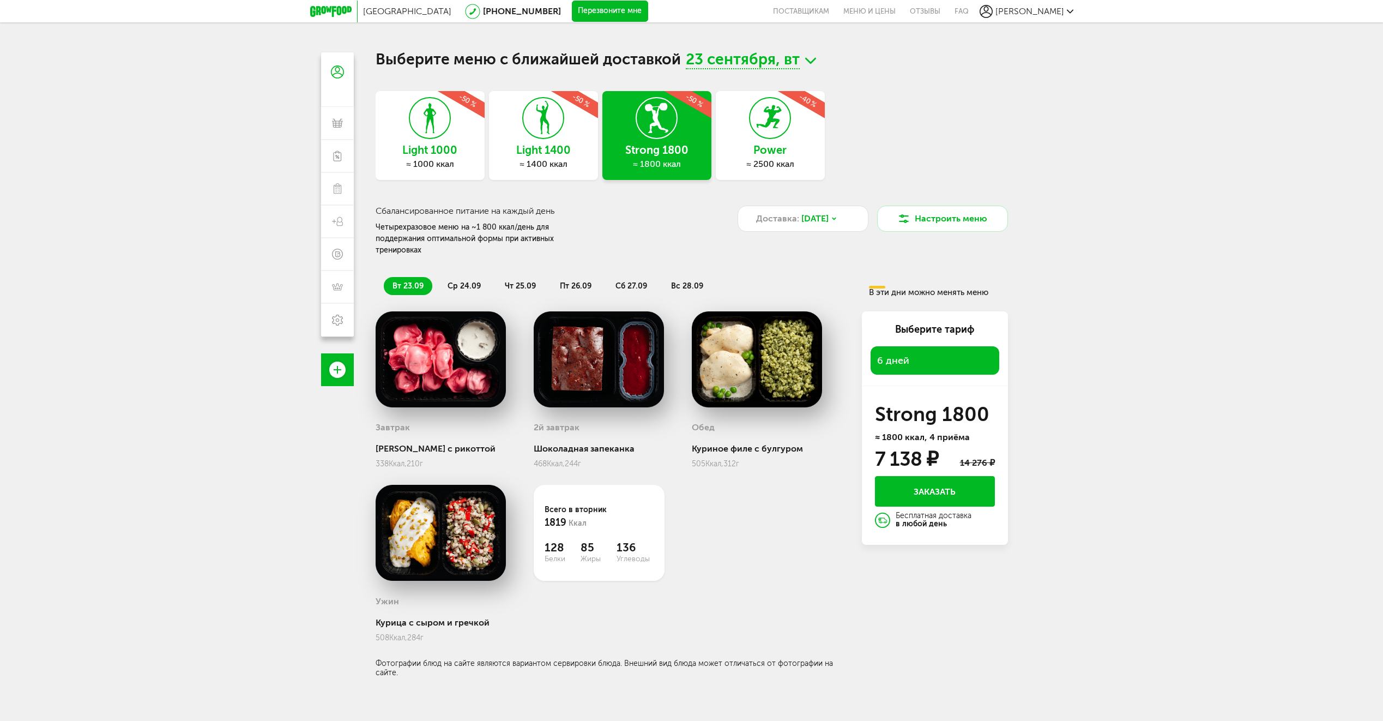
click at [458, 281] on span "ср 24.09" at bounding box center [463, 285] width 33 height 9
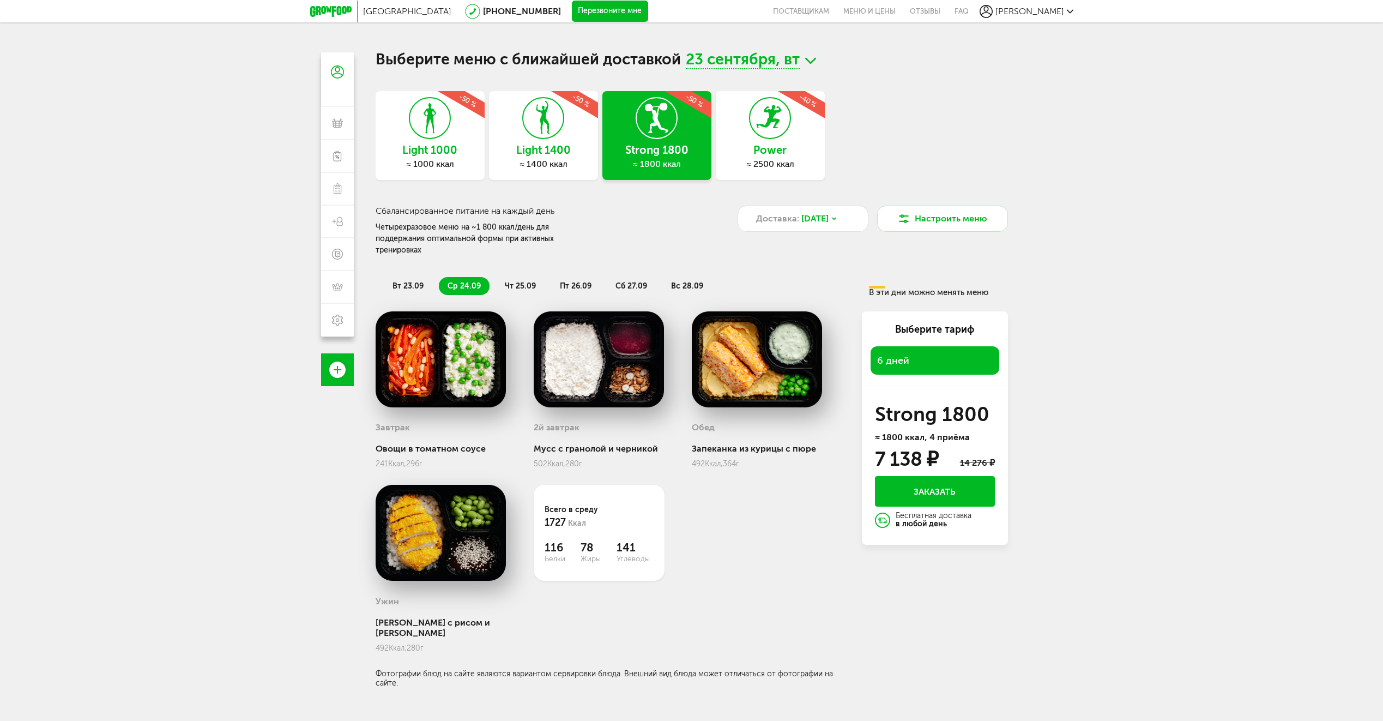
click at [528, 281] on span "чт 25.09" at bounding box center [520, 285] width 31 height 9
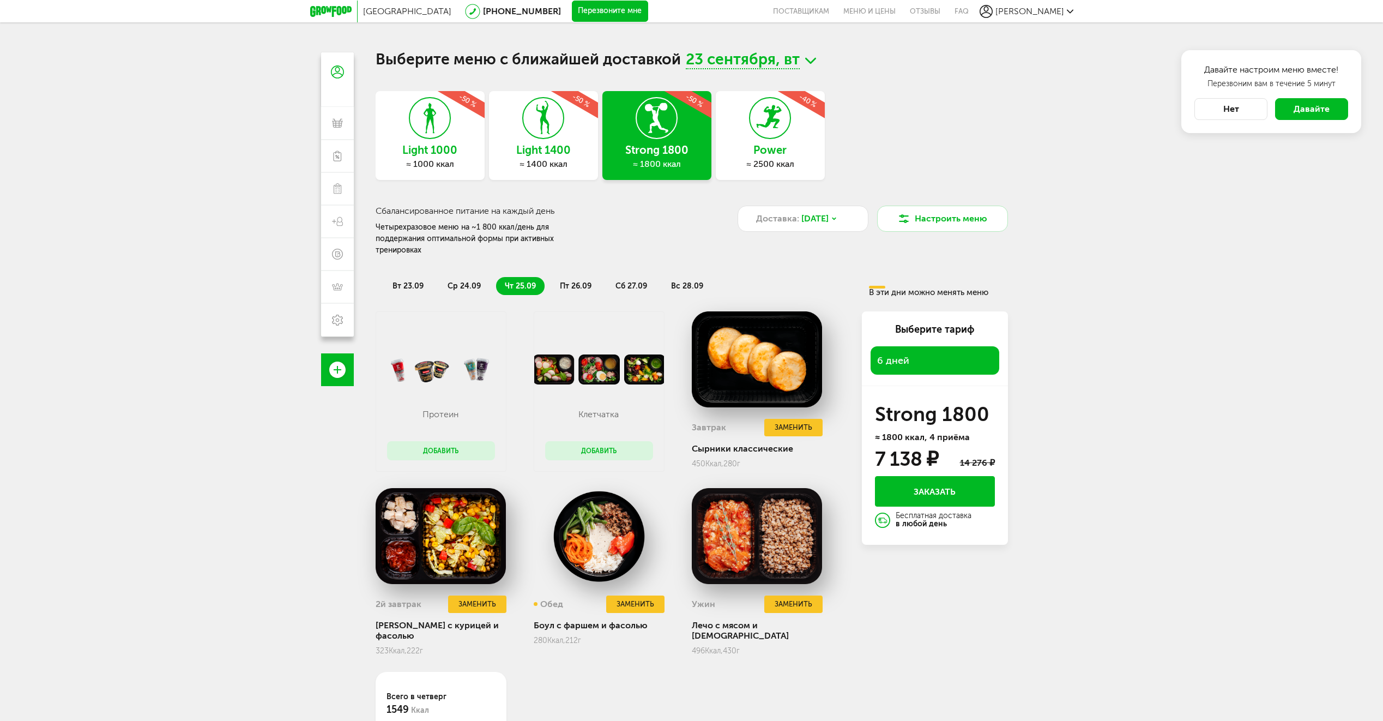
click at [452, 441] on button "Добавить" at bounding box center [441, 450] width 108 height 19
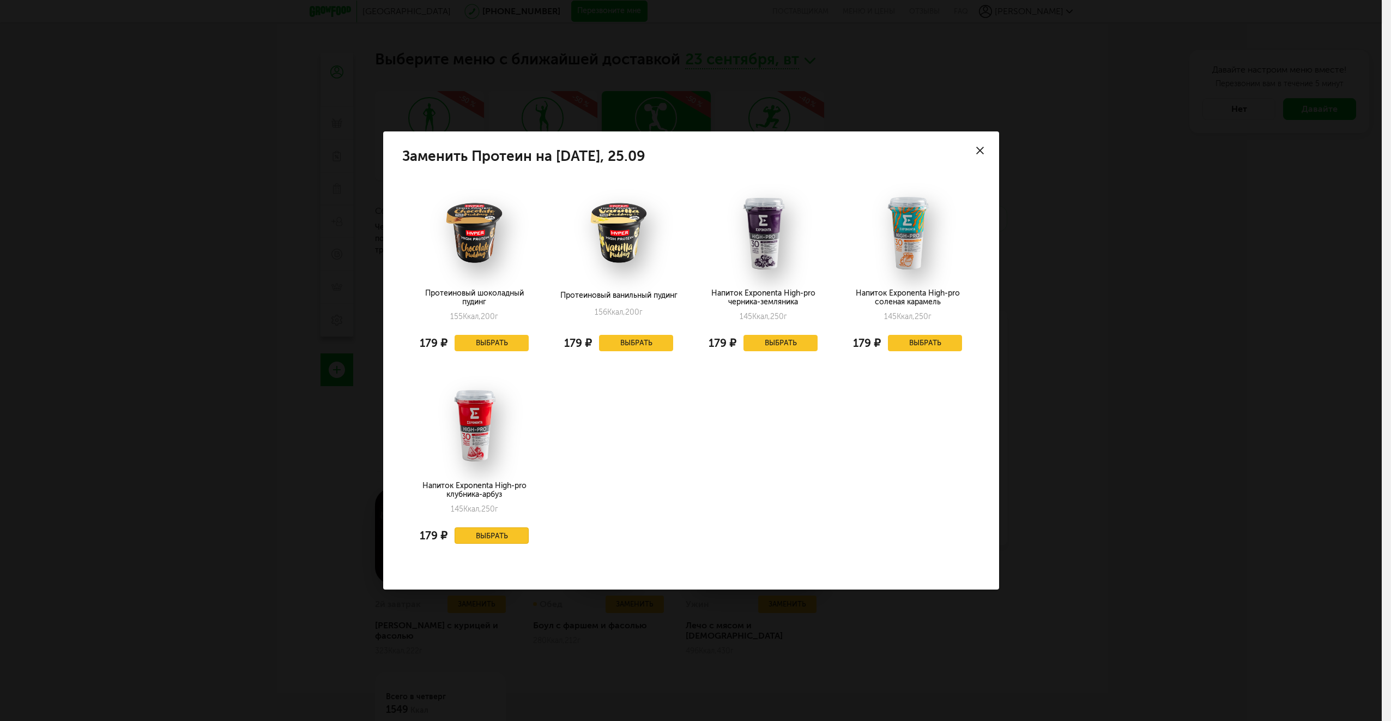
click at [506, 534] on button "Выбрать" at bounding box center [492, 535] width 74 height 16
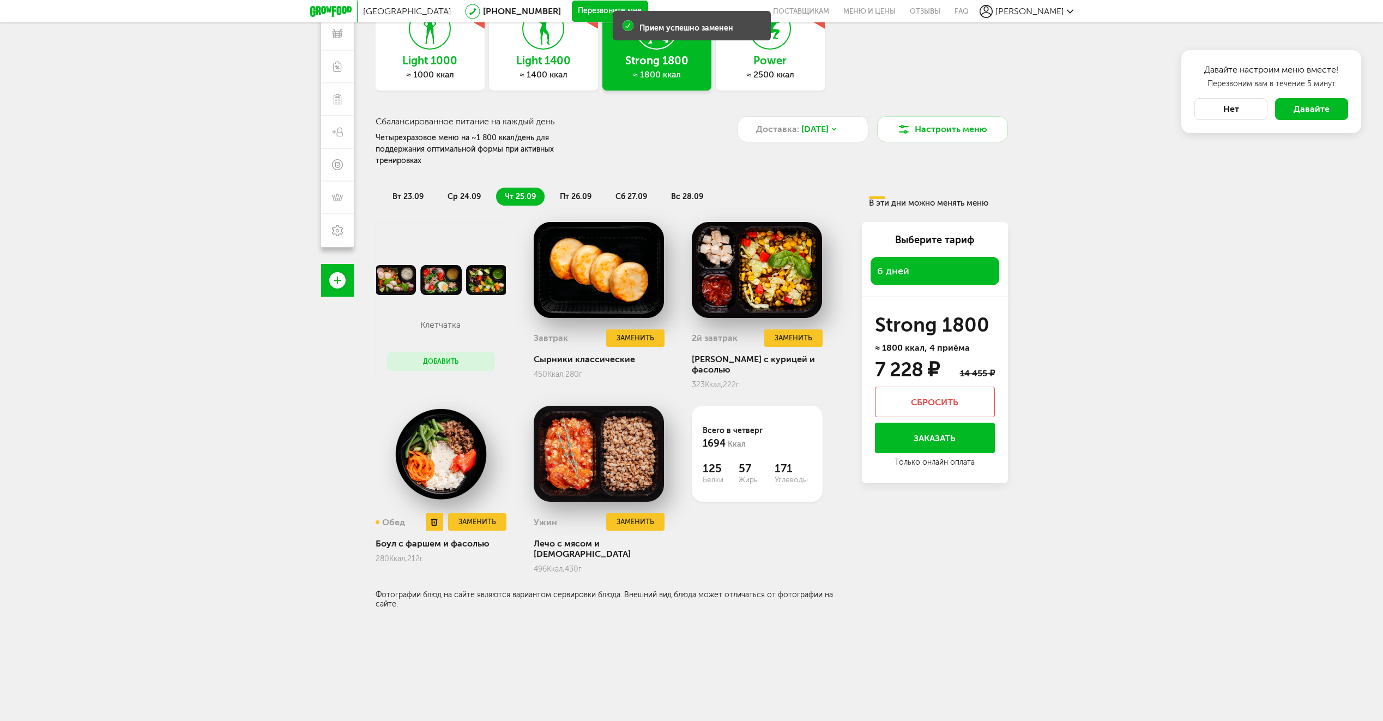
scroll to position [96, 0]
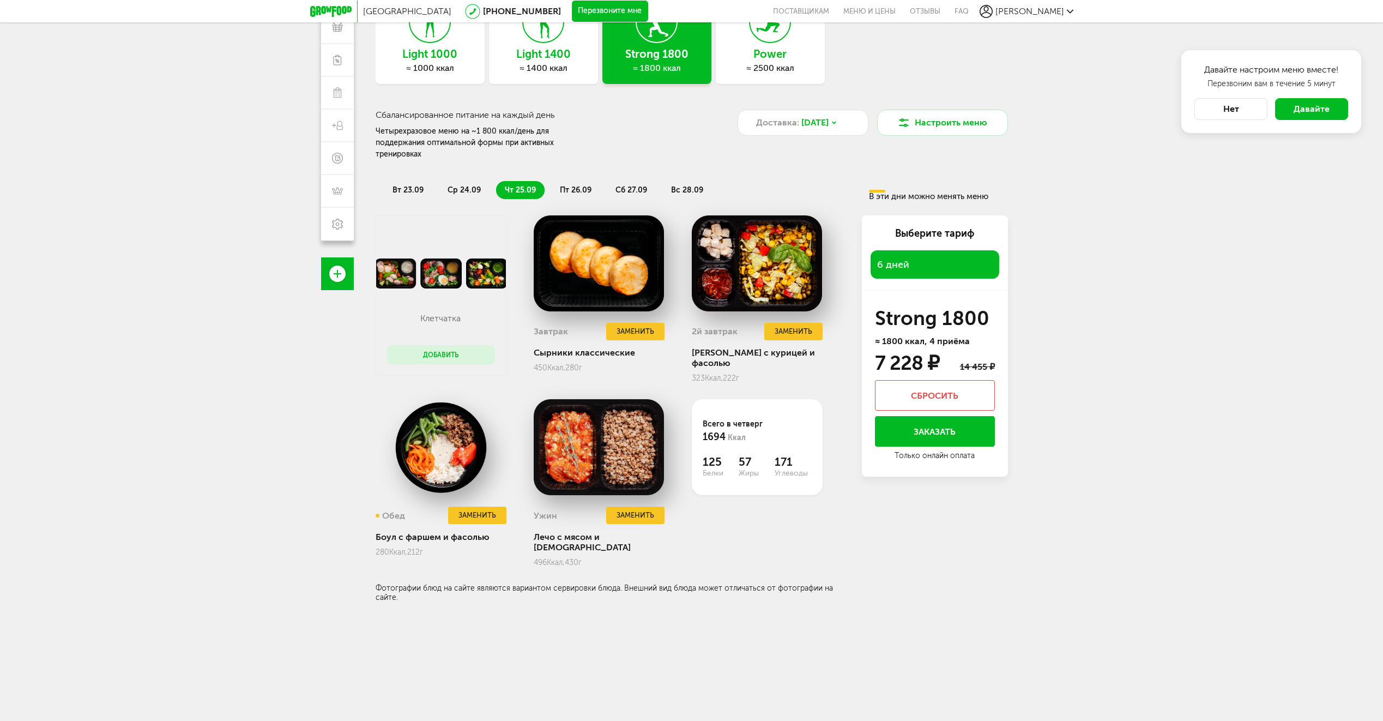
click at [453, 345] on button "Добавить" at bounding box center [441, 354] width 108 height 19
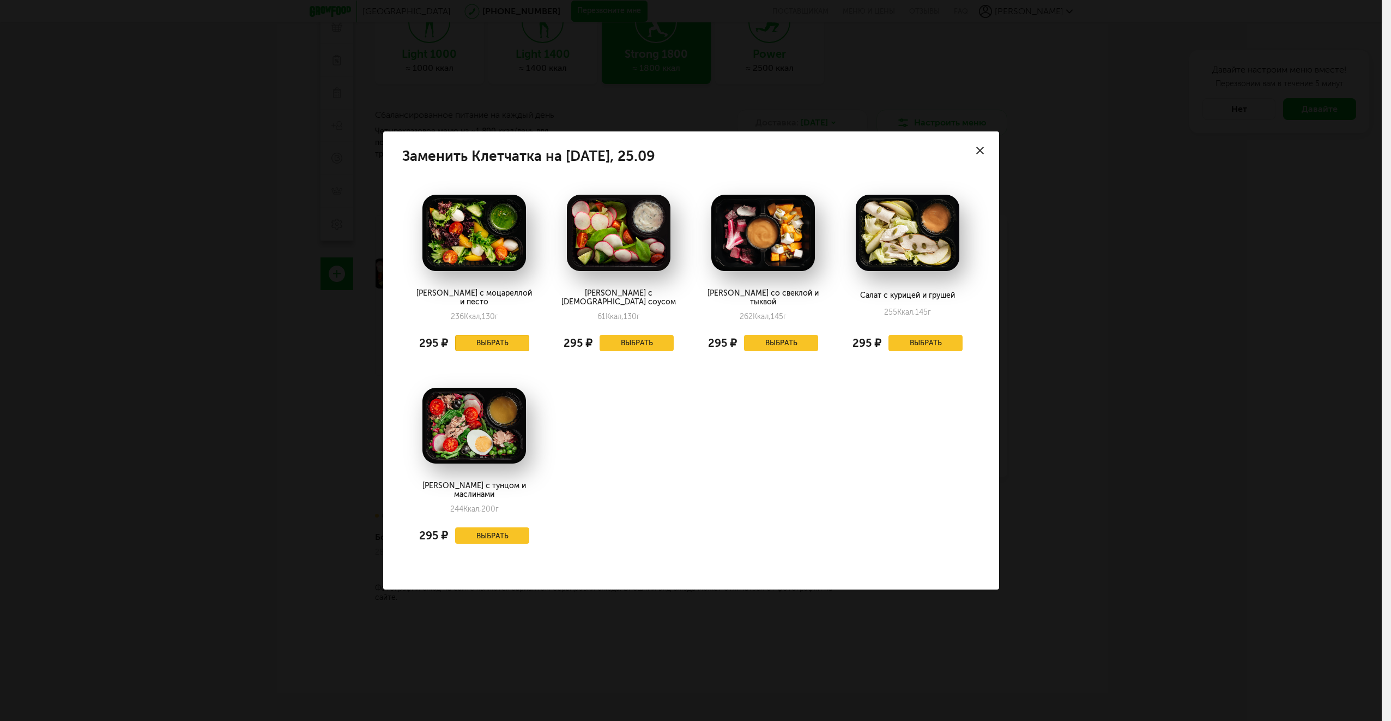
click at [498, 346] on button "Выбрать" at bounding box center [492, 343] width 74 height 16
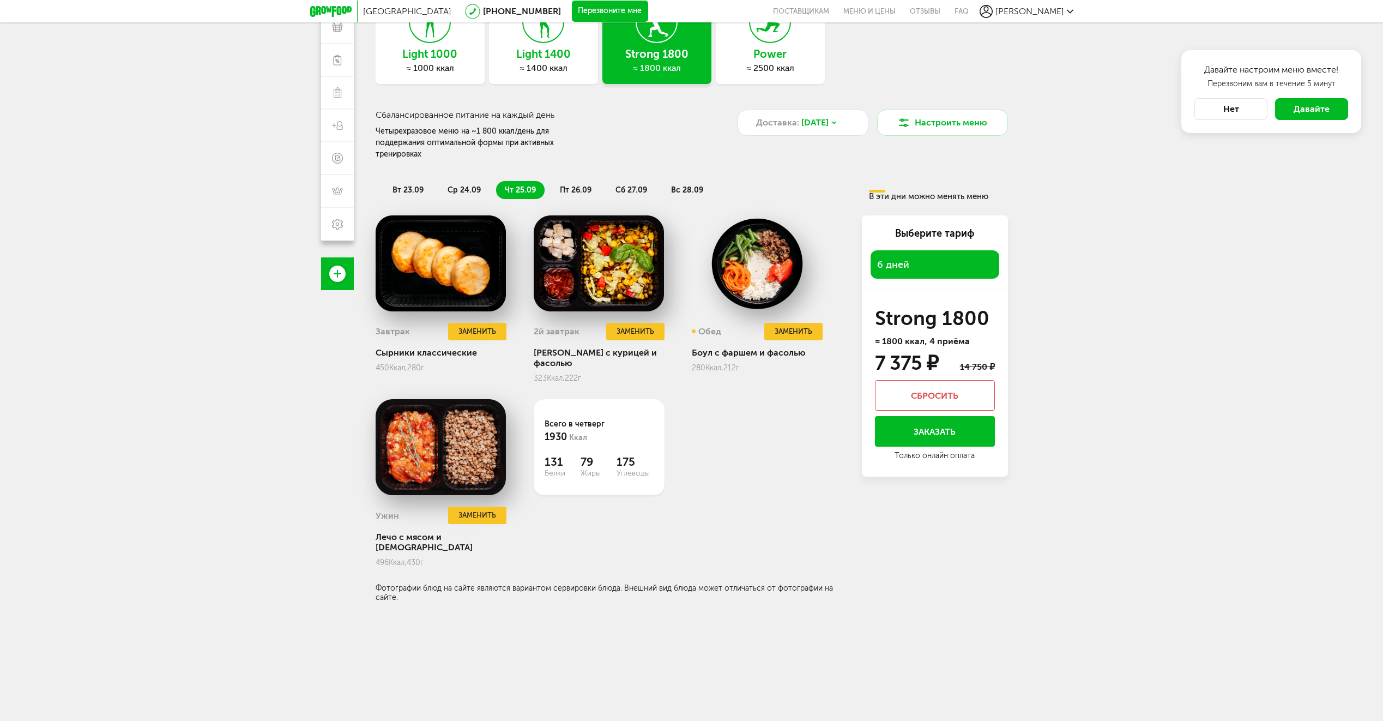
click at [579, 185] on span "пт 26.09" at bounding box center [576, 189] width 32 height 9
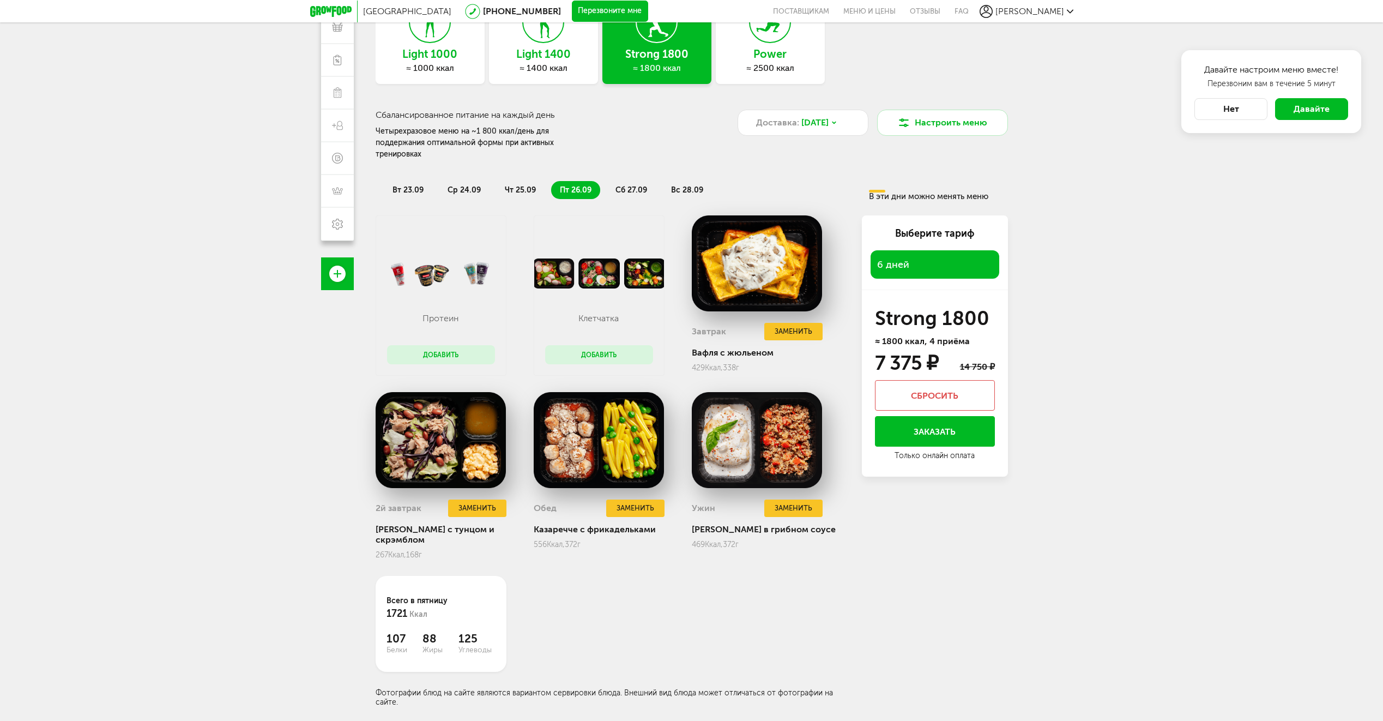
click at [640, 188] on div "вт 23.09 ср 24.09 чт 25.09 пт 26.09 сб 27.09 вс 28.09 В эти дни можно менять ме…" at bounding box center [692, 186] width 632 height 30
click at [633, 185] on span "сб 27.09" at bounding box center [631, 189] width 32 height 9
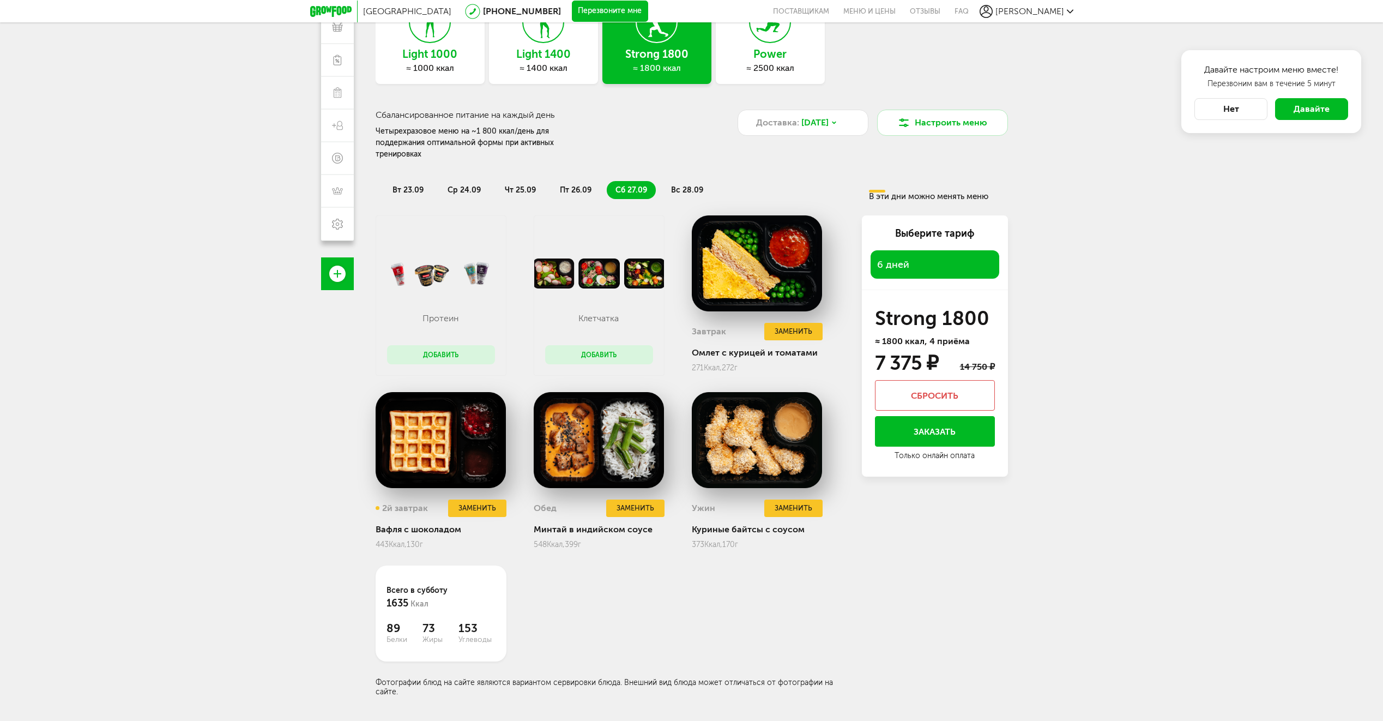
click at [943, 385] on button "Сбросить" at bounding box center [935, 395] width 120 height 31
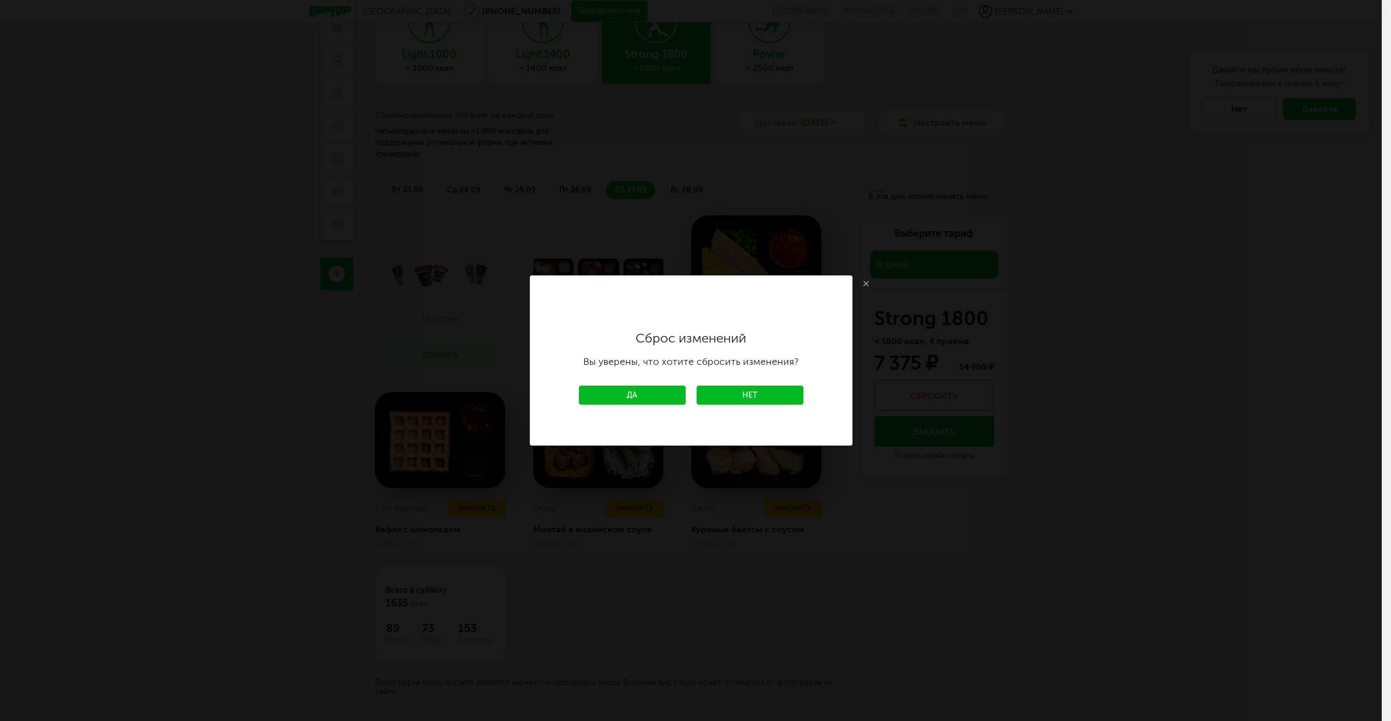
click at [630, 390] on link "Да" at bounding box center [632, 394] width 107 height 19
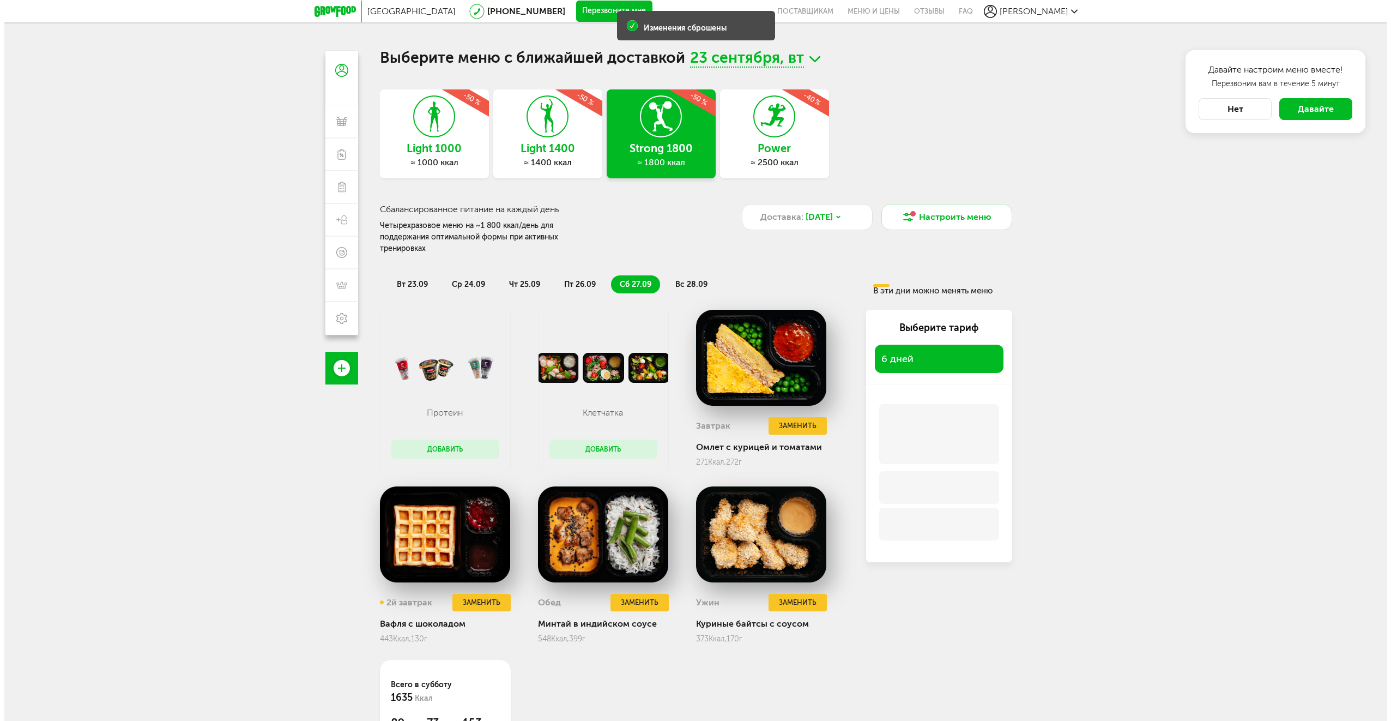
scroll to position [0, 0]
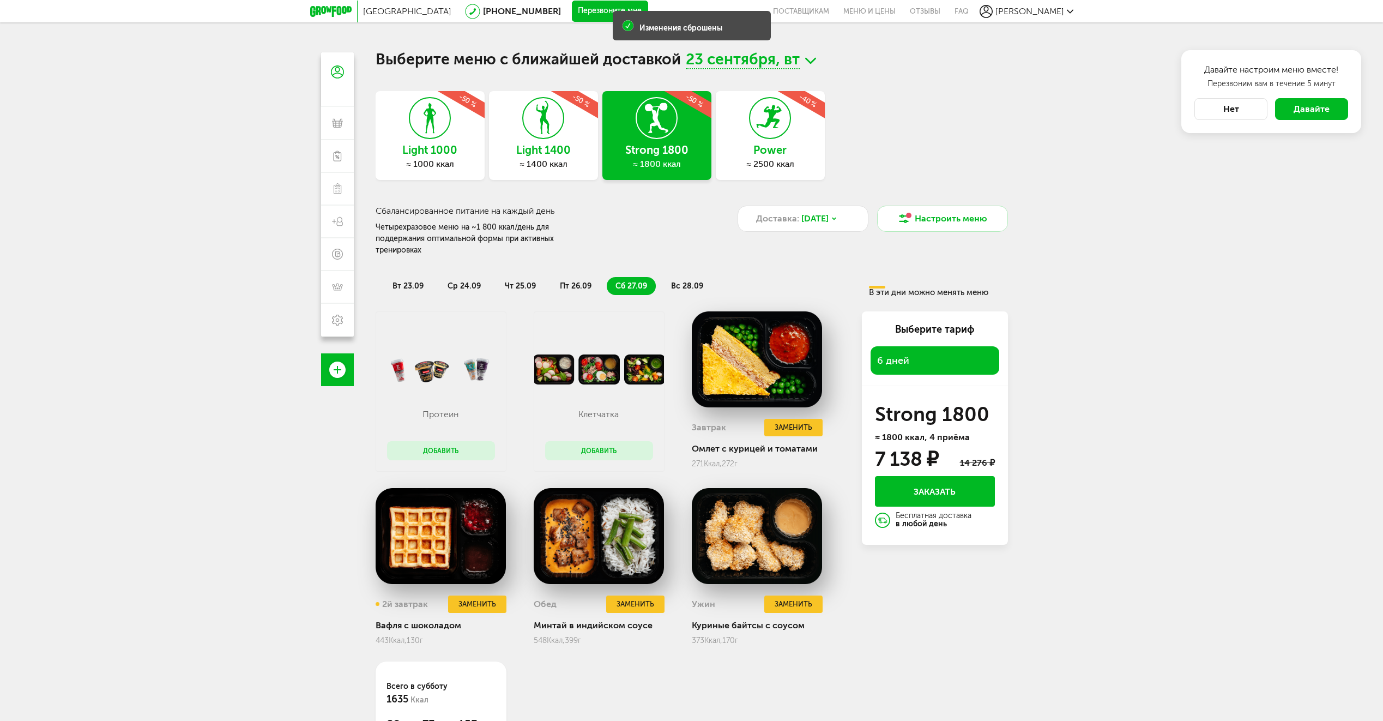
click at [409, 281] on span "вт 23.09" at bounding box center [407, 285] width 31 height 9
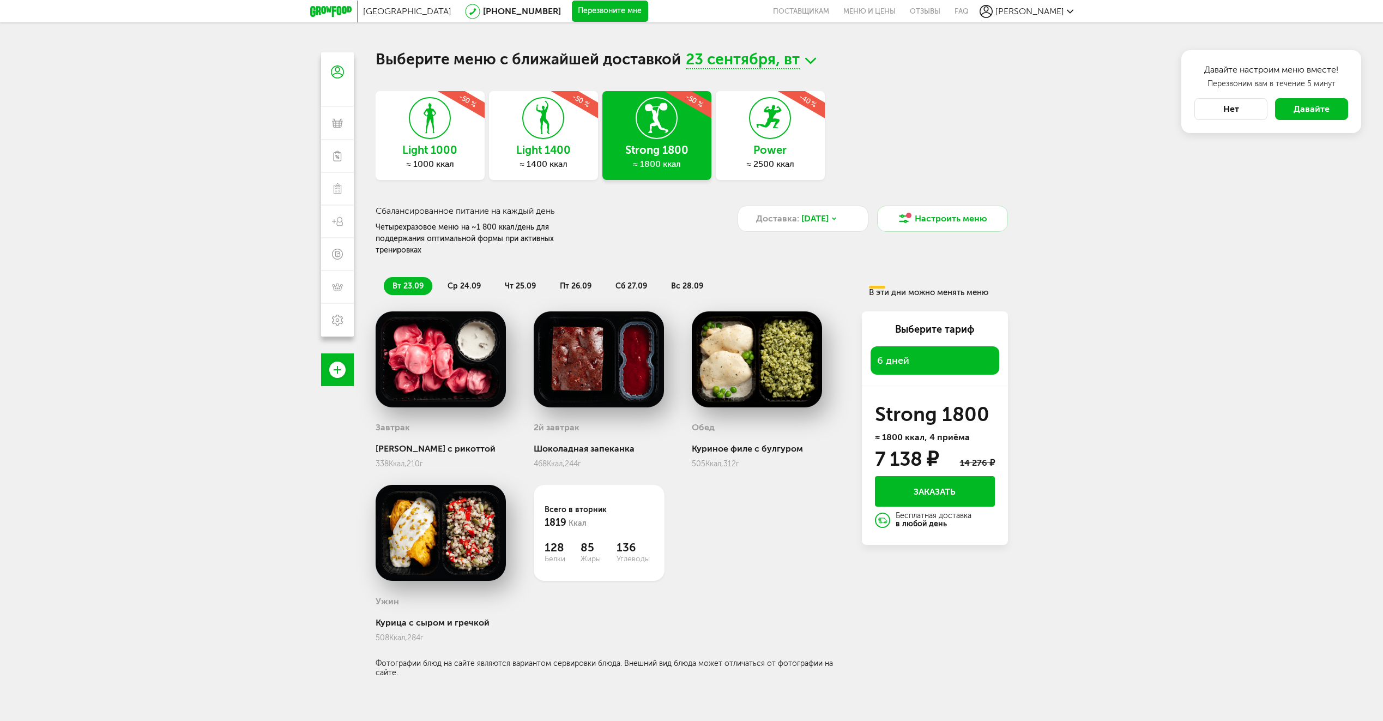
click at [461, 281] on span "ср 24.09" at bounding box center [463, 285] width 33 height 9
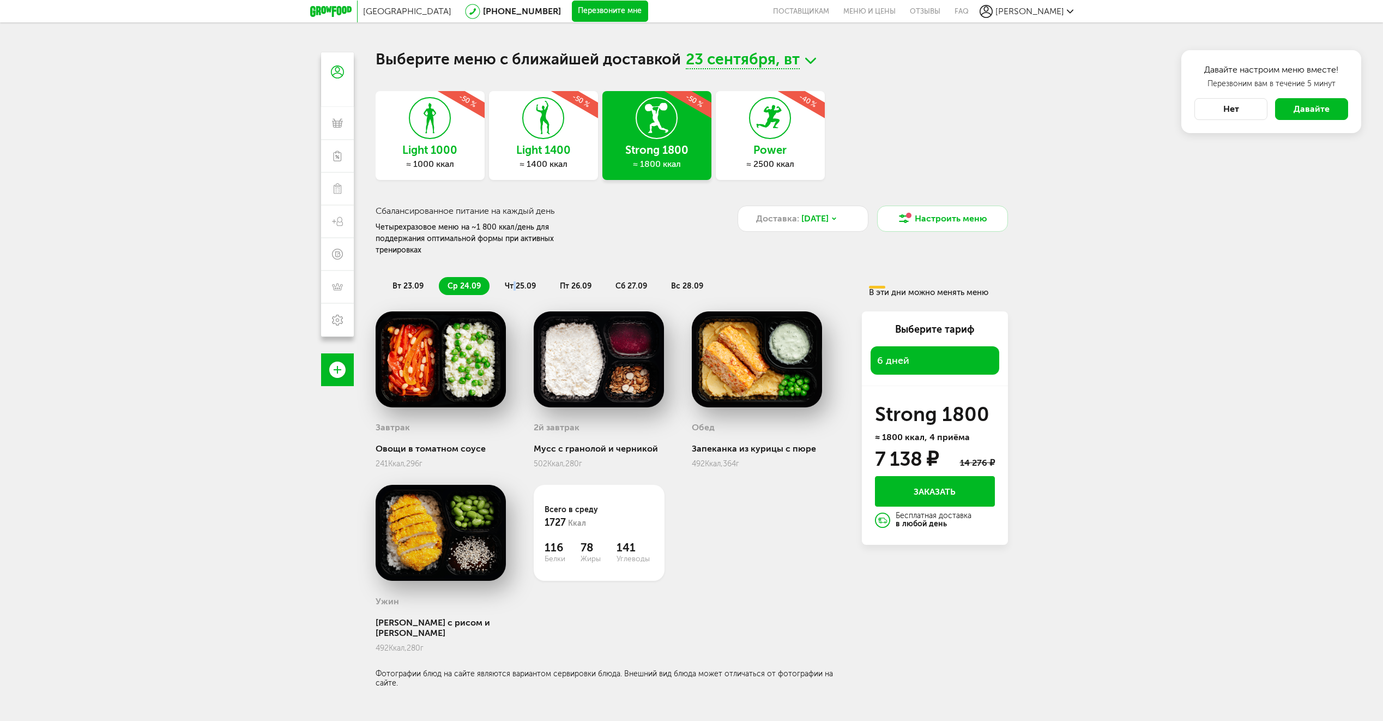
click at [515, 281] on span "чт 25.09" at bounding box center [520, 285] width 31 height 9
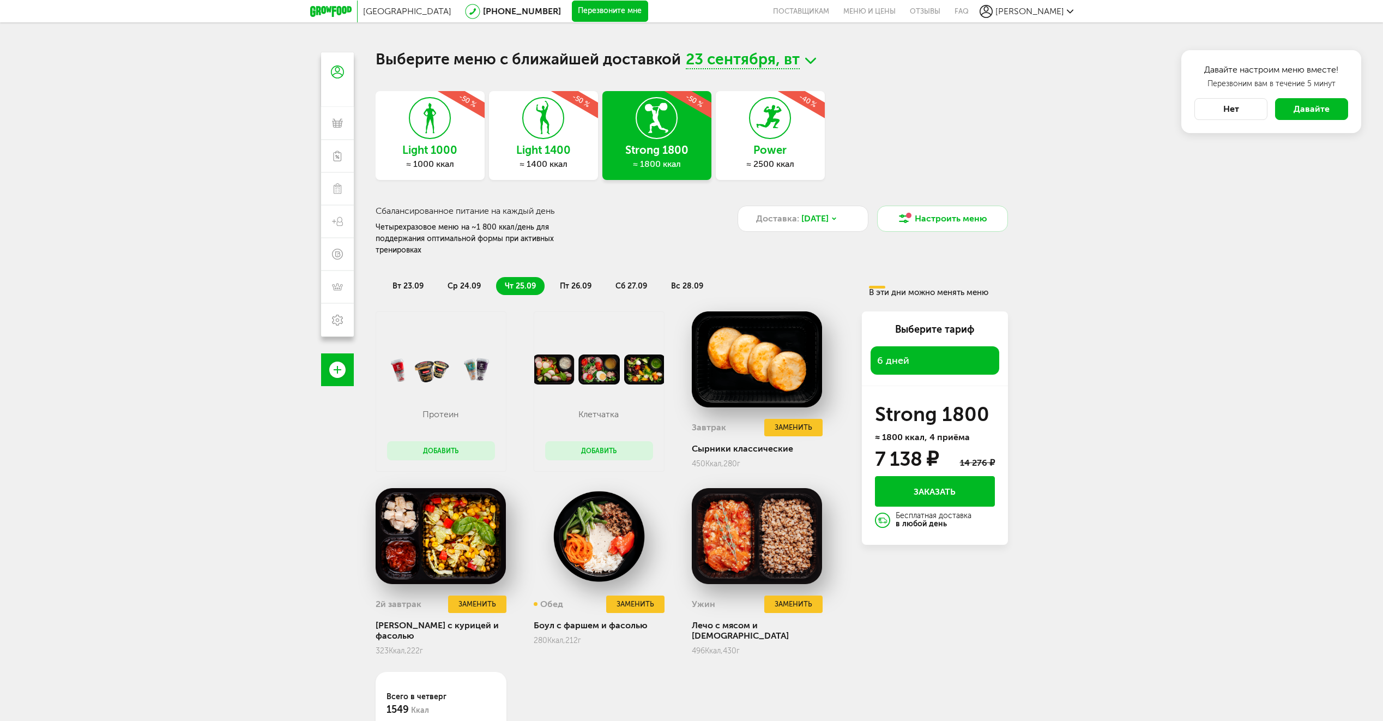
click at [582, 281] on span "пт 26.09" at bounding box center [576, 285] width 32 height 9
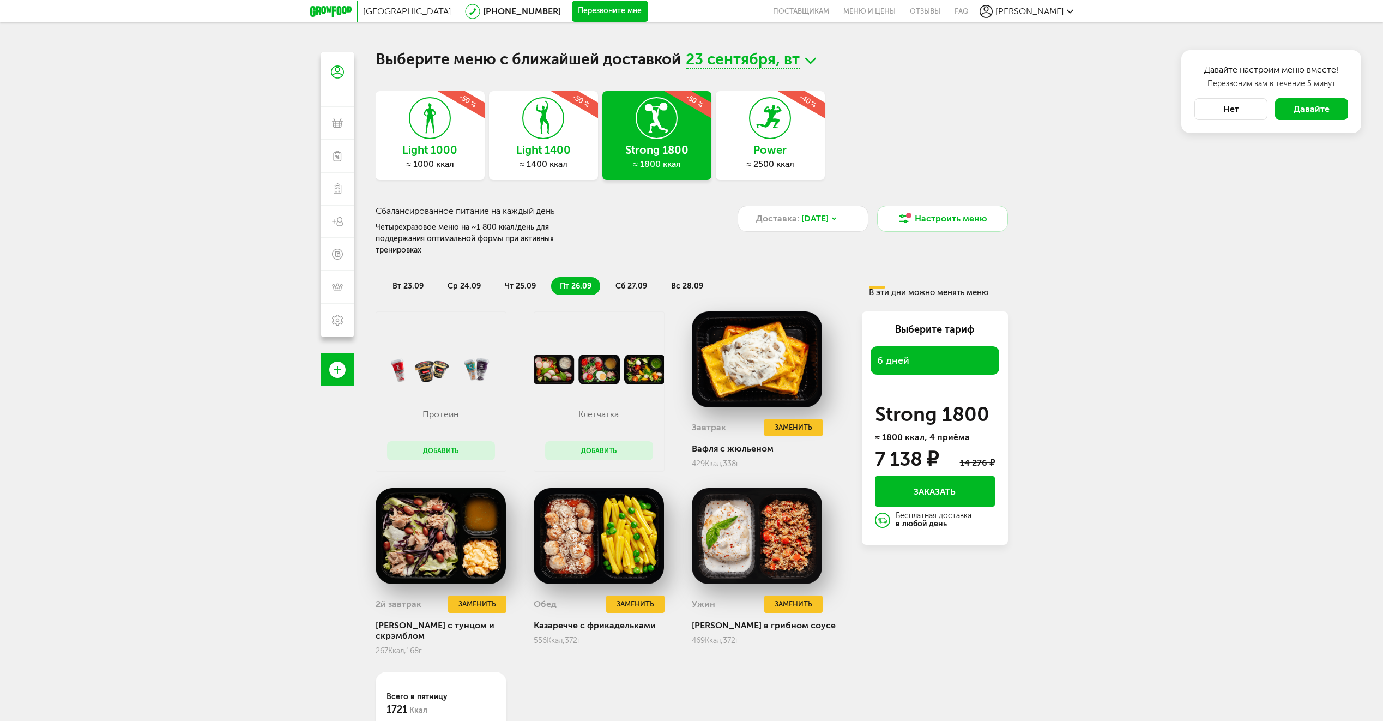
click at [625, 281] on span "сб 27.09" at bounding box center [631, 285] width 32 height 9
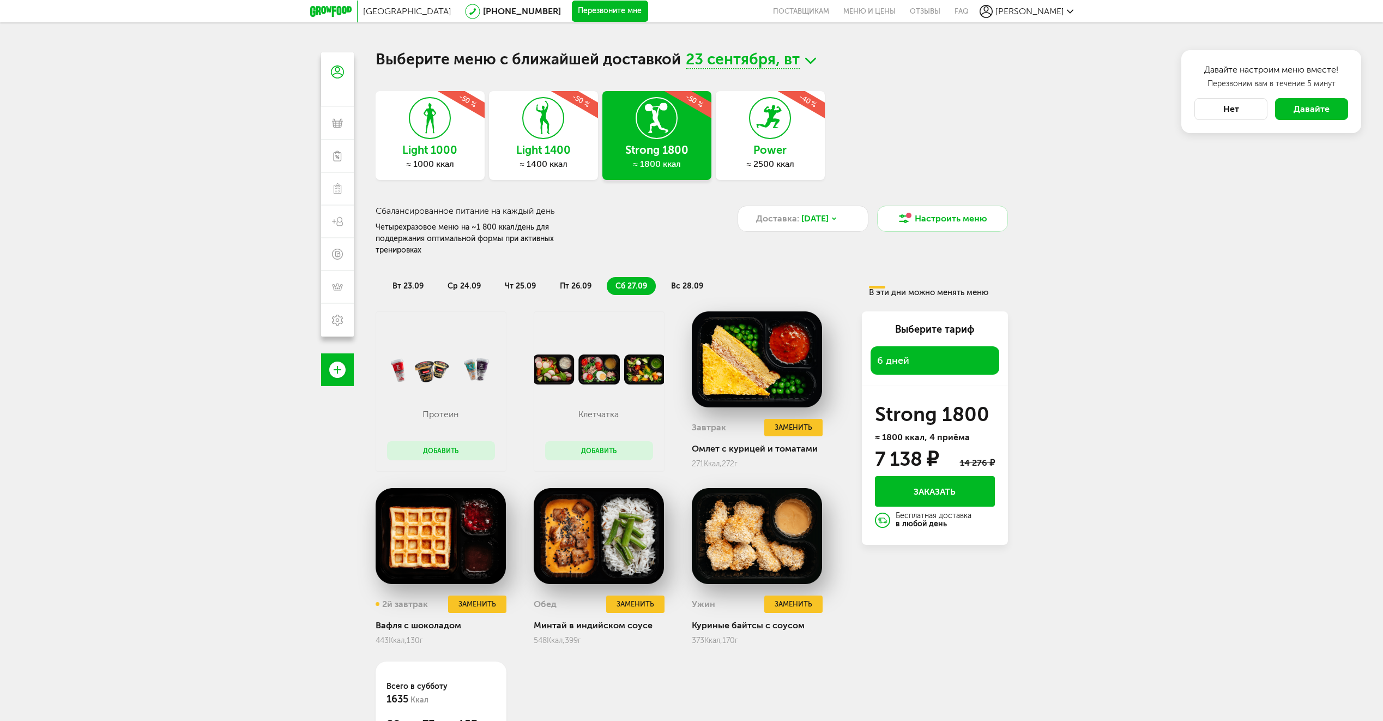
click at [667, 277] on li "вс 28.09" at bounding box center [687, 286] width 50 height 18
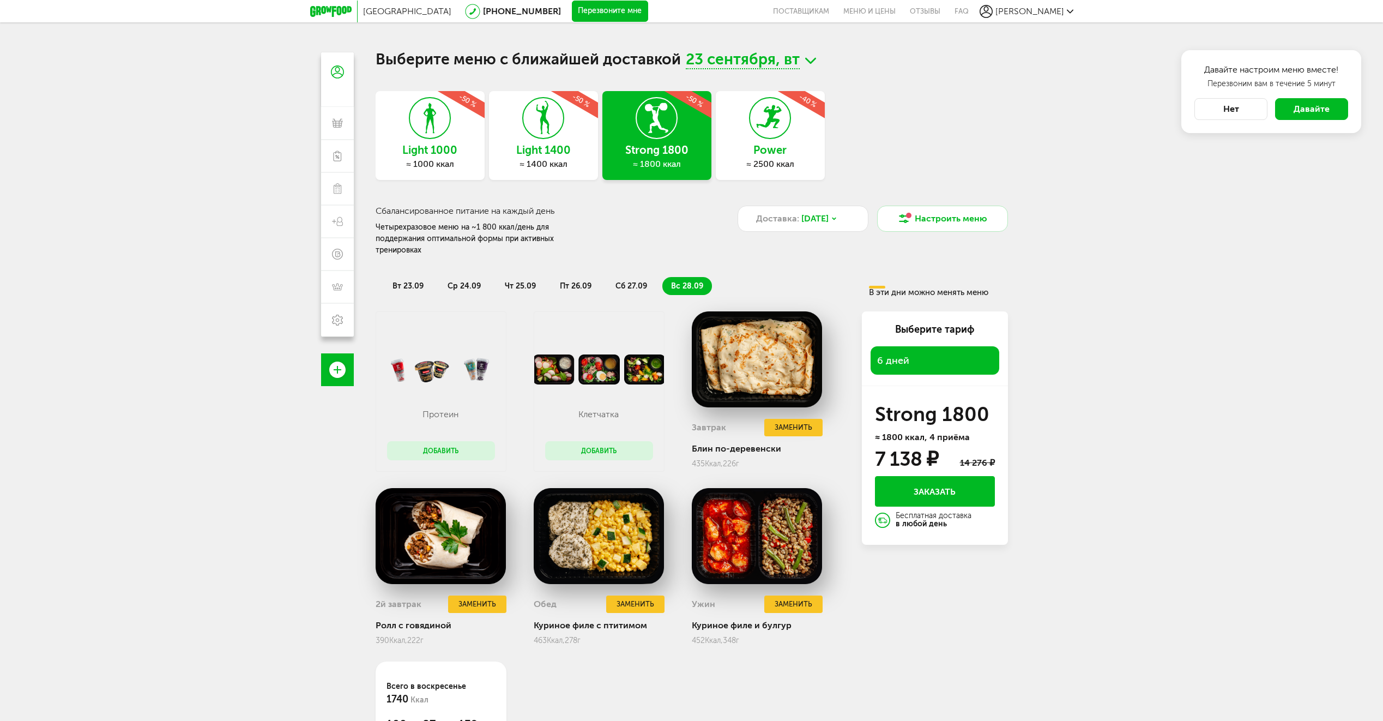
click at [608, 277] on li "сб 27.09" at bounding box center [631, 286] width 49 height 18
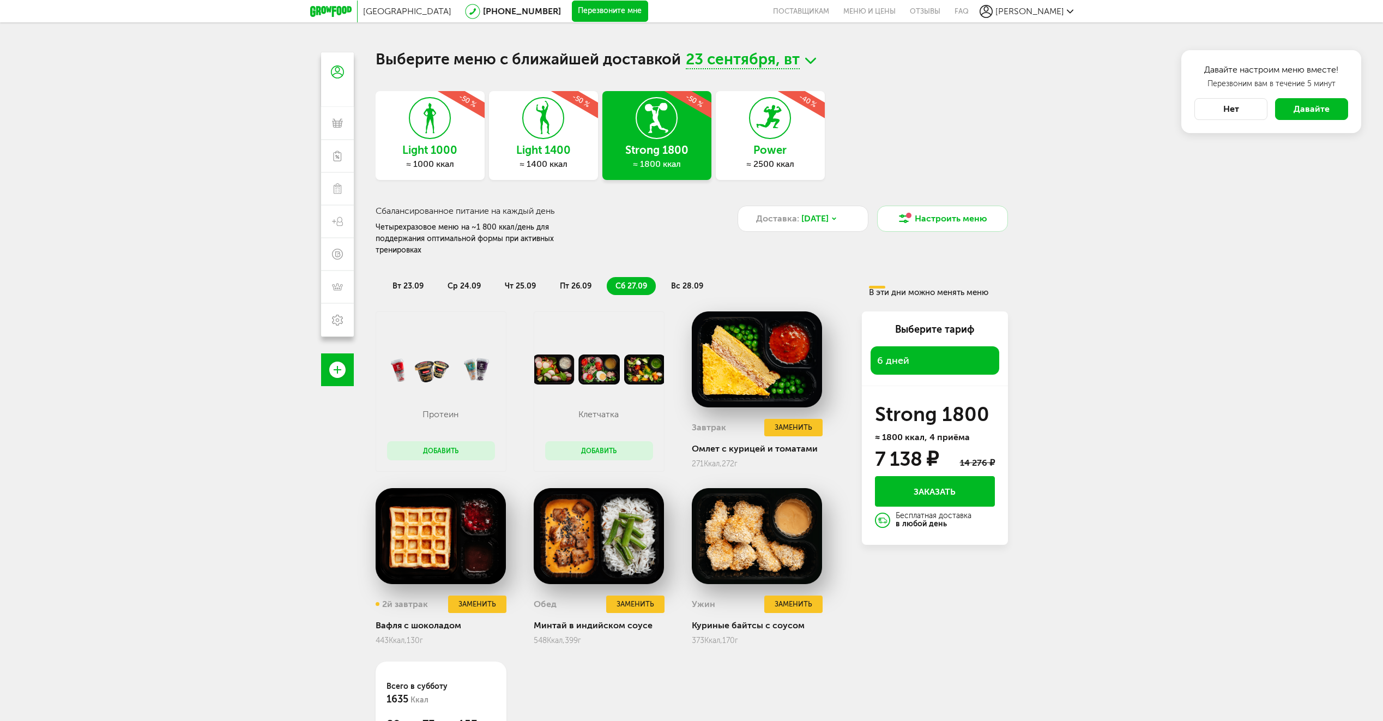
click at [573, 281] on span "пт 26.09" at bounding box center [576, 285] width 32 height 9
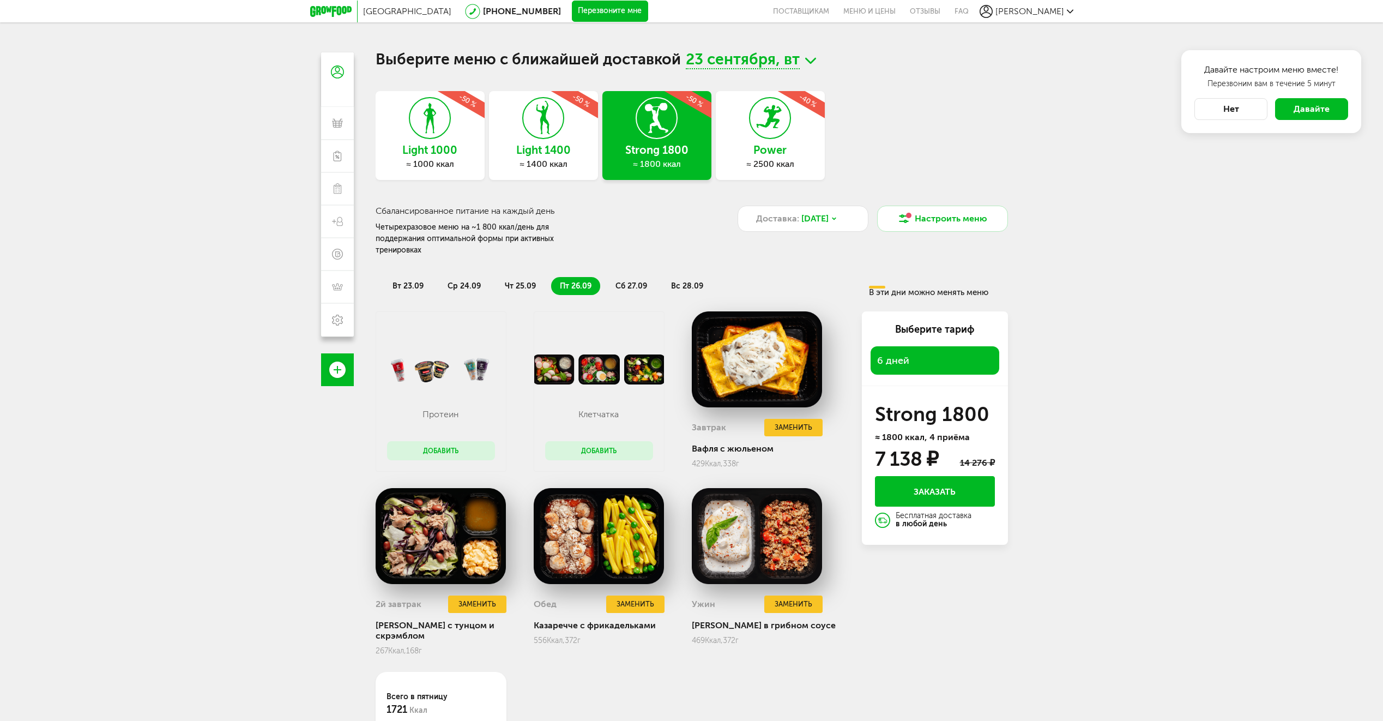
click at [530, 277] on li "чт 25.09" at bounding box center [520, 286] width 49 height 18
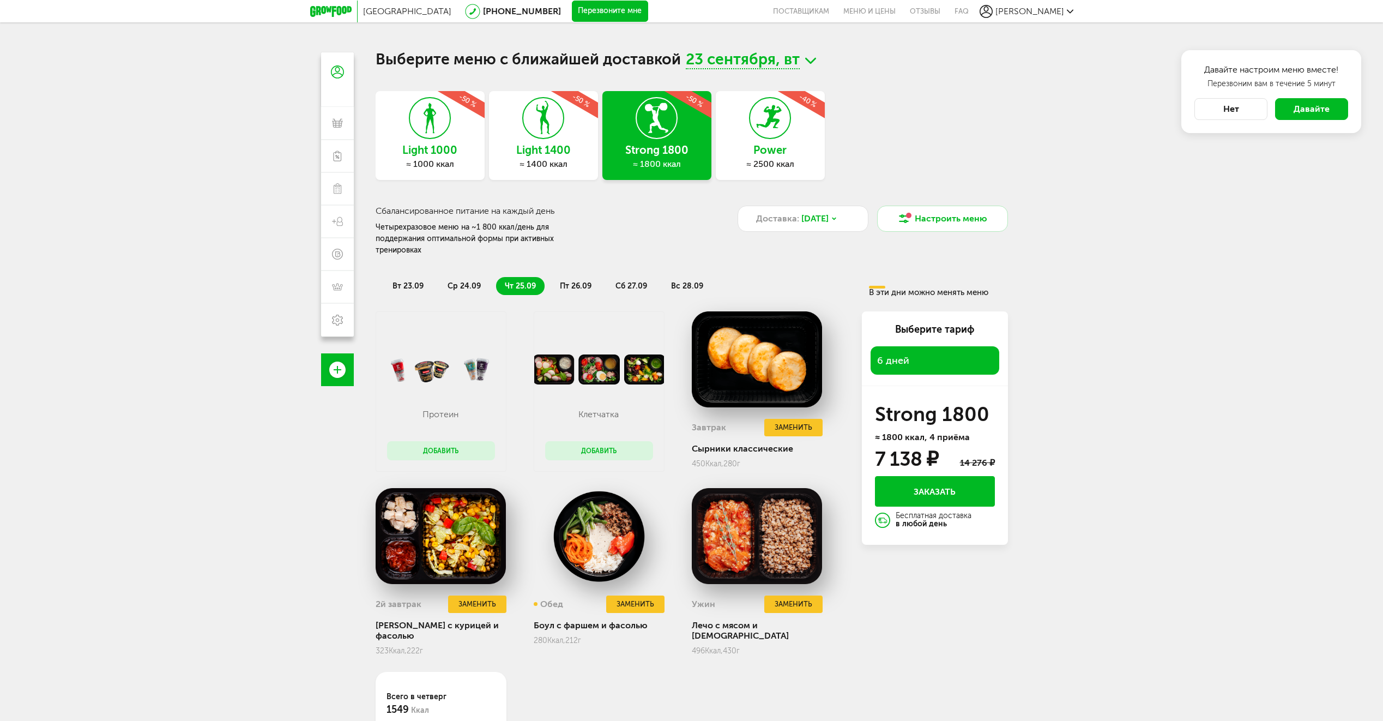
click at [602, 441] on button "Добавить" at bounding box center [599, 450] width 108 height 19
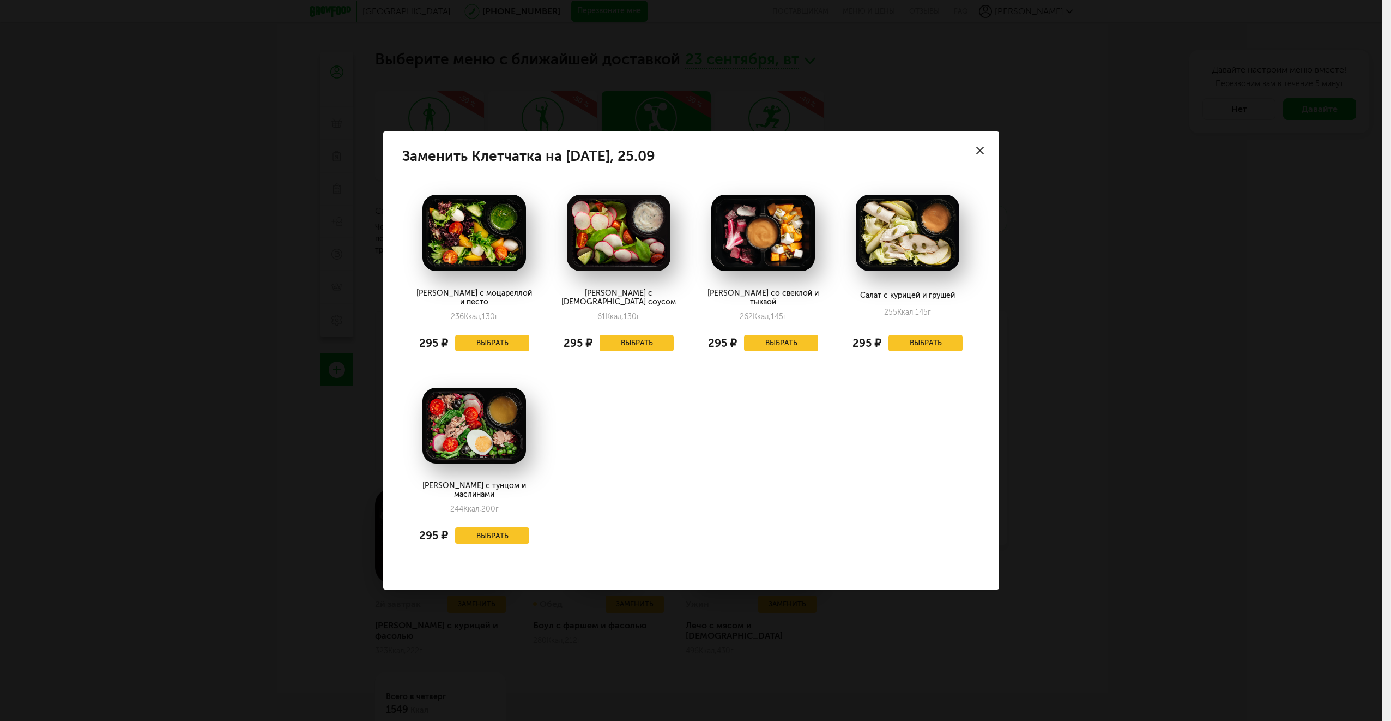
click at [984, 156] on div at bounding box center [980, 150] width 38 height 38
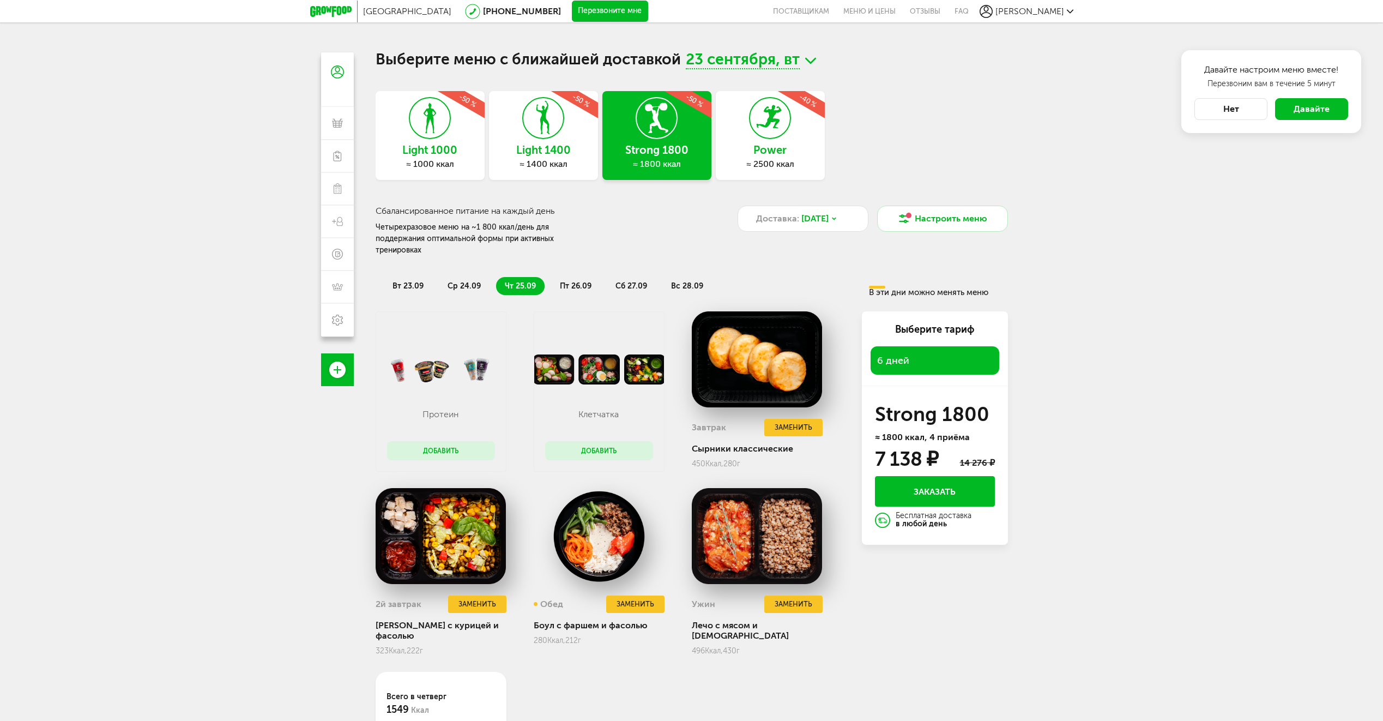
click at [1042, 17] on div "[PERSON_NAME]" at bounding box center [1026, 11] width 94 height 13
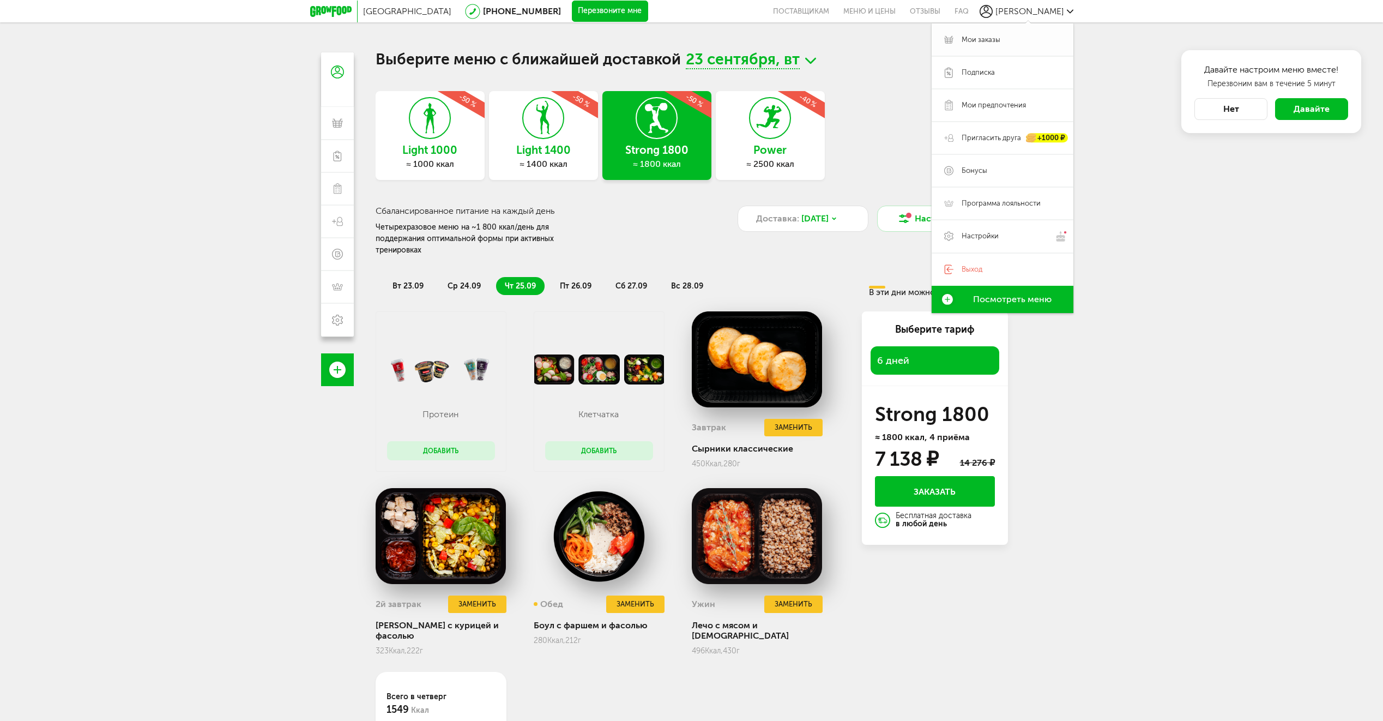
click at [1040, 33] on link "Мои заказы" at bounding box center [1003, 39] width 142 height 33
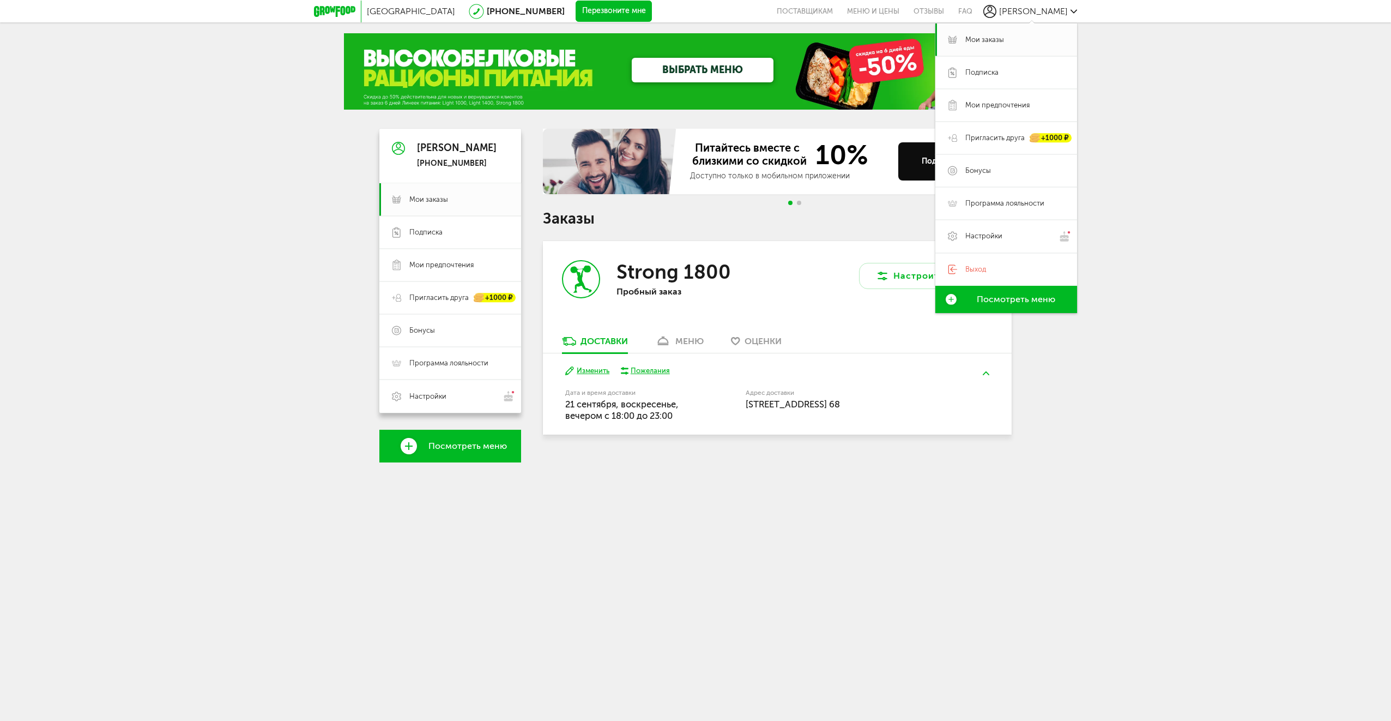
click at [830, 252] on div "Настроить меню" at bounding box center [894, 288] width 234 height 94
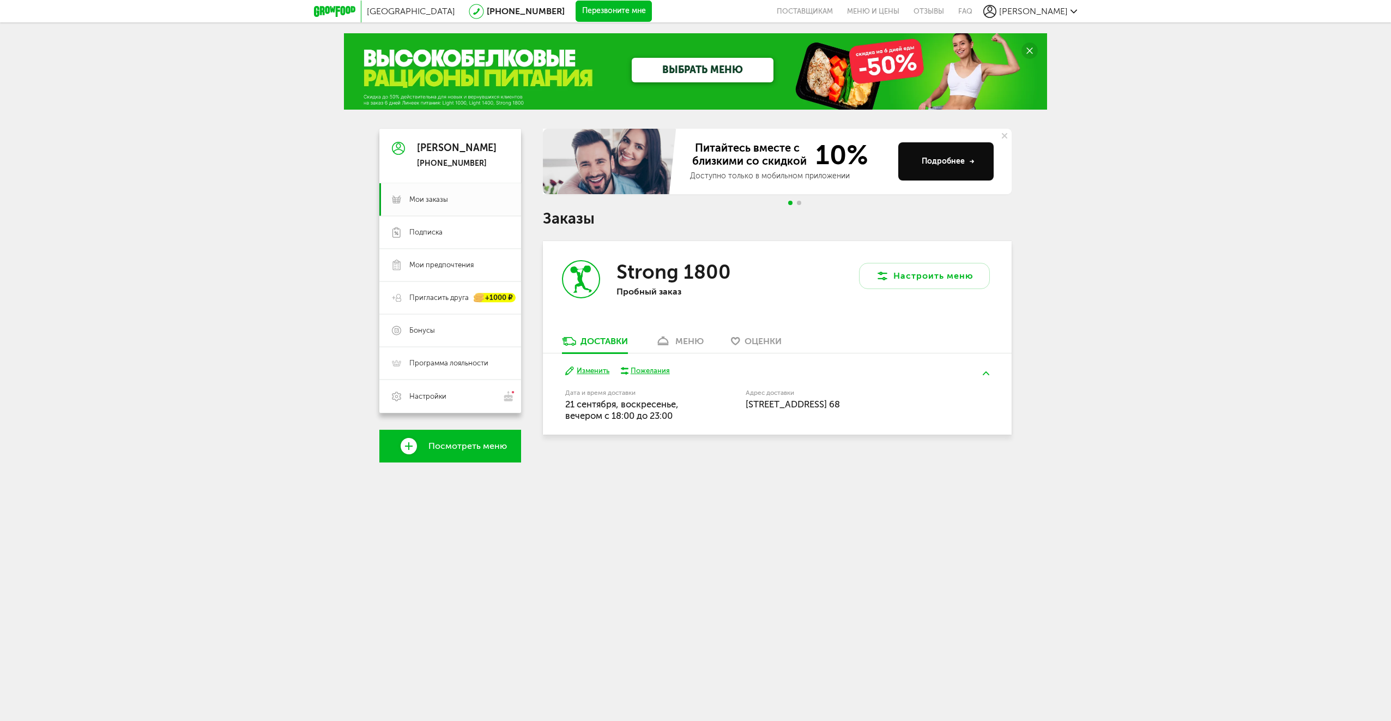
drag, startPoint x: 657, startPoint y: 275, endPoint x: 635, endPoint y: 278, distance: 22.0
click at [657, 276] on h3 "Strong 1800" at bounding box center [673, 271] width 114 height 23
click at [570, 277] on icon at bounding box center [581, 279] width 36 height 36
click at [893, 10] on link "Меню и цены" at bounding box center [873, 11] width 66 height 22
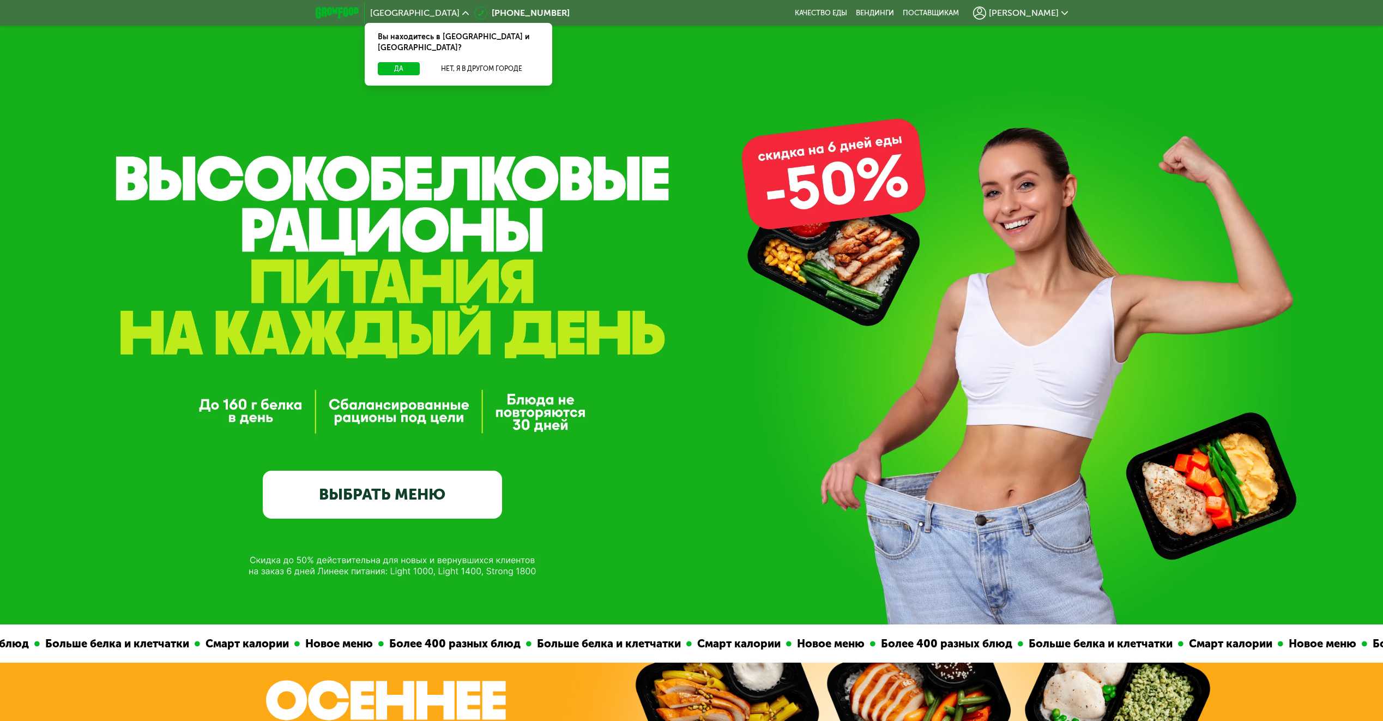
click at [430, 483] on link "ВЫБРАТЬ МЕНЮ" at bounding box center [382, 494] width 239 height 48
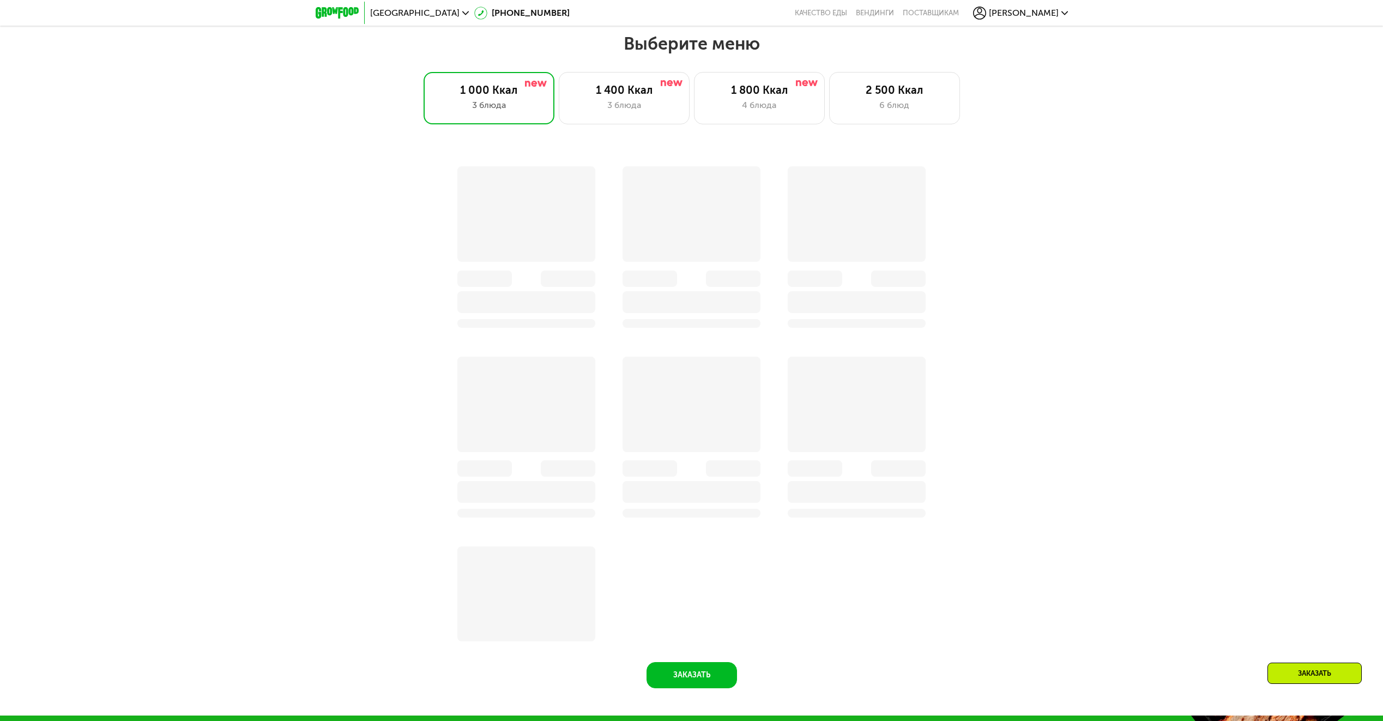
scroll to position [1185, 0]
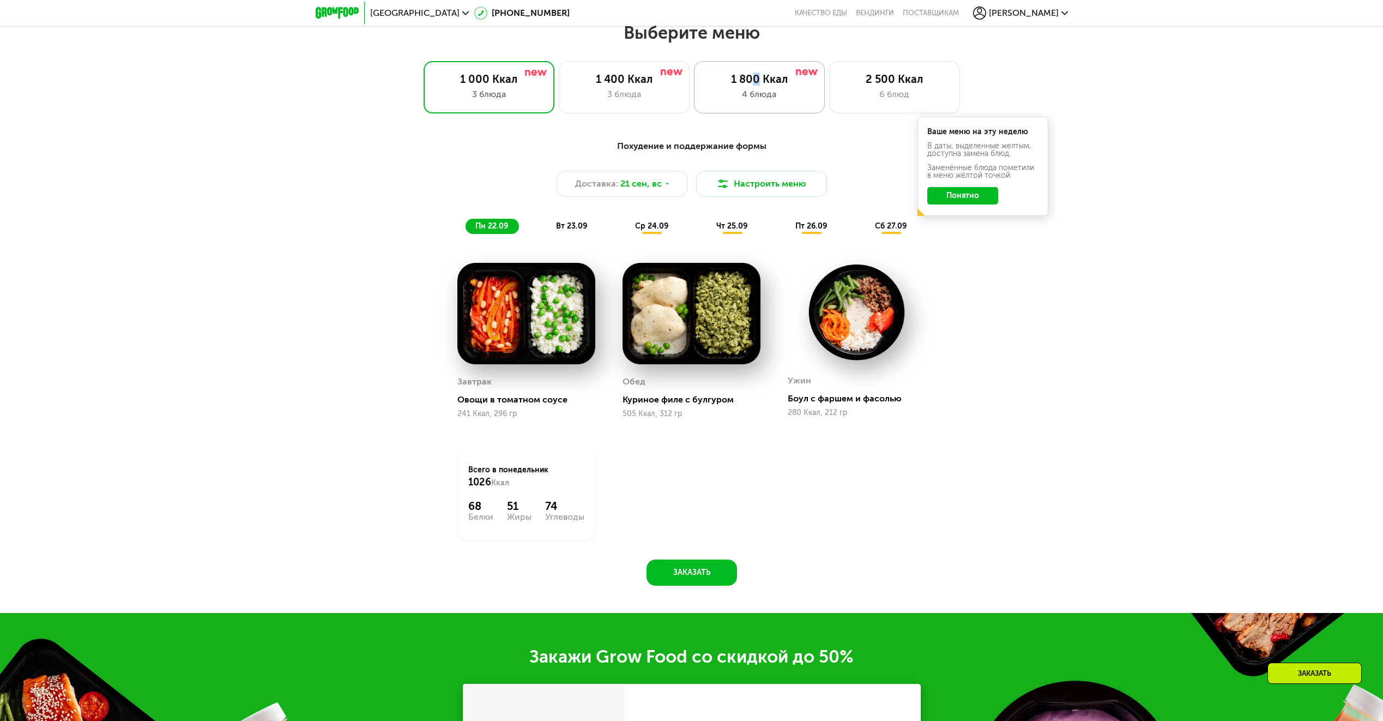
click at [757, 72] on div "1 800 Ккал 4 блюда" at bounding box center [759, 87] width 131 height 52
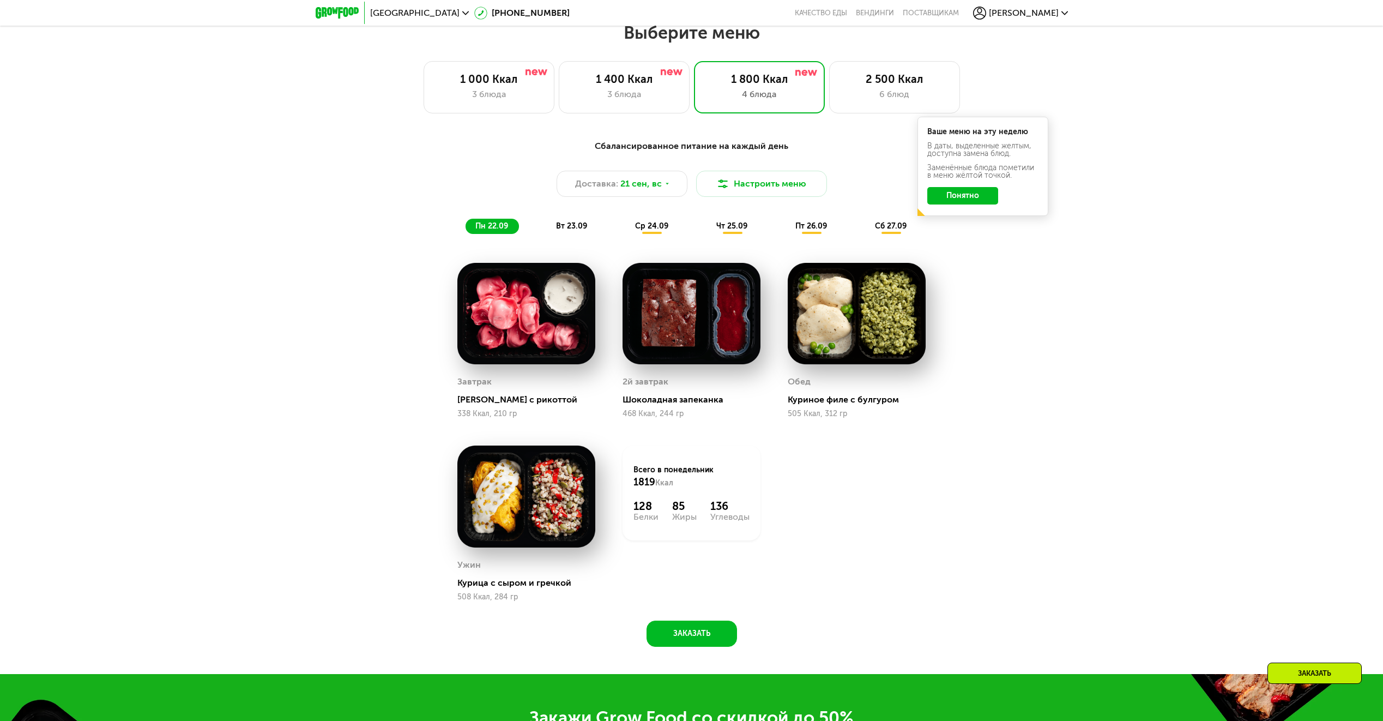
click at [661, 222] on div "ср 24.09" at bounding box center [652, 226] width 54 height 15
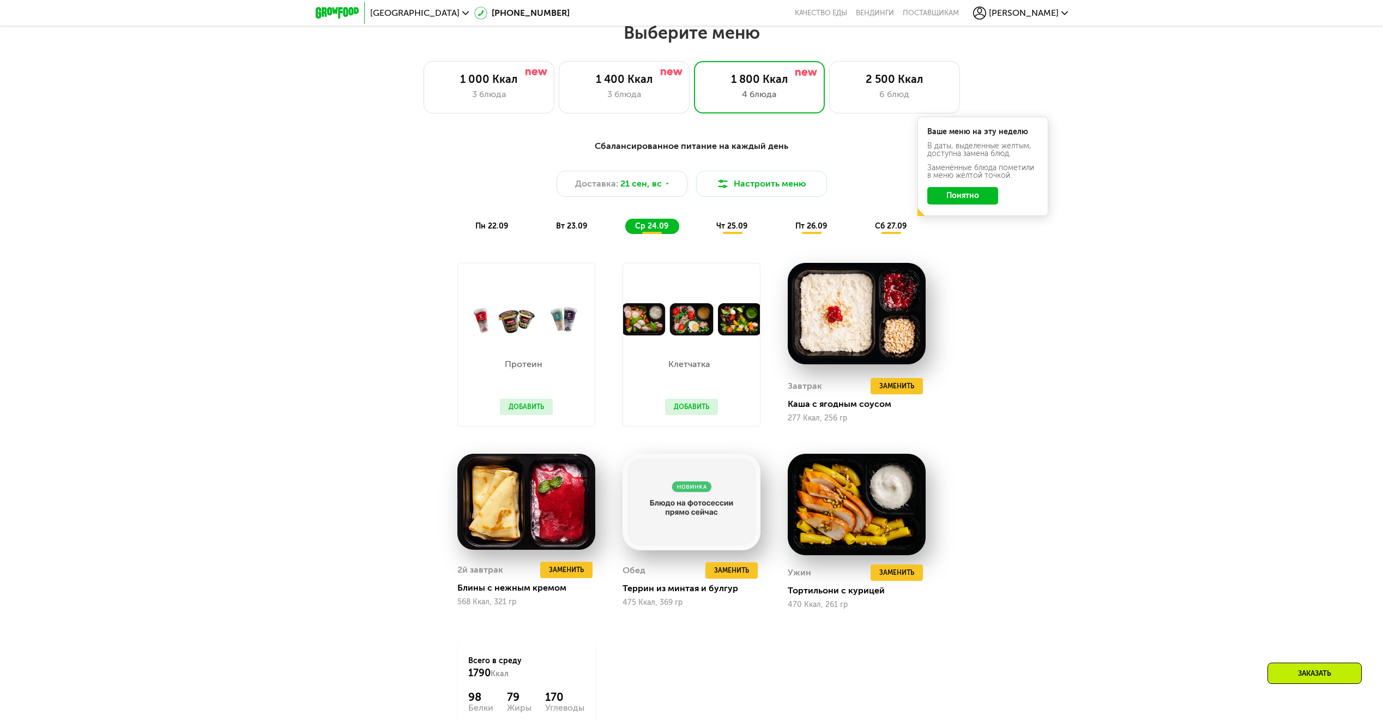
click at [743, 231] on span "чт 25.09" at bounding box center [731, 225] width 31 height 9
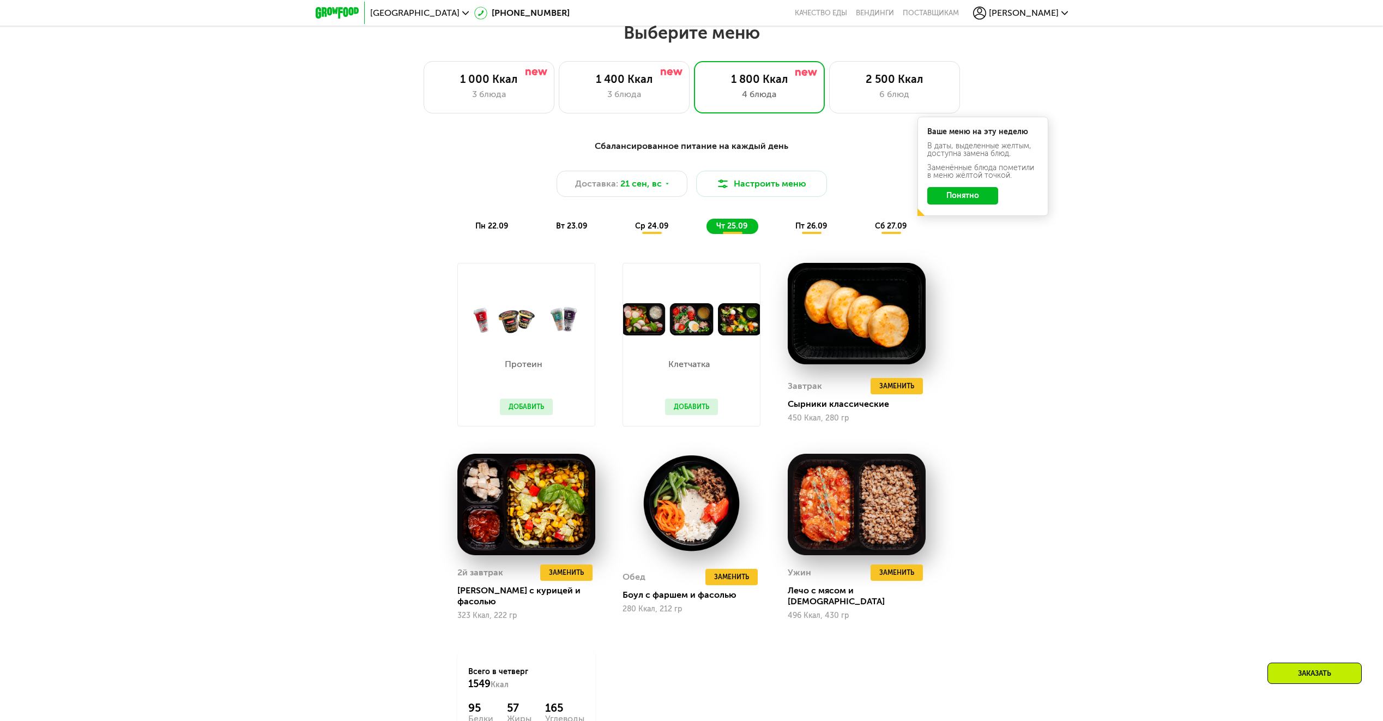
click at [707, 409] on button "Добавить" at bounding box center [691, 406] width 53 height 16
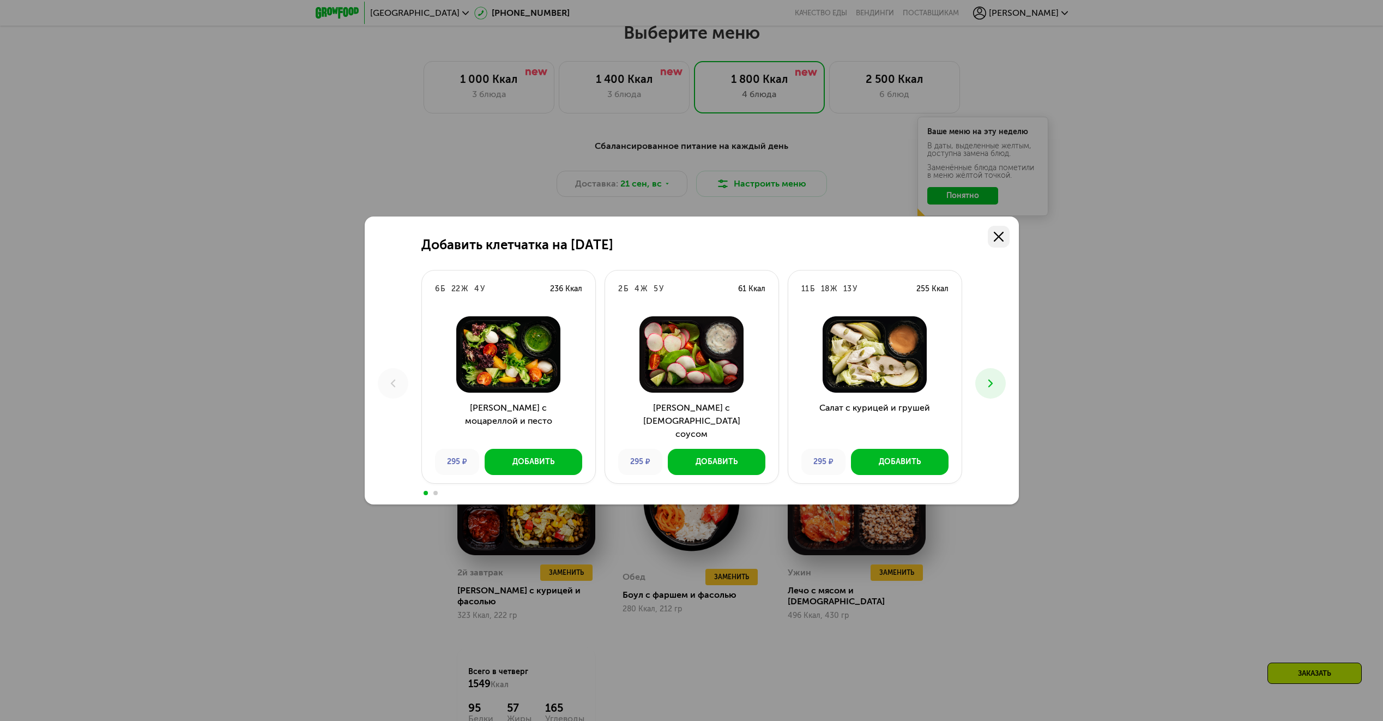
click at [1007, 236] on link at bounding box center [999, 237] width 22 height 22
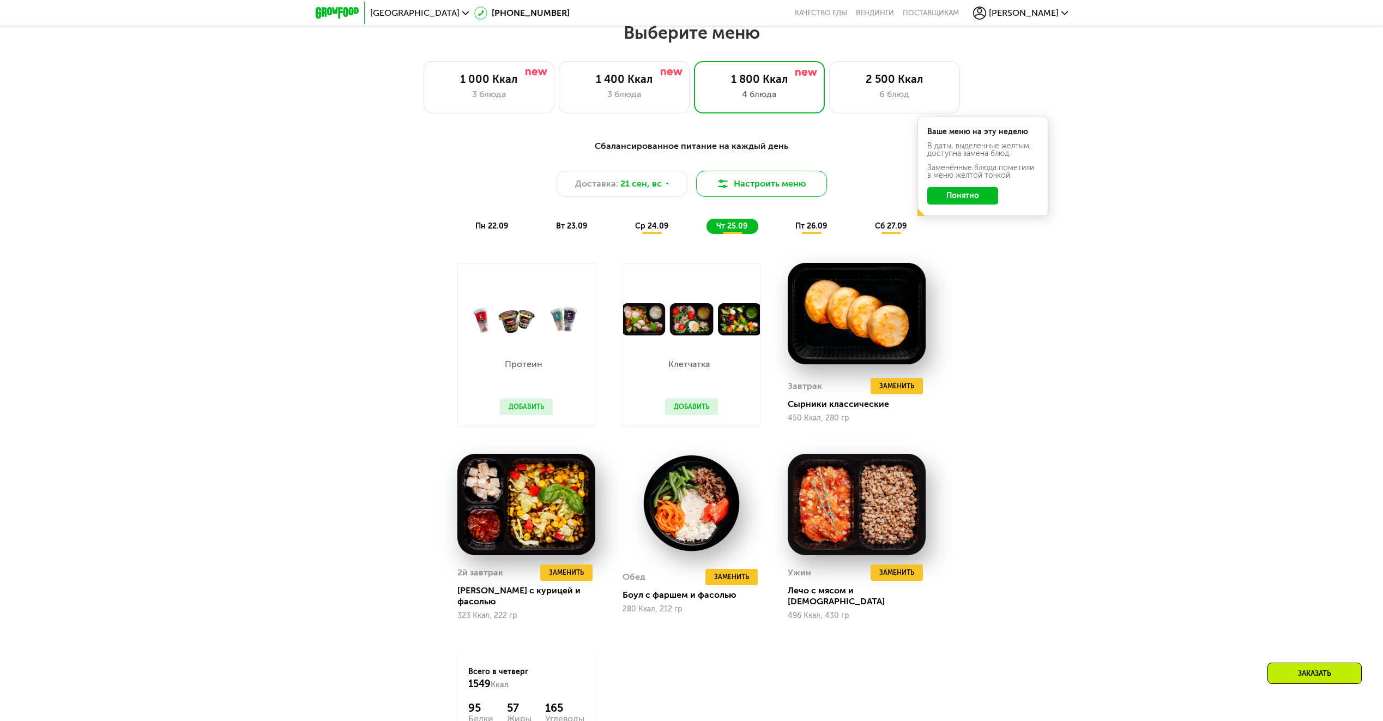
click at [797, 190] on button "Настроить меню" at bounding box center [761, 184] width 131 height 26
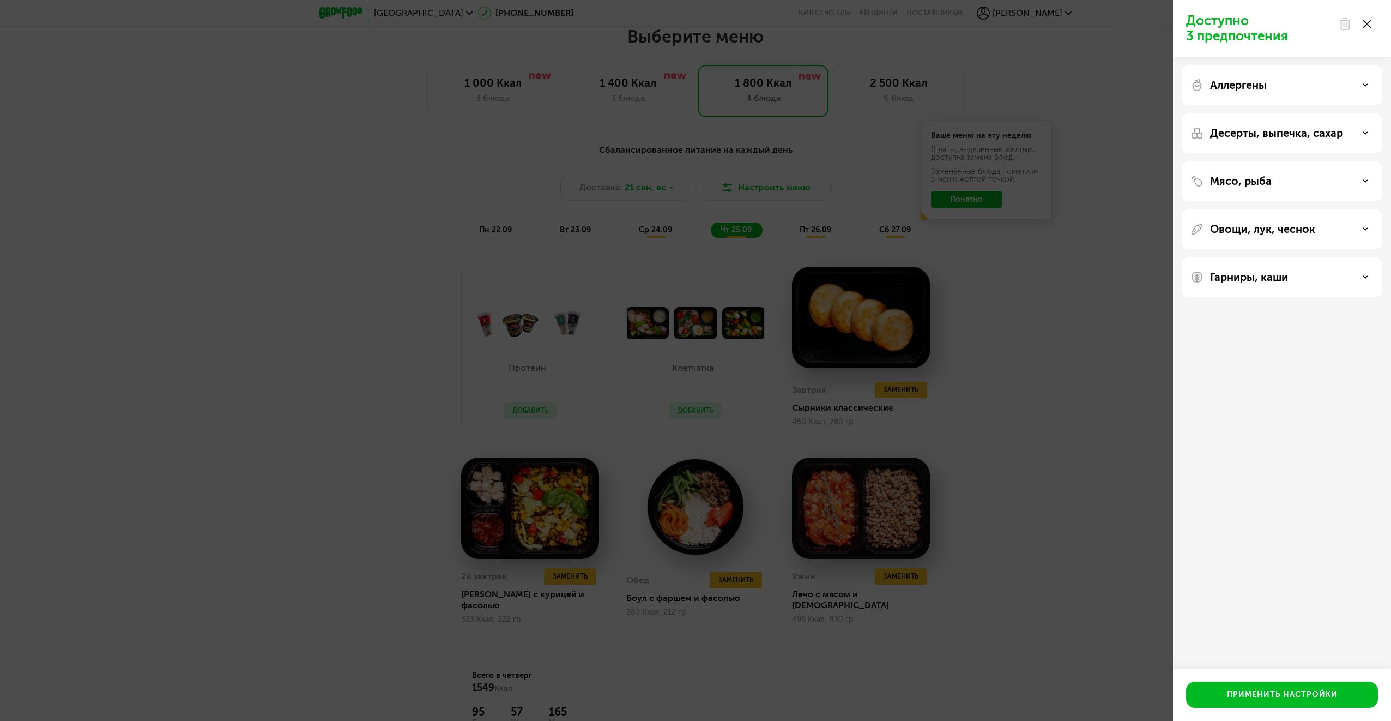
click at [797, 190] on div "Доступно 3 предпочтения Аллергены Десерты, выпечка, сахар Мясо, рыба Овощи, лук…" at bounding box center [695, 360] width 1391 height 721
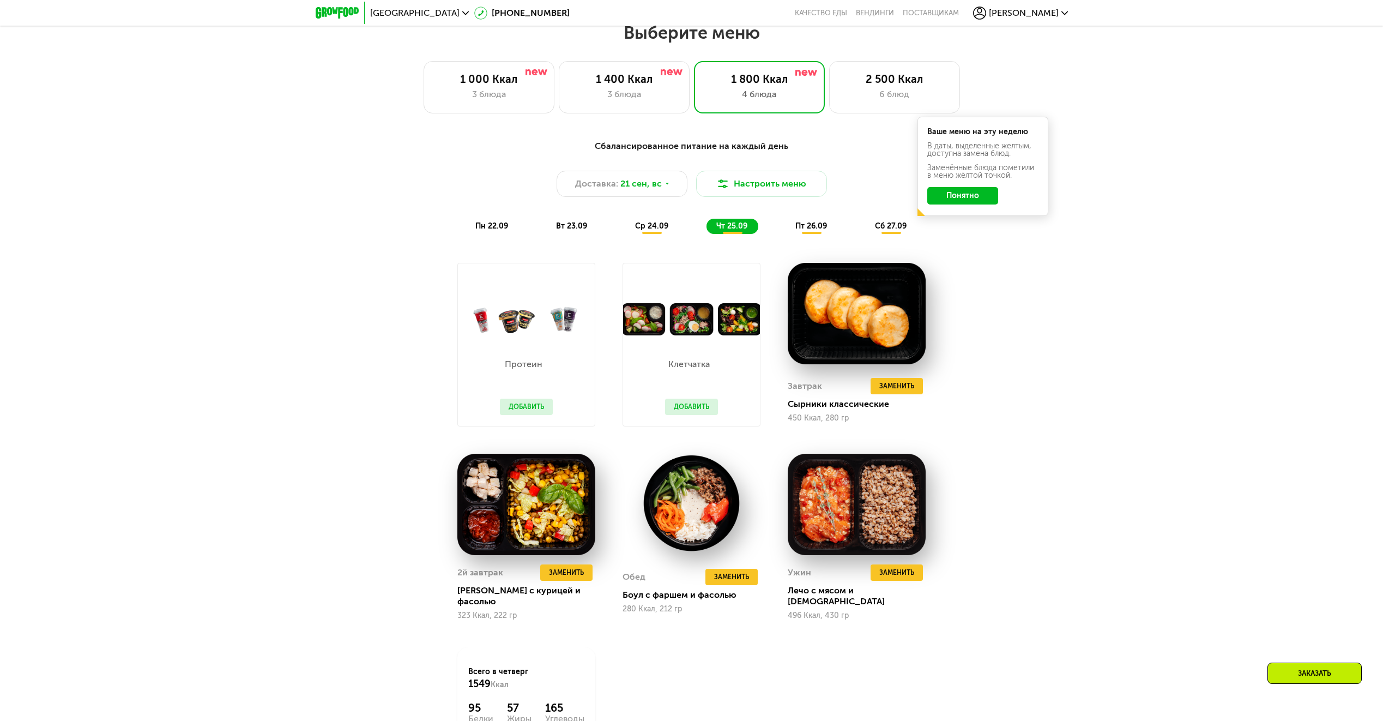
click at [806, 238] on div "Сбалансированное питание на каждый день Доставка: [DATE] Настроить меню пн 22.0…" at bounding box center [691, 186] width 658 height 107
click at [809, 226] on span "пт 26.09" at bounding box center [811, 225] width 32 height 9
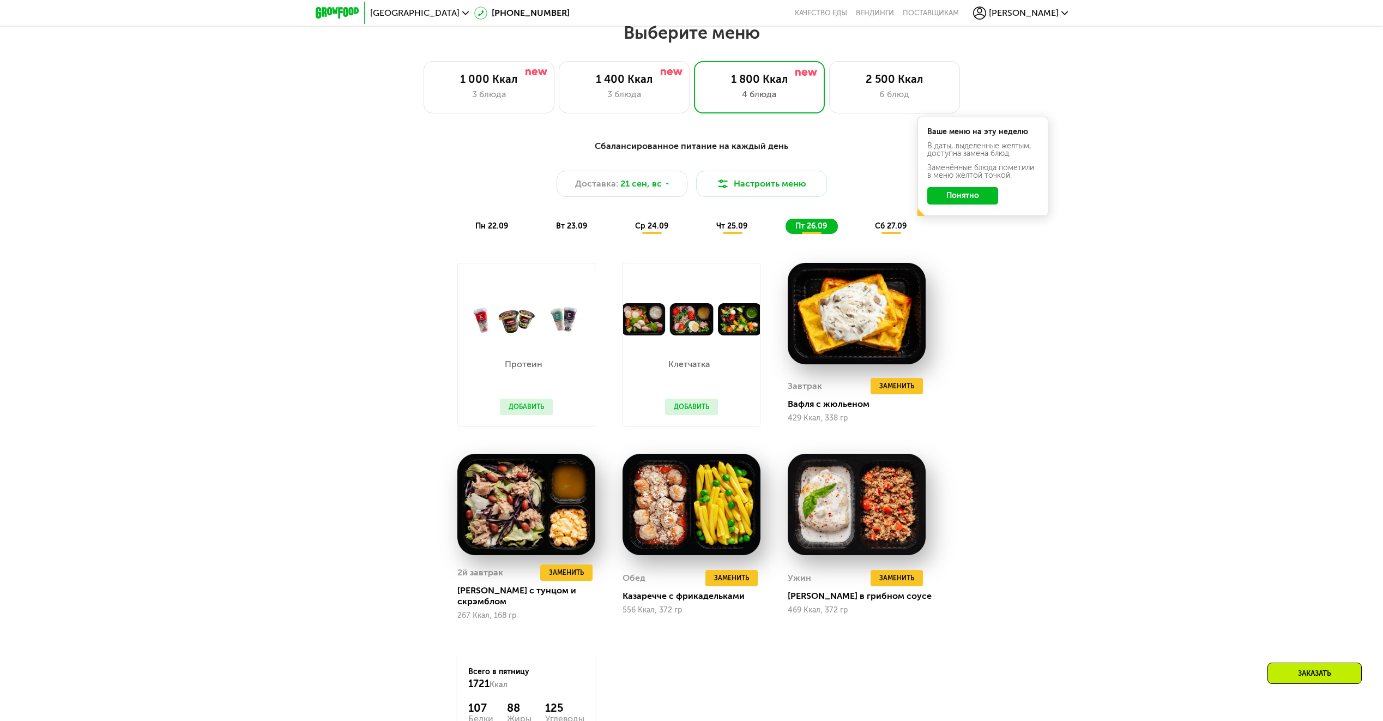
click at [882, 234] on div "сб 27.09" at bounding box center [891, 226] width 52 height 15
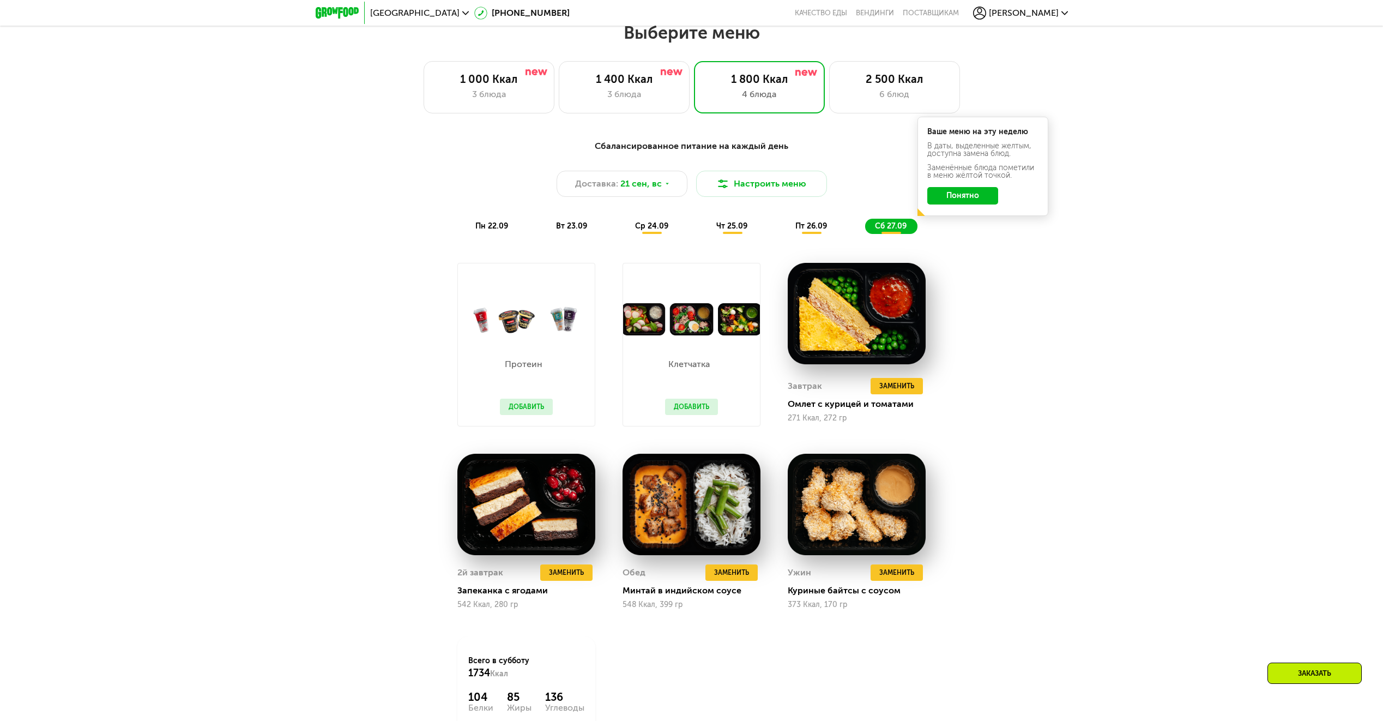
click at [819, 231] on span "пт 26.09" at bounding box center [811, 225] width 32 height 9
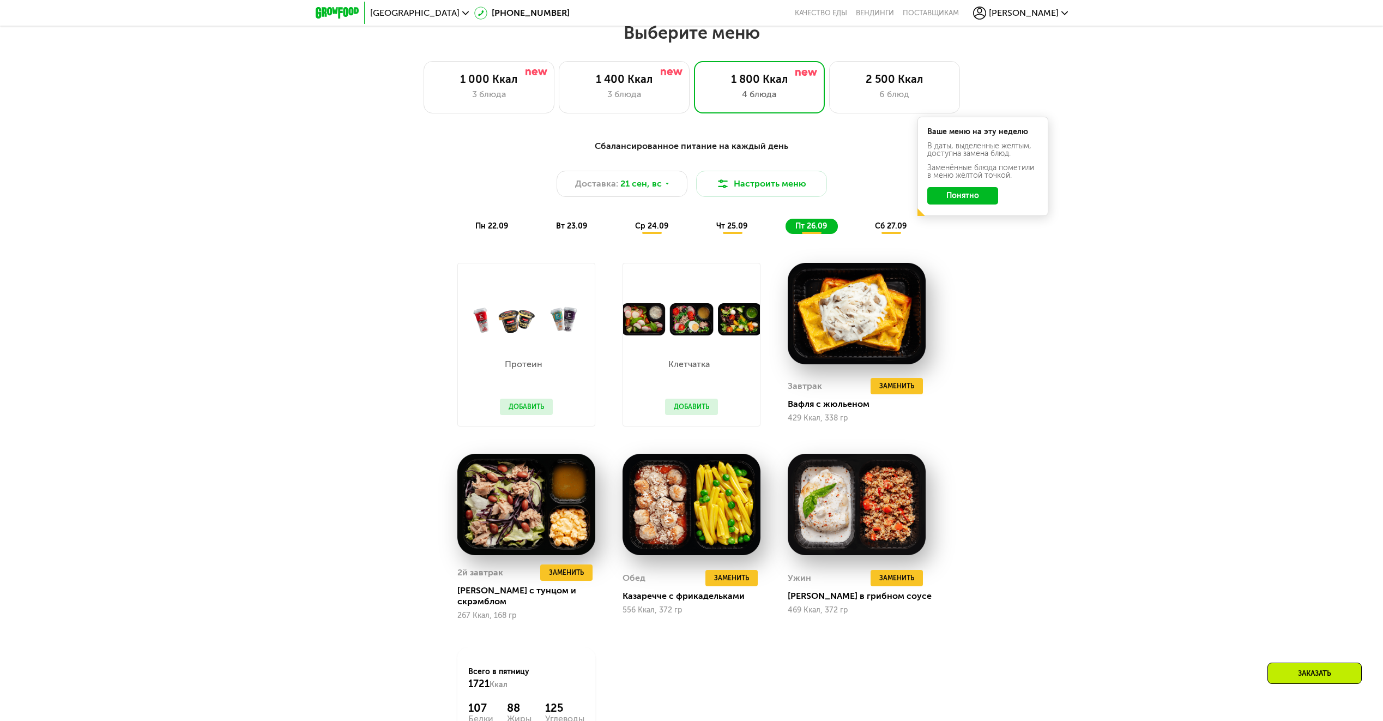
click at [718, 230] on span "чт 25.09" at bounding box center [731, 225] width 31 height 9
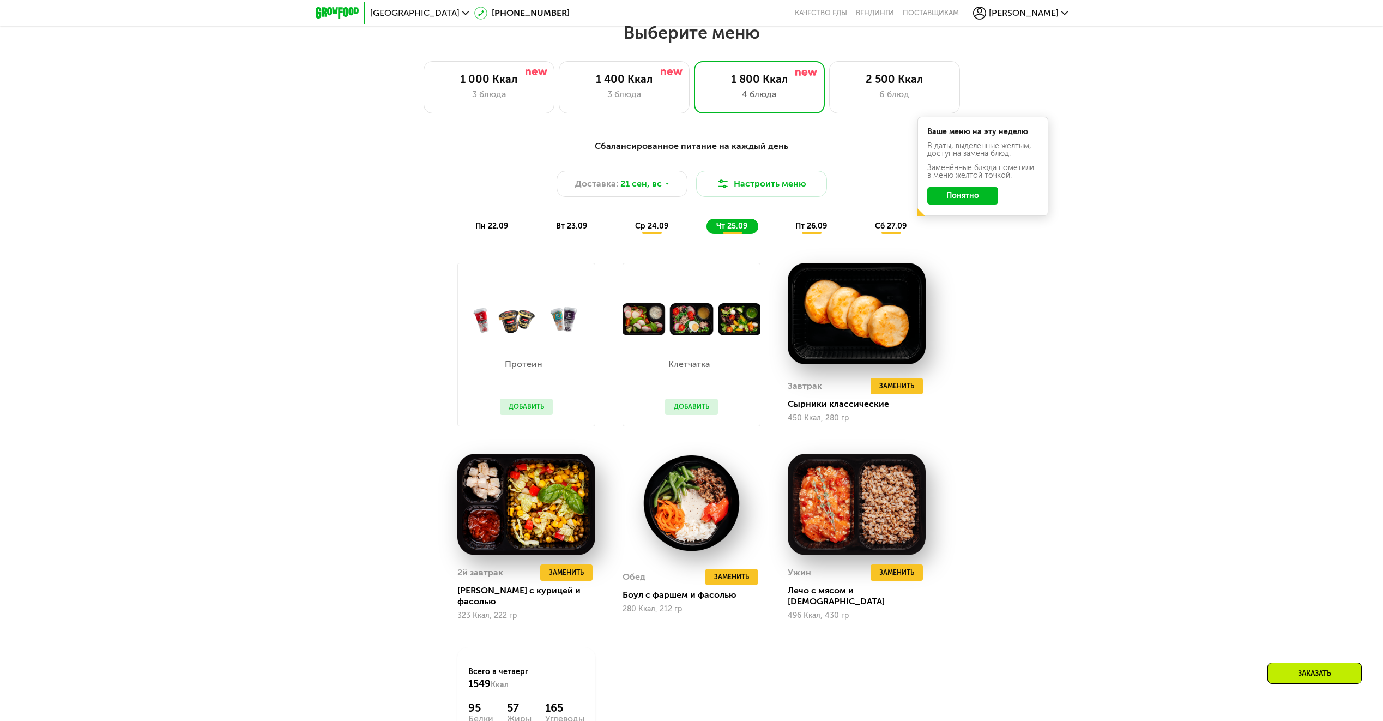
click at [660, 229] on span "ср 24.09" at bounding box center [651, 225] width 33 height 9
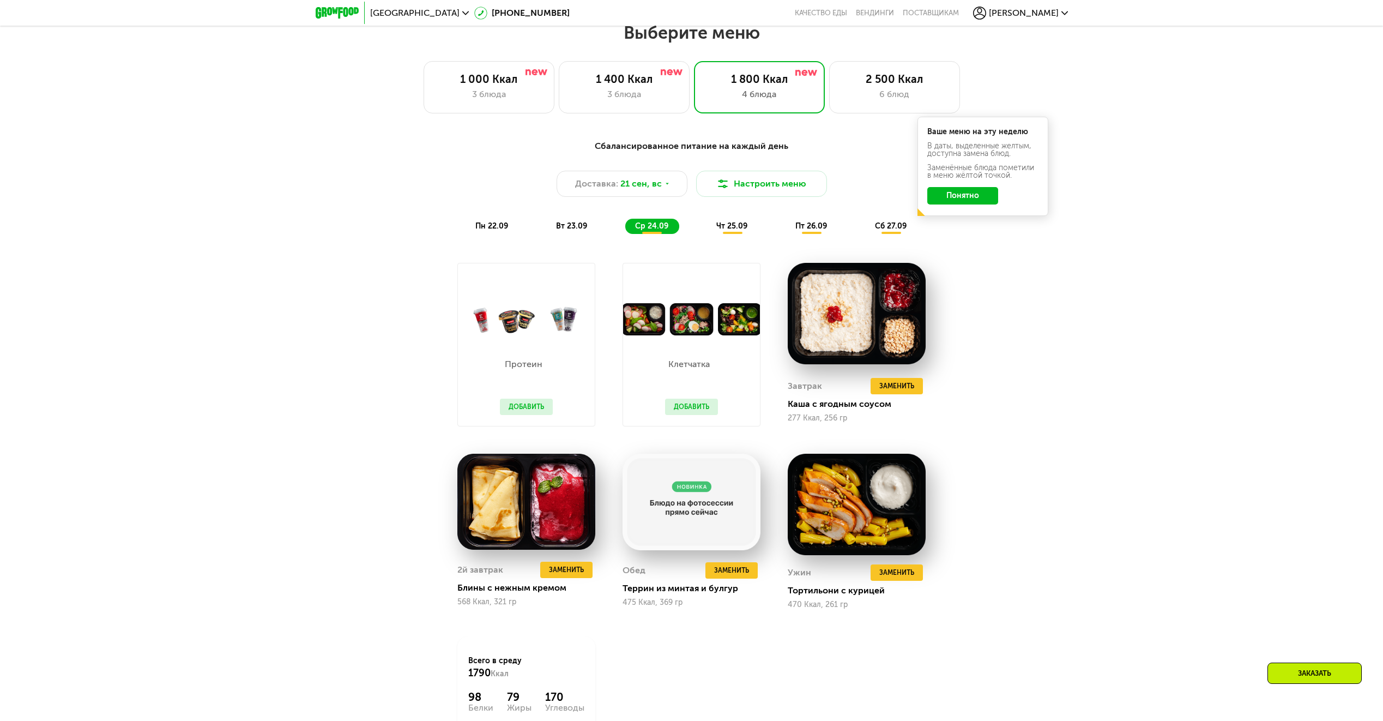
click at [717, 231] on span "чт 25.09" at bounding box center [731, 225] width 31 height 9
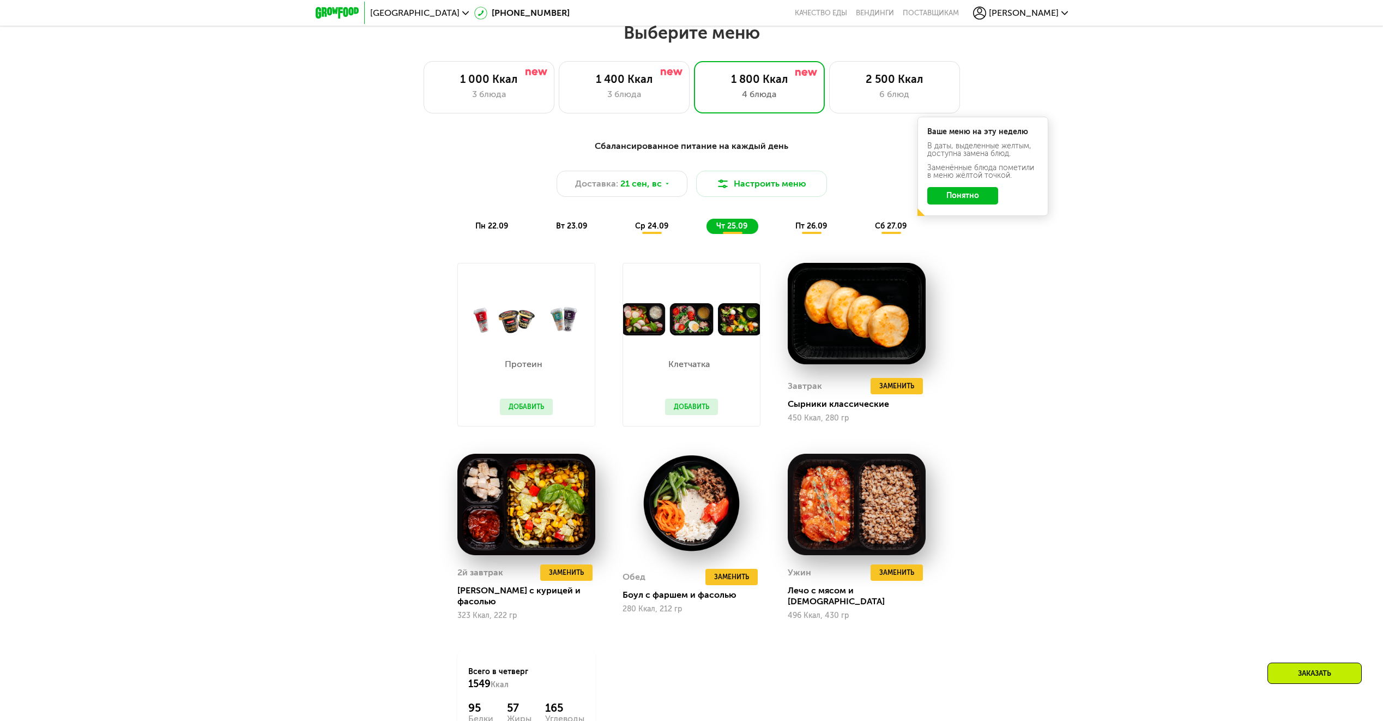
click at [666, 226] on span "ср 24.09" at bounding box center [651, 225] width 33 height 9
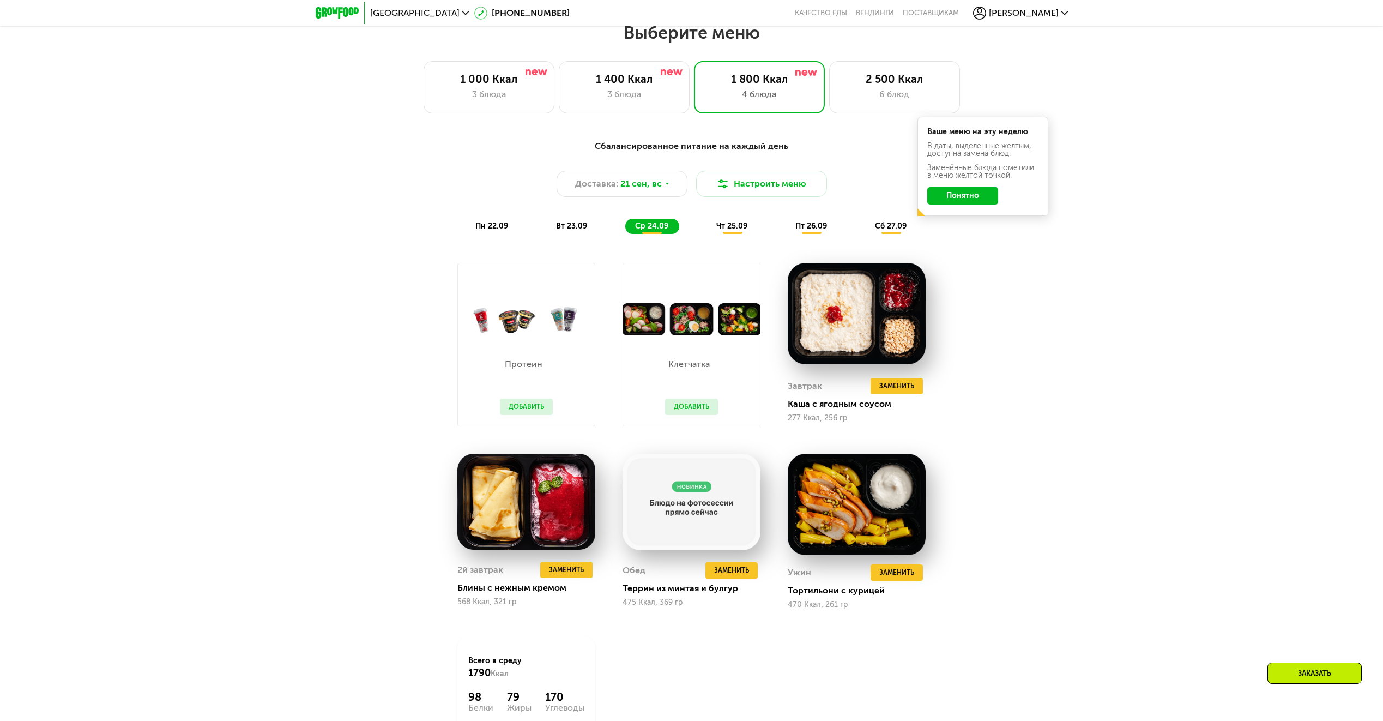
click at [752, 234] on div "чт 25.09" at bounding box center [732, 226] width 52 height 15
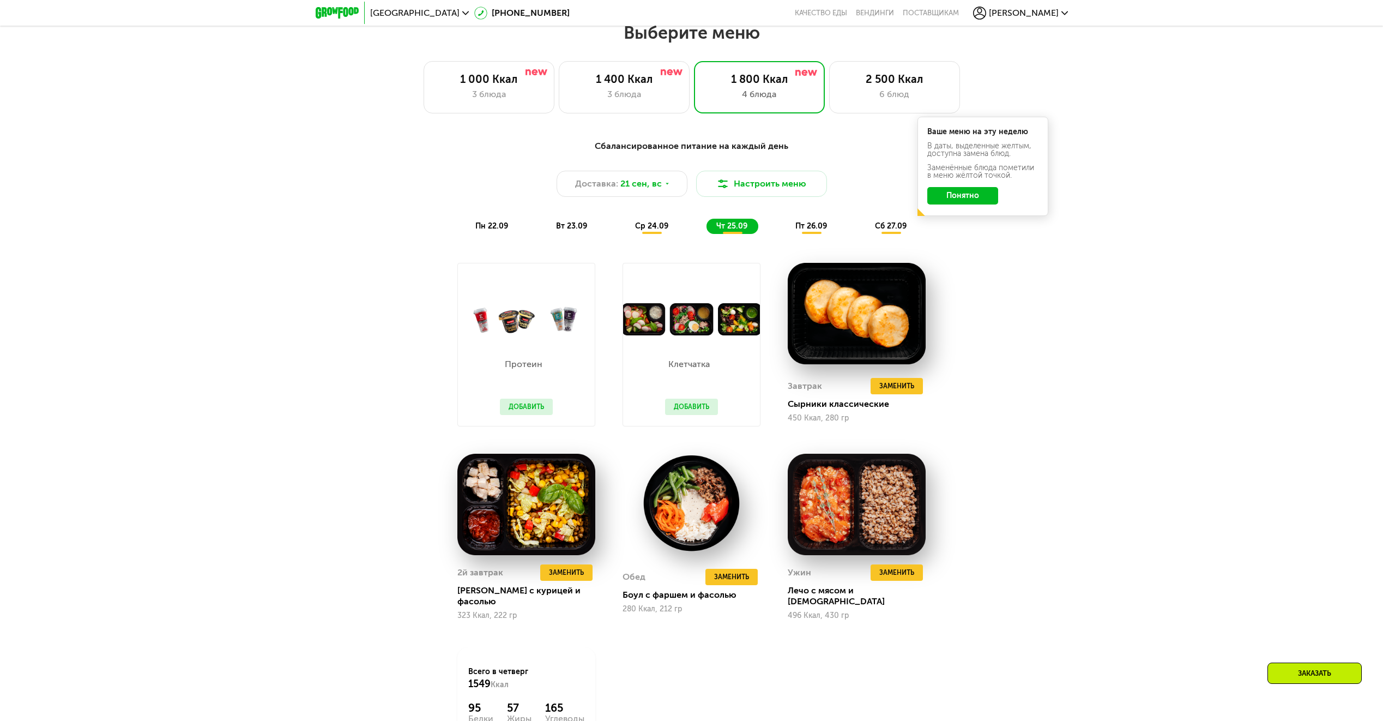
click at [804, 234] on div "пт 26.09" at bounding box center [811, 226] width 52 height 15
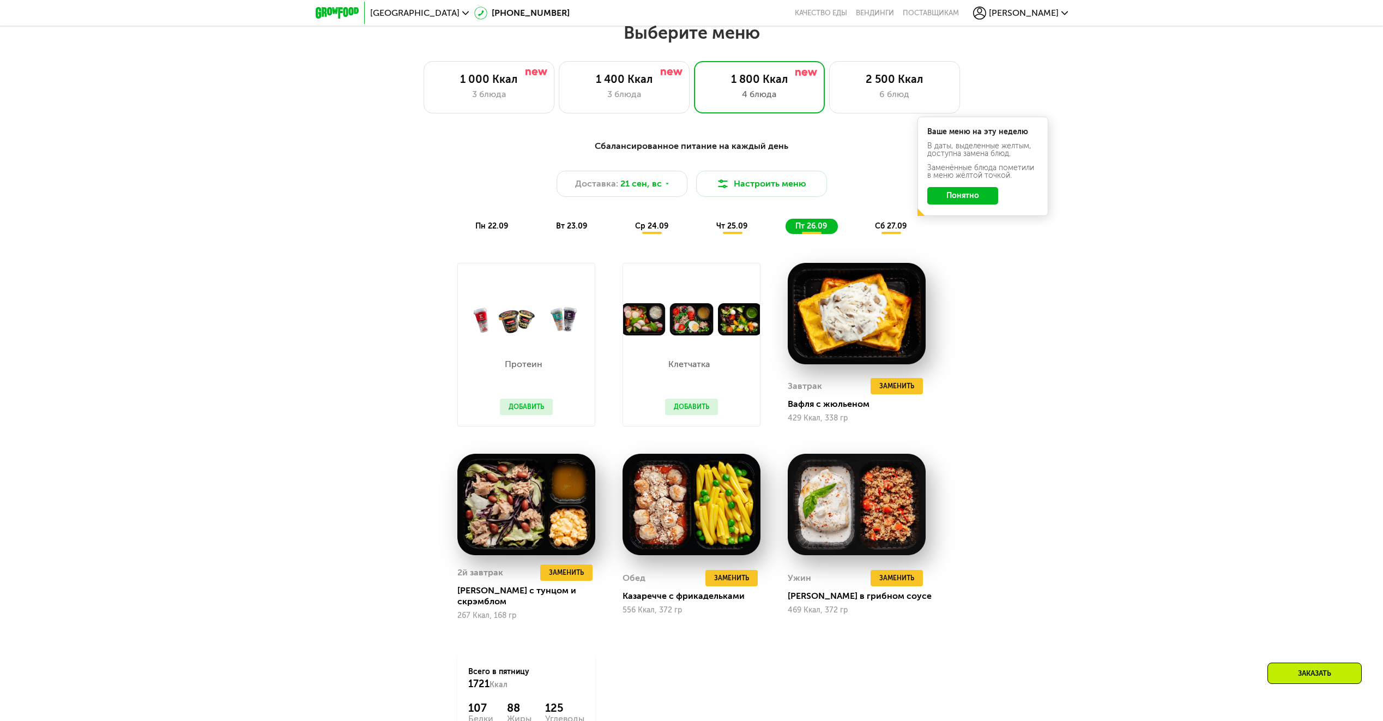
click at [861, 233] on div "пн 22.09 вт 23.09 ср 24.09 чт 25.09 пт 26.09 сб 27.09" at bounding box center [691, 226] width 452 height 15
click at [665, 231] on span "ср 24.09" at bounding box center [651, 225] width 33 height 9
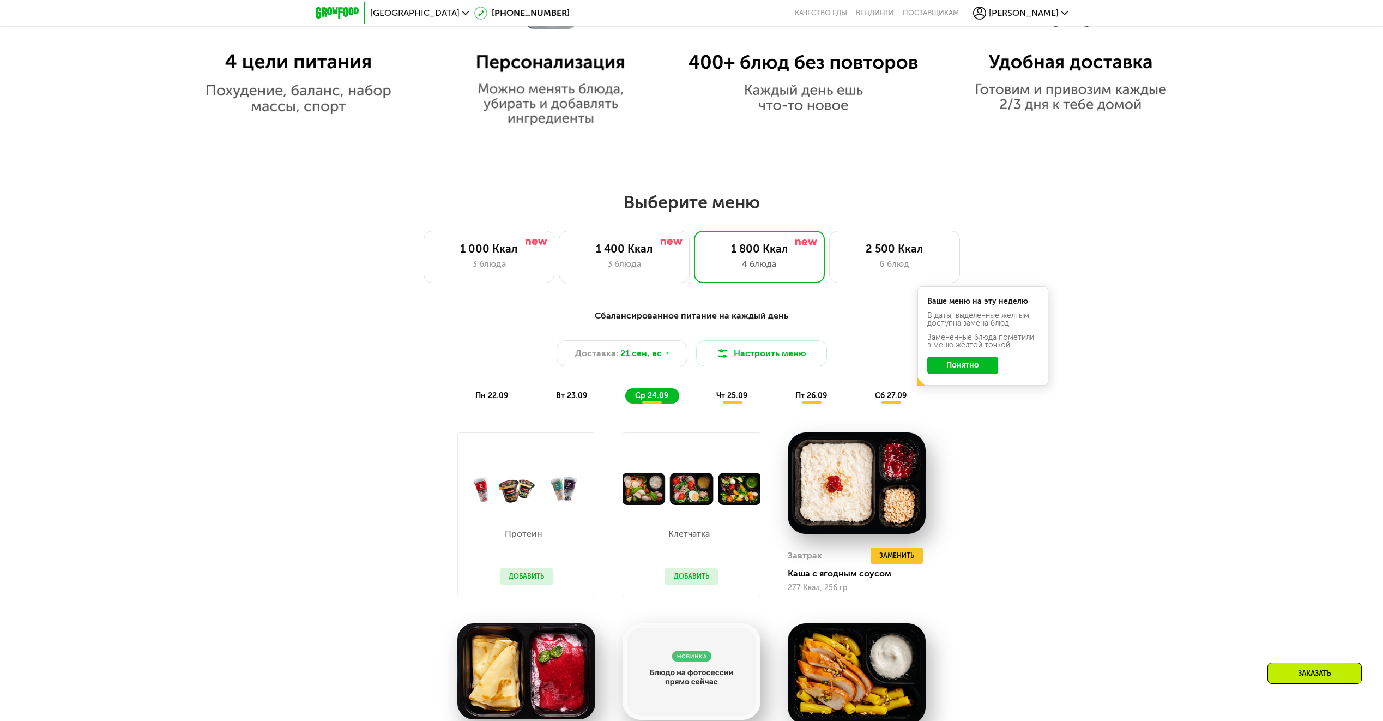
scroll to position [1004, 0]
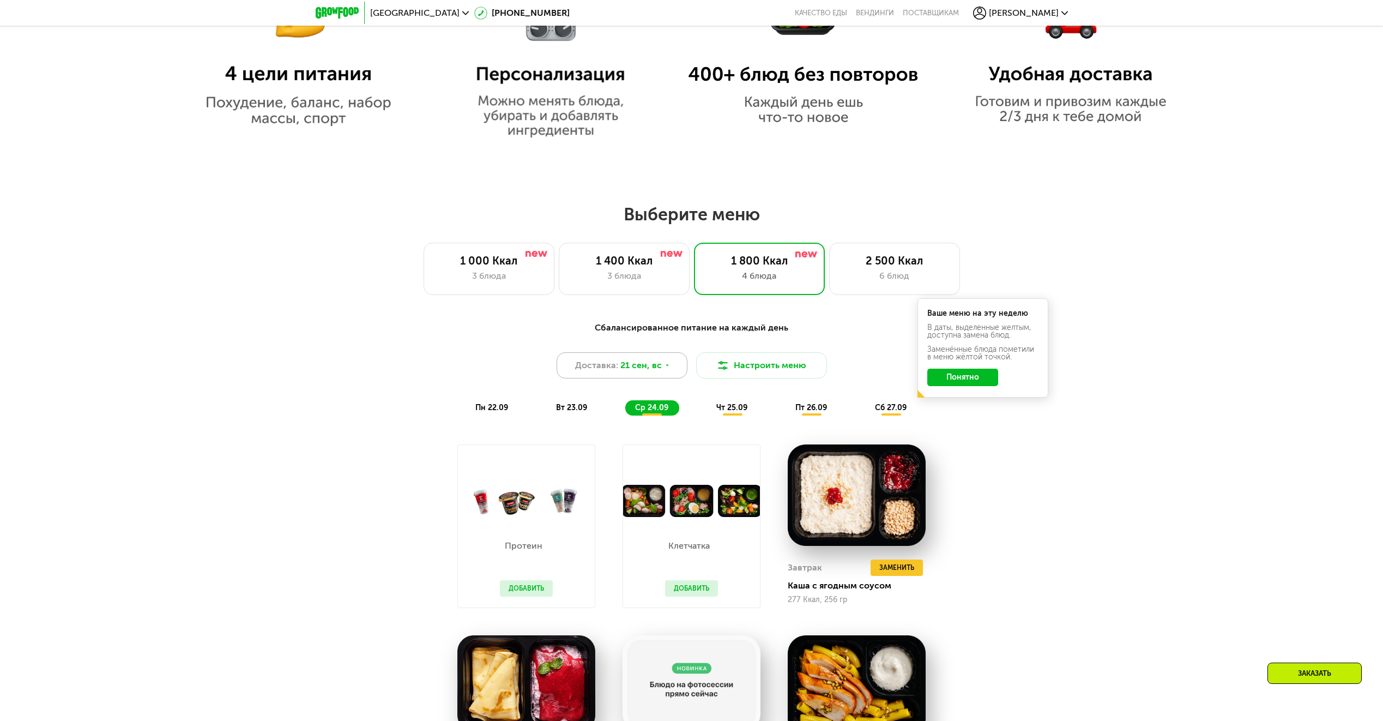
click at [646, 361] on div "Доставка: 21 сен, вс" at bounding box center [622, 365] width 131 height 26
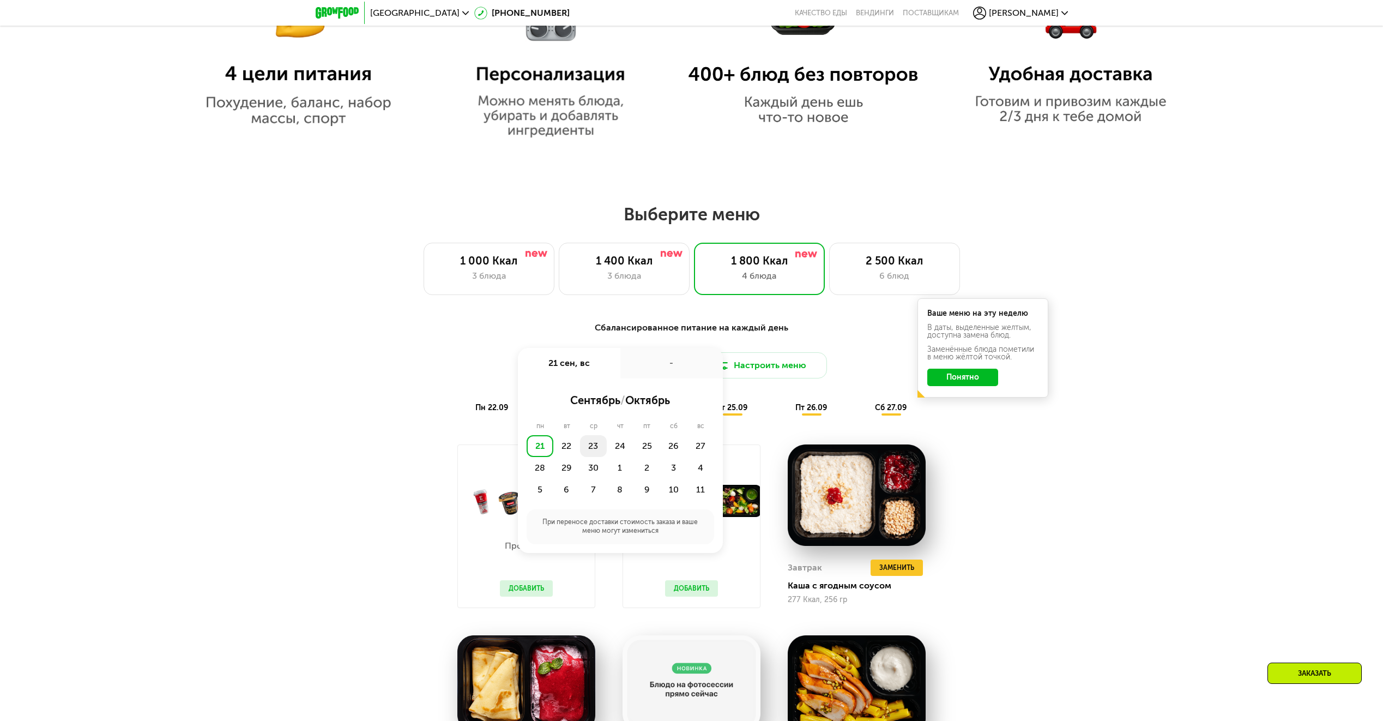
click at [595, 450] on div "23" at bounding box center [593, 446] width 27 height 22
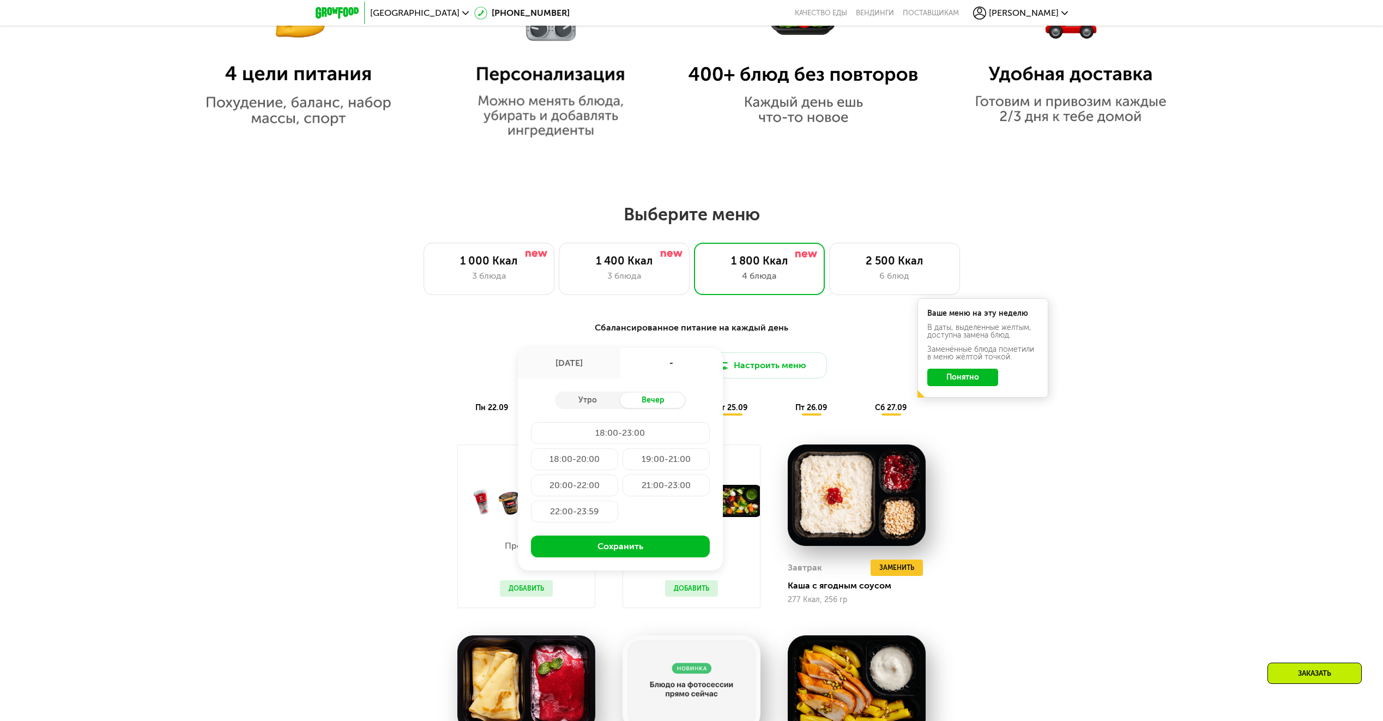
click at [604, 470] on div "18:00-20:00" at bounding box center [574, 459] width 87 height 22
click at [617, 437] on div "18:00-23:00" at bounding box center [620, 433] width 179 height 22
click at [594, 464] on div "18:00-20:00" at bounding box center [574, 459] width 87 height 22
click at [630, 549] on button "Сохранить" at bounding box center [620, 546] width 179 height 22
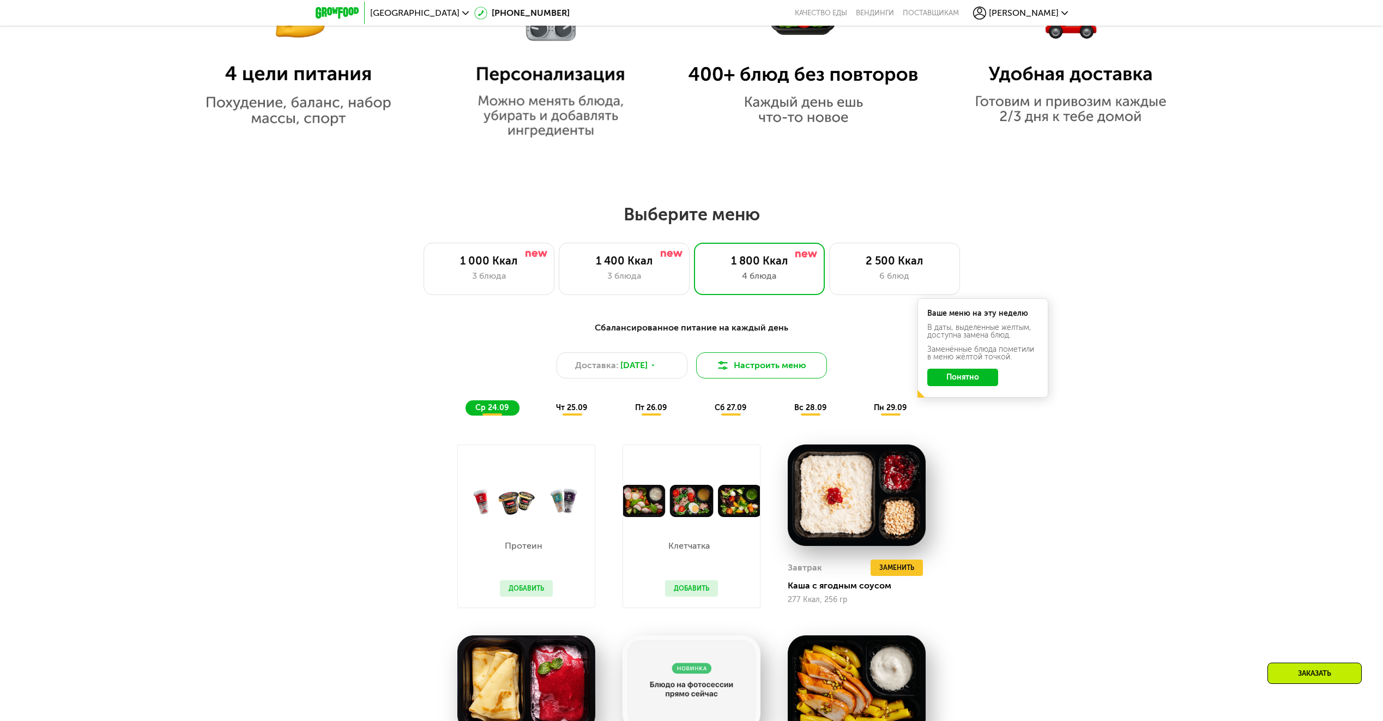
click at [757, 374] on button "Настроить меню" at bounding box center [761, 365] width 131 height 26
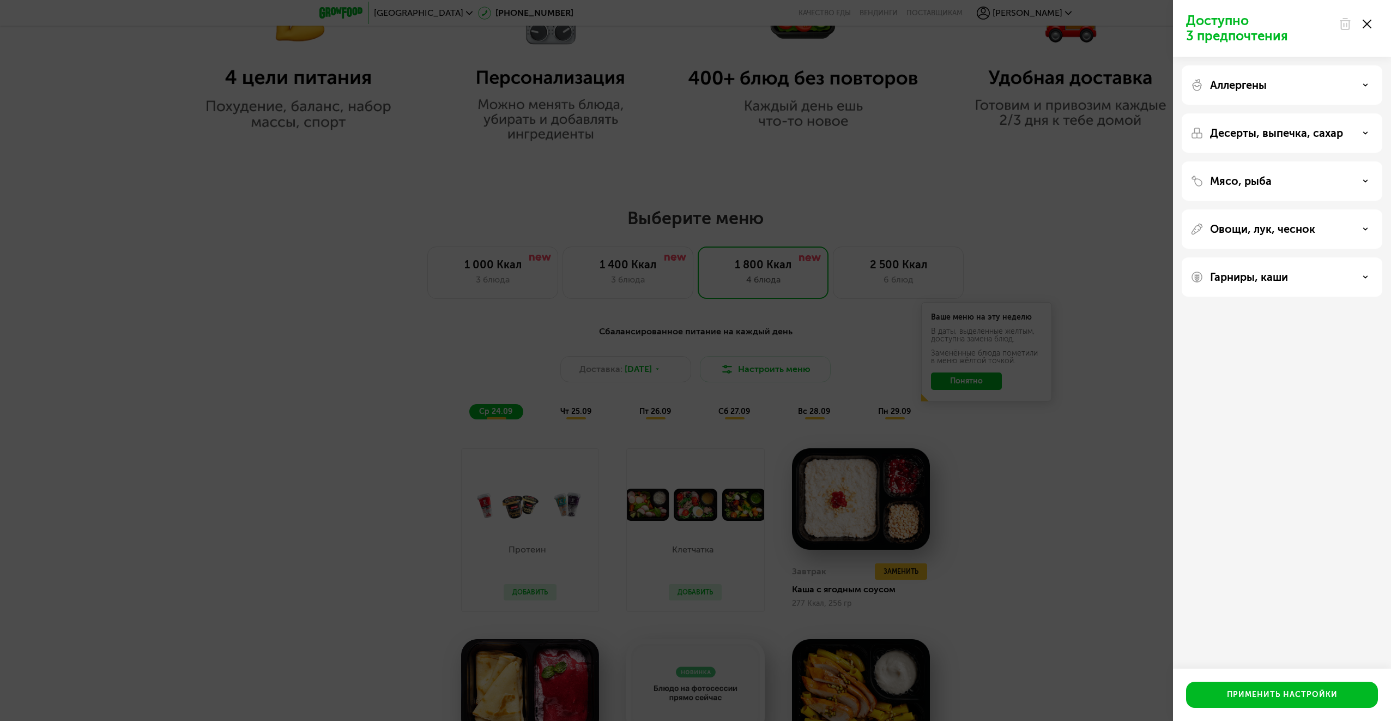
click at [755, 377] on div "Доступно 3 предпочтения Аллергены Десерты, выпечка, сахар Мясо, рыба Овощи, лук…" at bounding box center [695, 360] width 1391 height 721
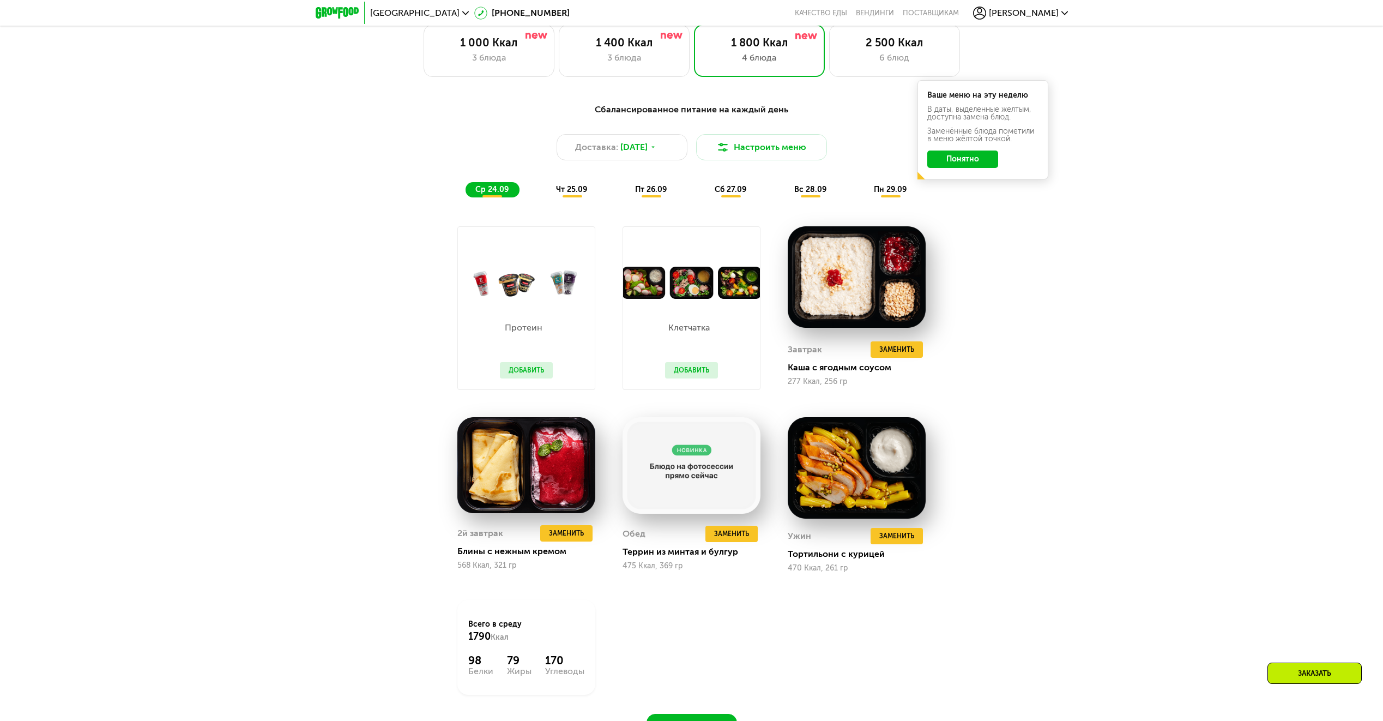
scroll to position [1258, 0]
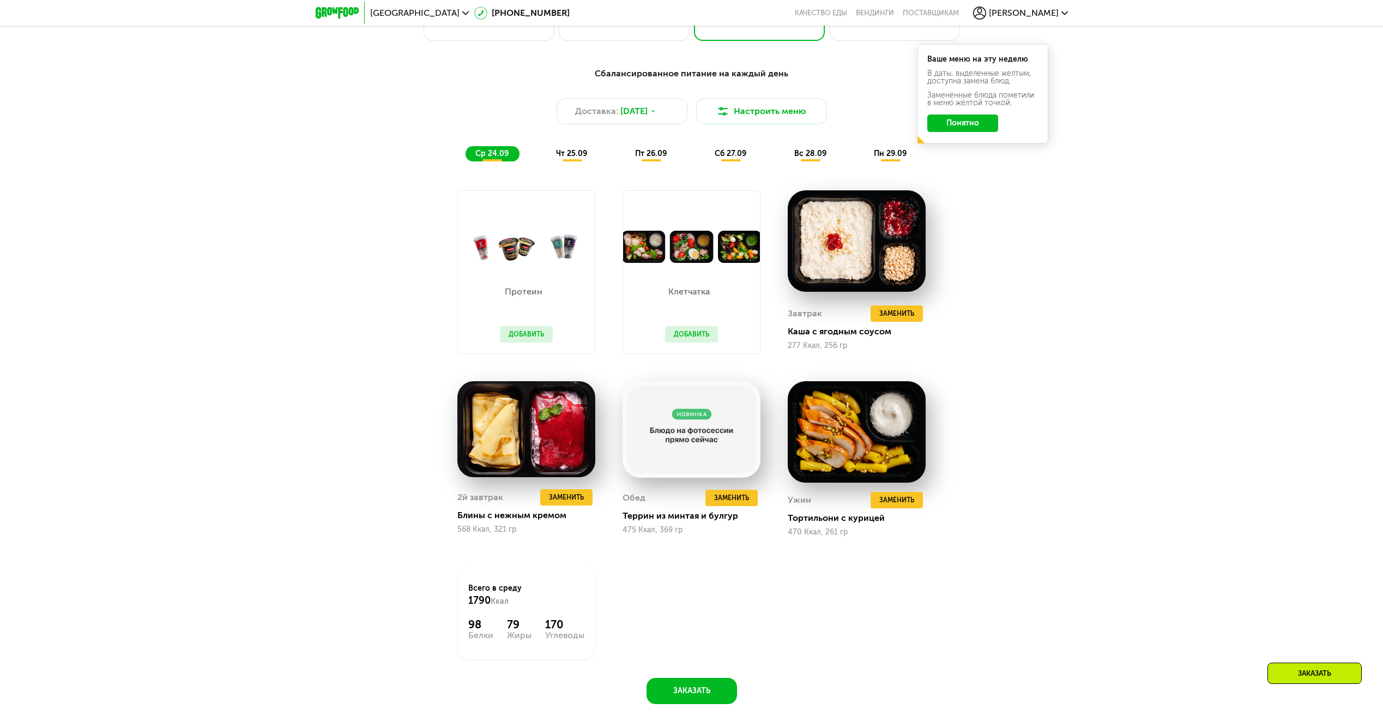
click at [1033, 15] on span "[PERSON_NAME]" at bounding box center [1024, 13] width 70 height 9
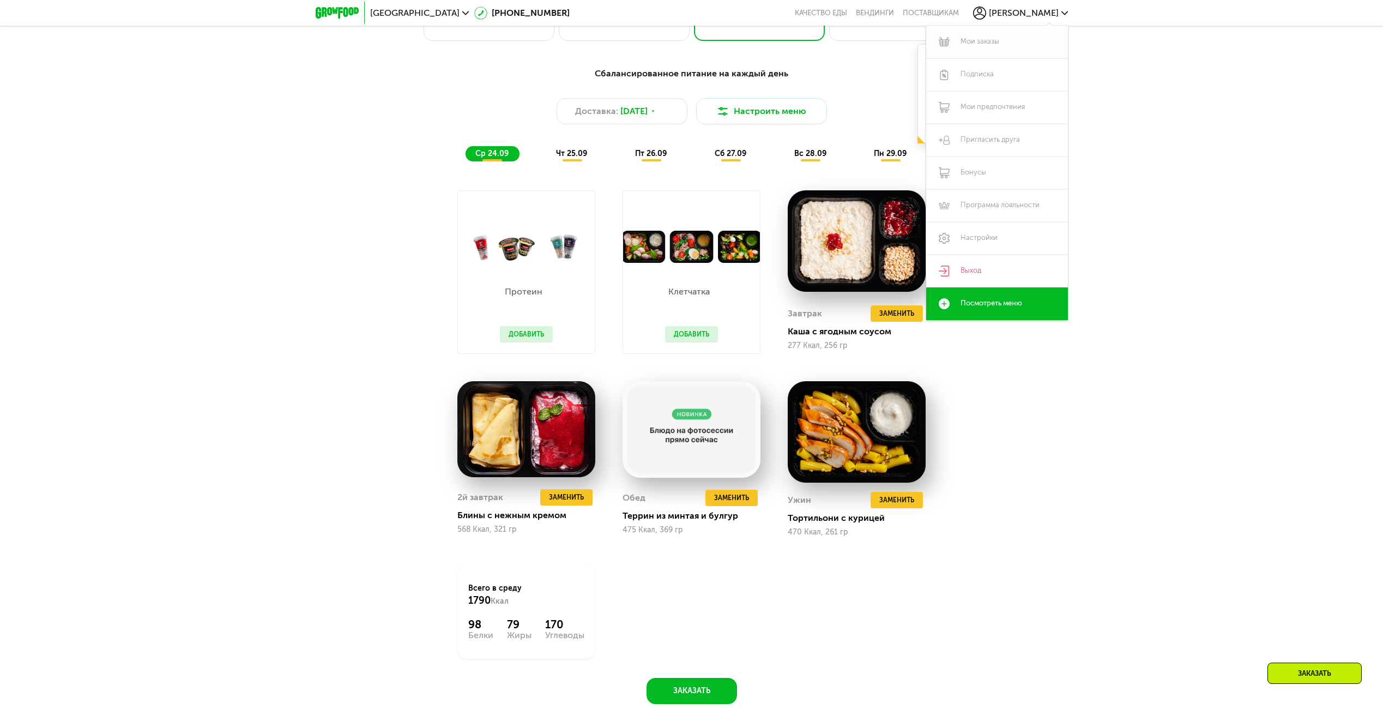
click at [995, 47] on link "Мои заказы" at bounding box center [997, 42] width 142 height 33
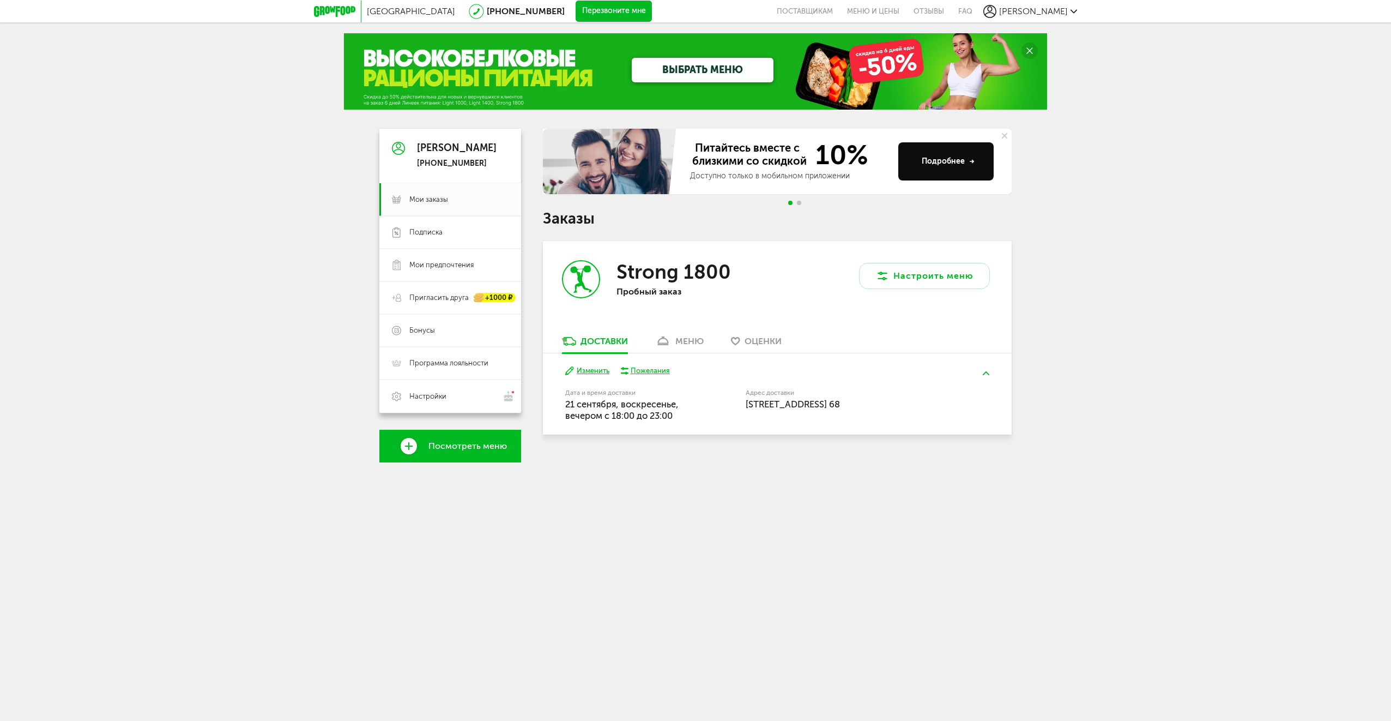
click at [592, 373] on button "Изменить" at bounding box center [587, 371] width 44 height 10
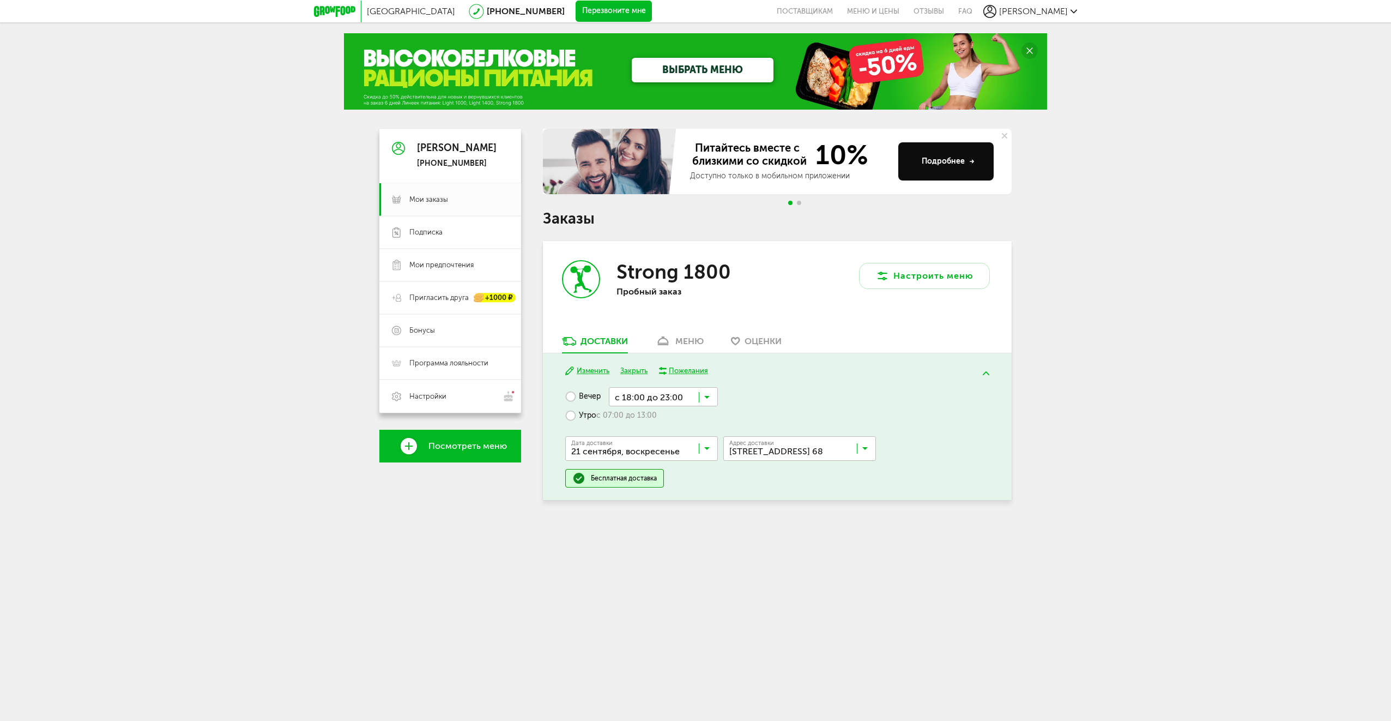
click at [654, 395] on input "Search for option" at bounding box center [663, 396] width 109 height 19
click at [688, 461] on span "с 18:00 до 20:00" at bounding box center [663, 467] width 108 height 23
click at [672, 402] on input "Search for option" at bounding box center [663, 402] width 109 height 19
click at [670, 404] on input "Search for option" at bounding box center [663, 402] width 109 height 19
click at [667, 377] on button "Сохранить" at bounding box center [669, 374] width 87 height 16
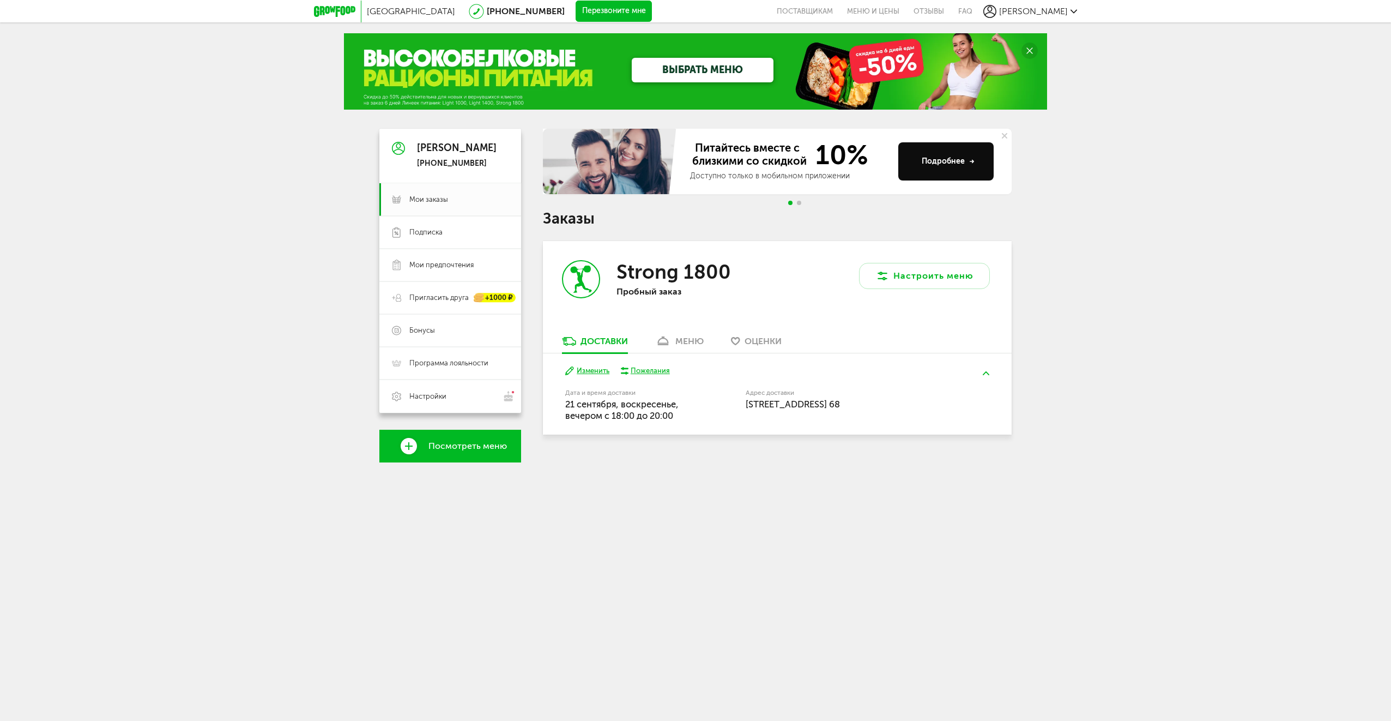
click at [700, 350] on link "меню" at bounding box center [679, 343] width 59 height 17
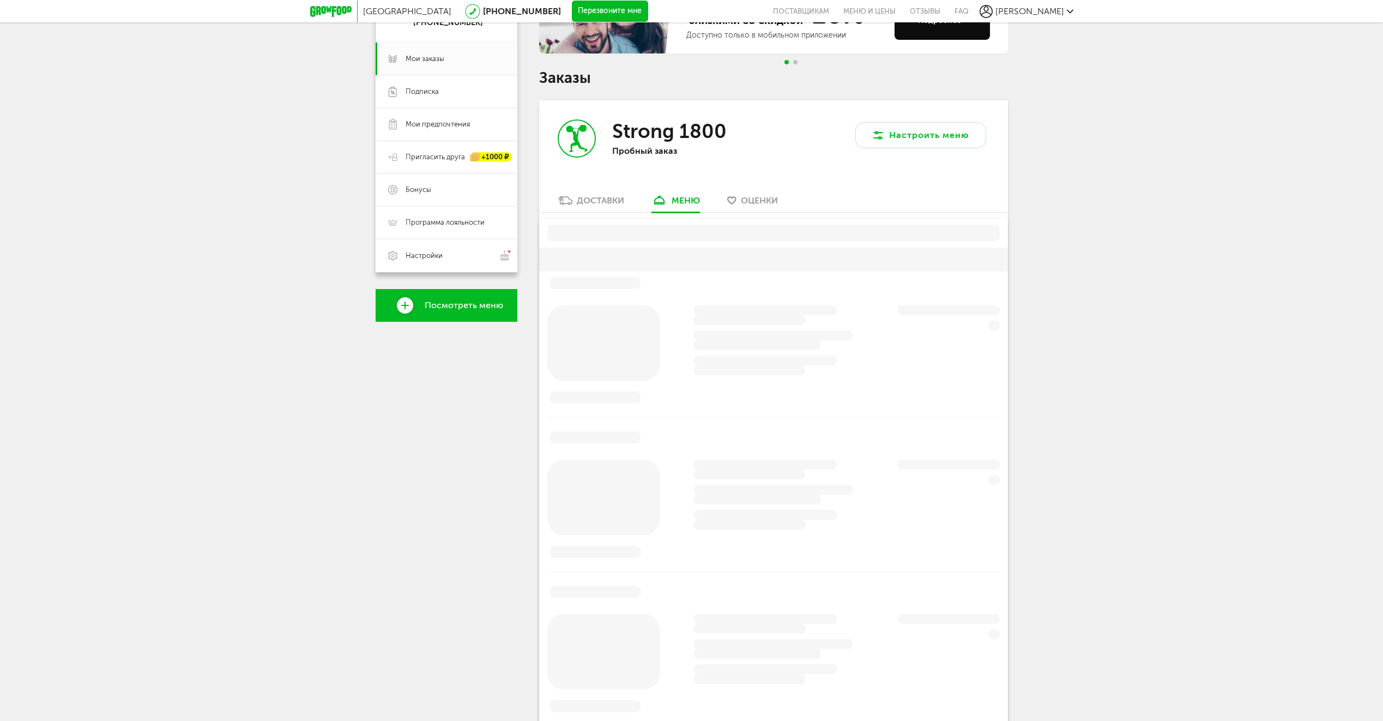
scroll to position [214, 0]
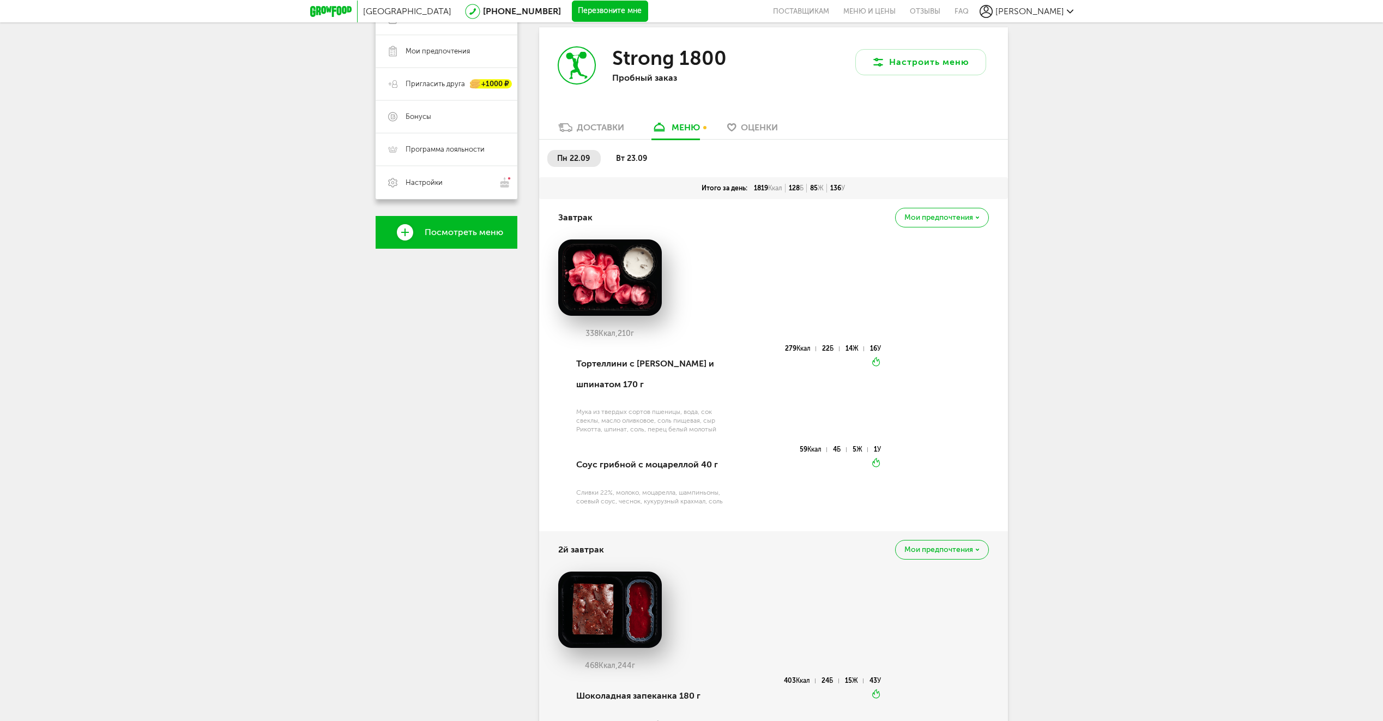
click at [624, 154] on span "вт 23.09" at bounding box center [631, 158] width 31 height 9
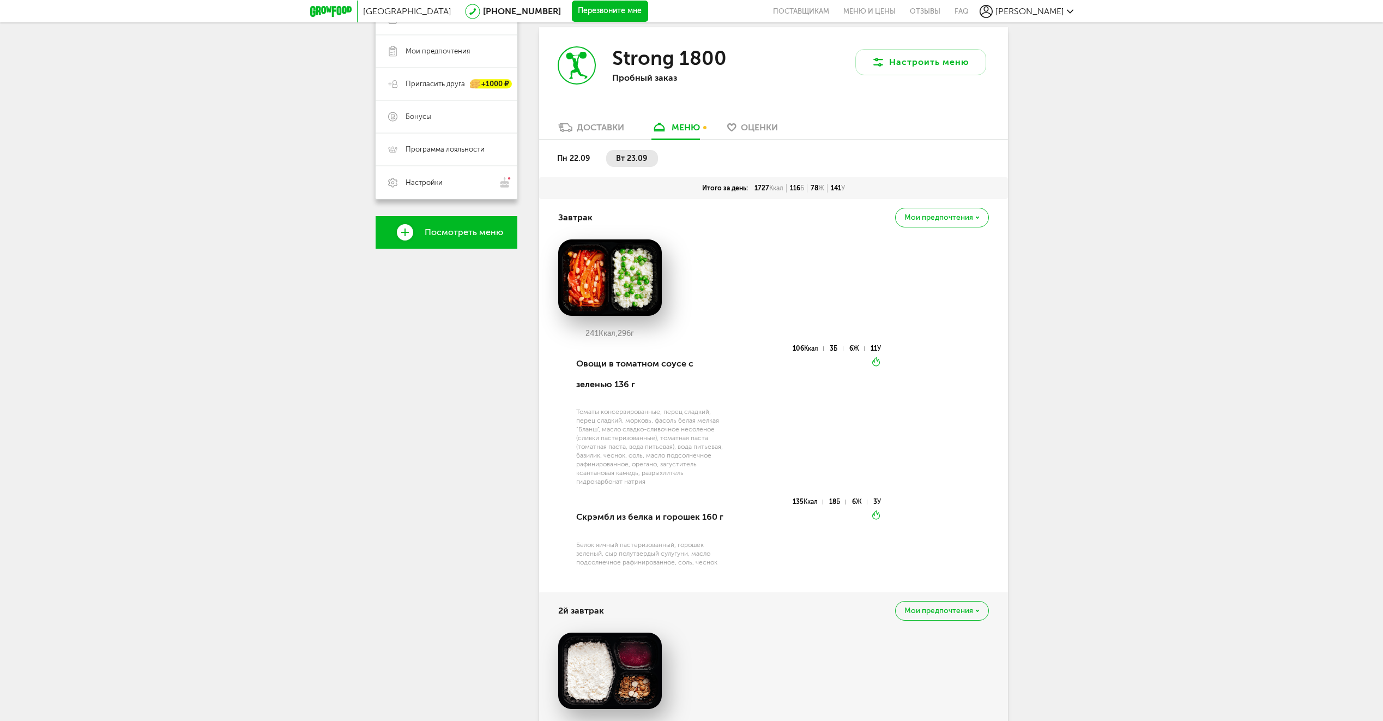
click at [584, 156] on span "пн 22.09" at bounding box center [573, 158] width 33 height 9
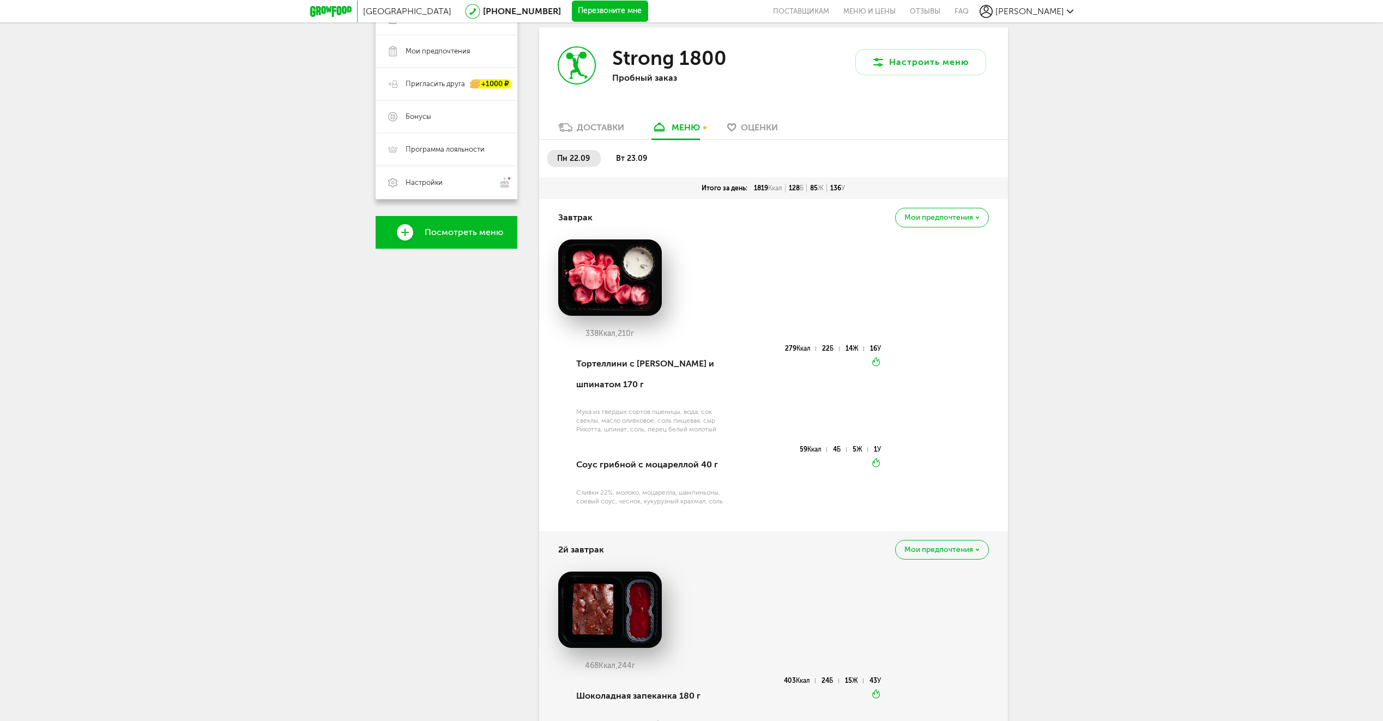
click at [594, 130] on div "Доставки" at bounding box center [600, 127] width 47 height 10
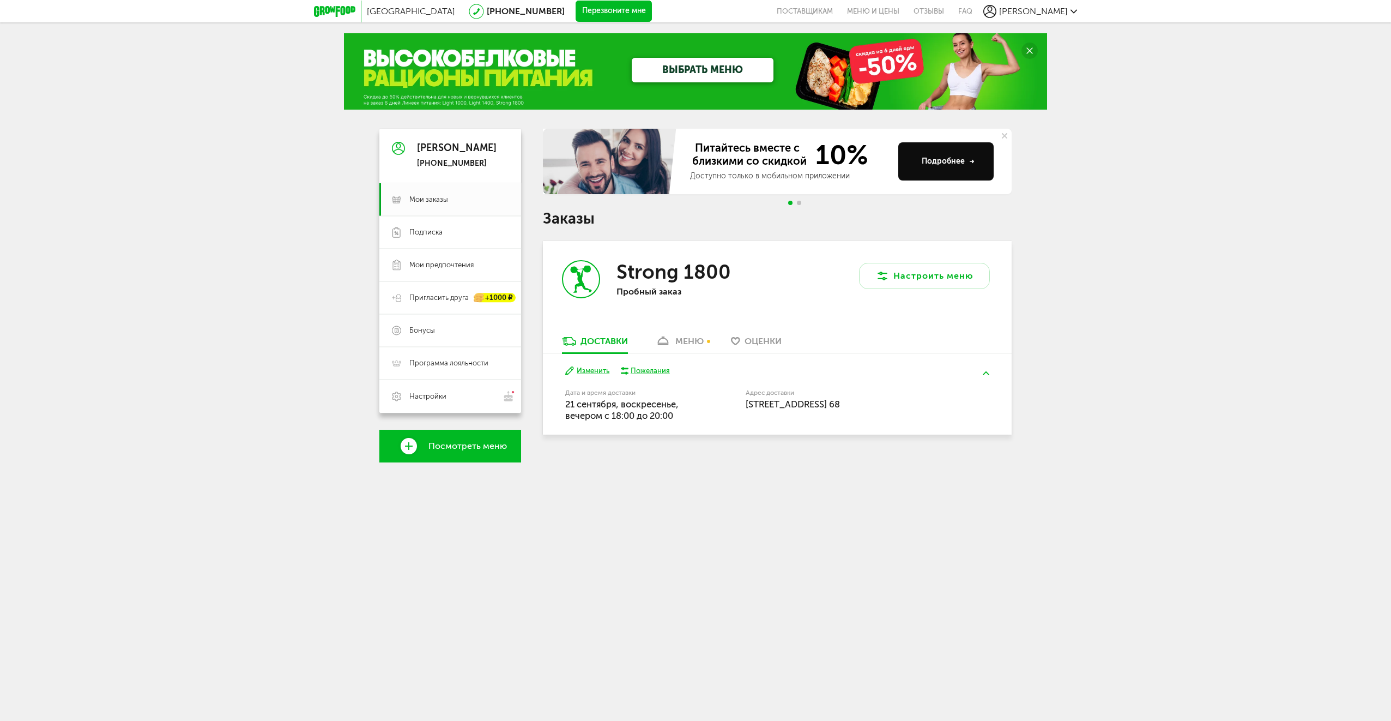
click at [462, 450] on span "Посмотреть меню" at bounding box center [467, 446] width 78 height 10
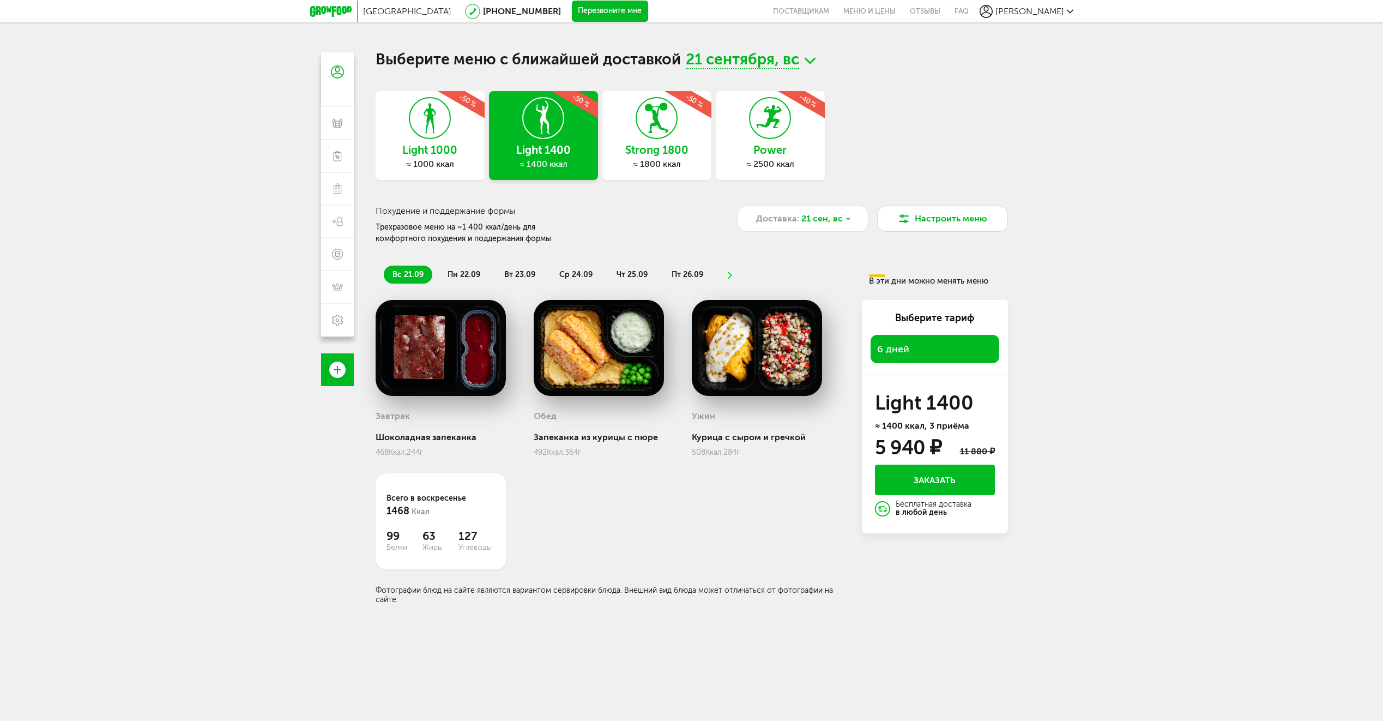
click at [673, 129] on icon at bounding box center [657, 118] width 40 height 41
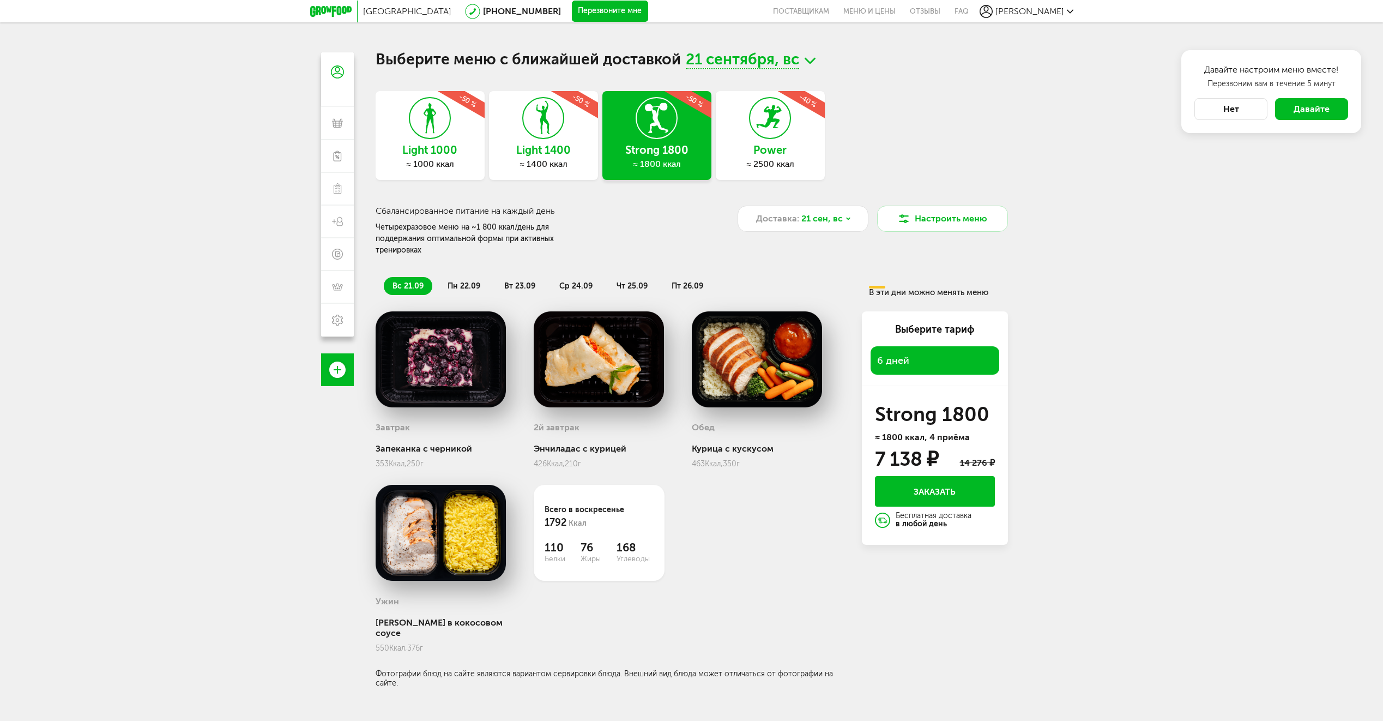
click at [378, 719] on div "Выберите меню с ближайшей доставкой [DATE] Light 1000 ≈ 1000 ккал -50 % Light 1…" at bounding box center [692, 412] width 654 height 721
